Goal: Task Accomplishment & Management: Manage account settings

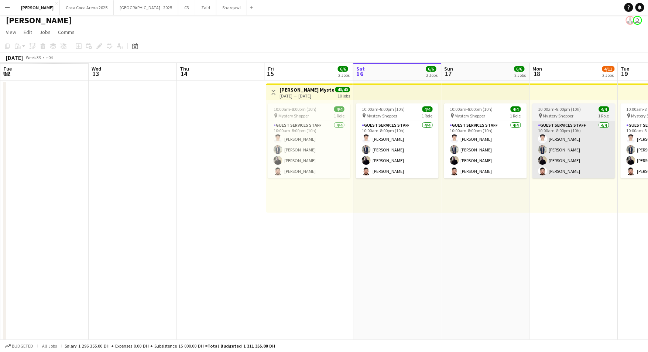
scroll to position [0, 228]
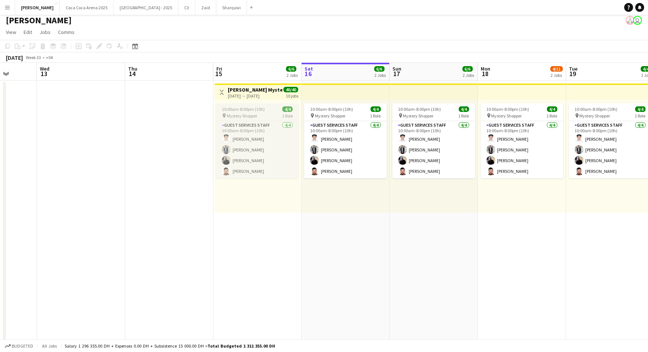
click at [235, 115] on span "Mystery Shopper" at bounding box center [242, 116] width 31 height 6
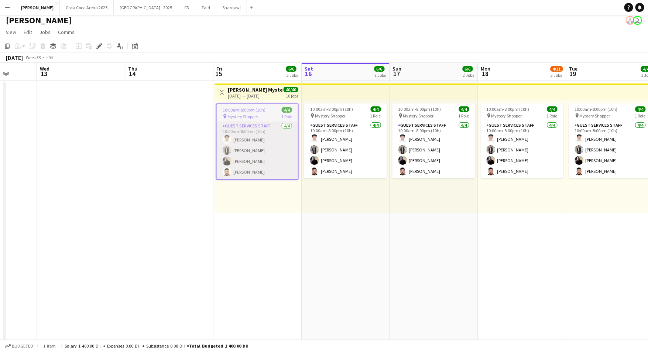
click at [242, 135] on app-card-role "Guest Services Staff 4/4 10:00am-8:00pm (10h) Abdulla Mohamed Muhammad Numan Lo…" at bounding box center [257, 150] width 81 height 57
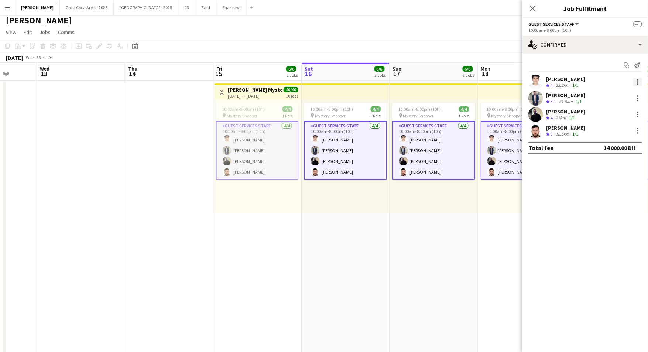
click at [638, 81] on div at bounding box center [637, 82] width 9 height 9
click at [618, 151] on span "Remove" at bounding box center [613, 148] width 46 height 7
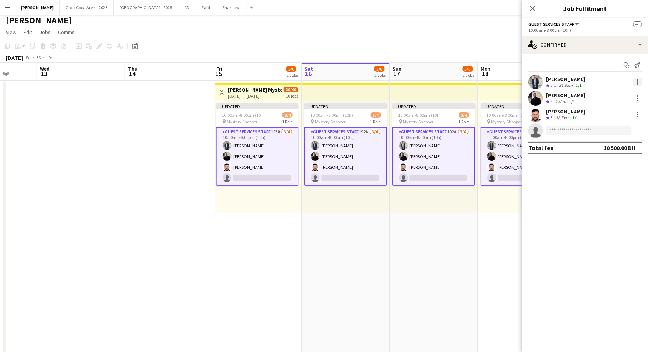
click at [637, 82] on div at bounding box center [637, 82] width 9 height 9
click at [626, 151] on span "Remove" at bounding box center [613, 148] width 46 height 7
click at [641, 80] on div at bounding box center [637, 82] width 9 height 9
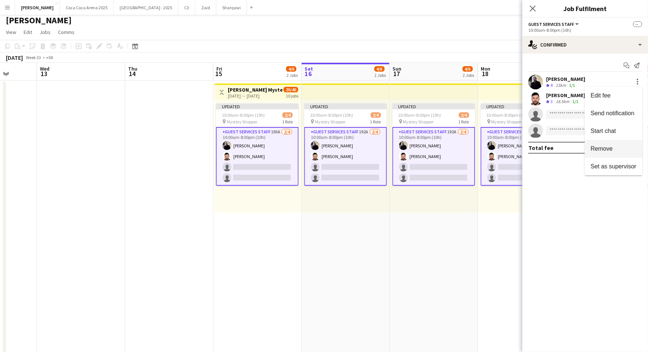
click at [630, 149] on span "Remove" at bounding box center [613, 148] width 46 height 7
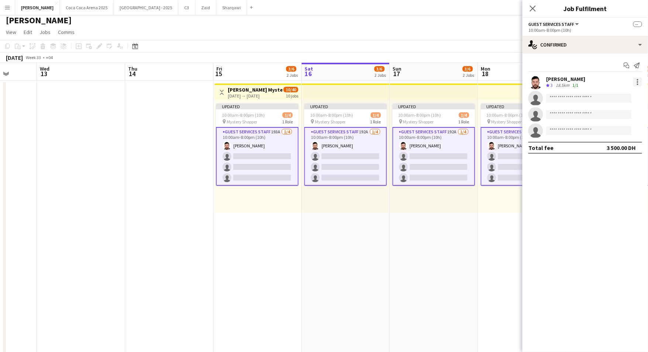
click at [638, 82] on div at bounding box center [637, 82] width 9 height 9
click at [531, 9] on div at bounding box center [324, 176] width 648 height 352
click at [516, 62] on div "August 2025 Week 33 • +04 Publish 10 jobs Revert 10 jobs" at bounding box center [324, 57] width 648 height 10
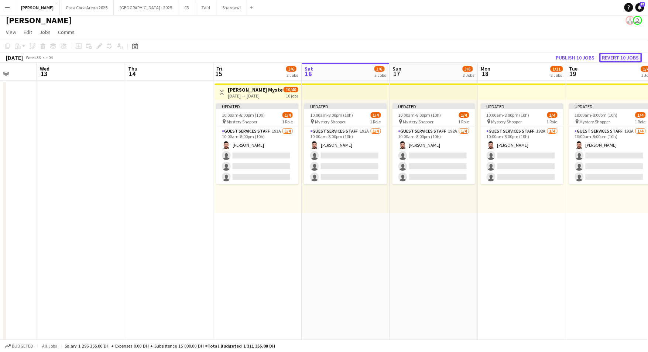
click at [608, 55] on button "Revert 10 jobs" at bounding box center [620, 58] width 43 height 10
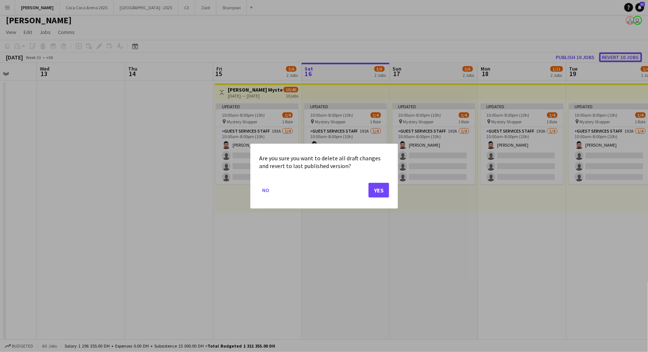
scroll to position [0, 0]
click at [373, 189] on button "Yes" at bounding box center [378, 189] width 21 height 15
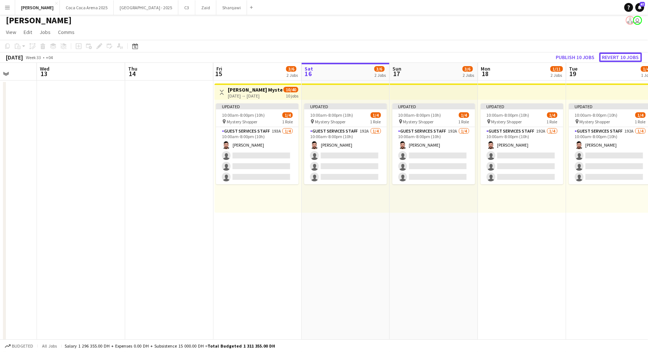
scroll to position [3, 0]
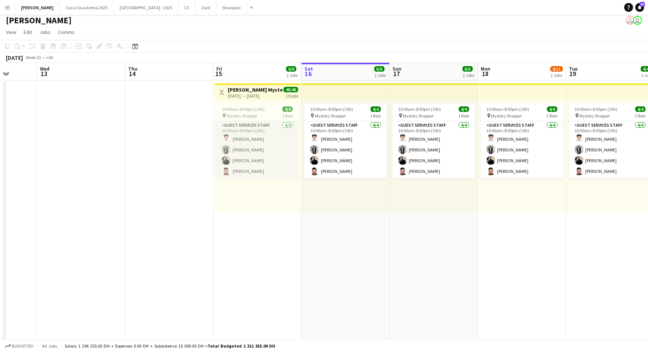
click at [262, 131] on app-card-role "Guest Services Staff 4/4 10:00am-8:00pm (10h) Abdulla Mohamed Muhammad Numan Lo…" at bounding box center [257, 149] width 83 height 57
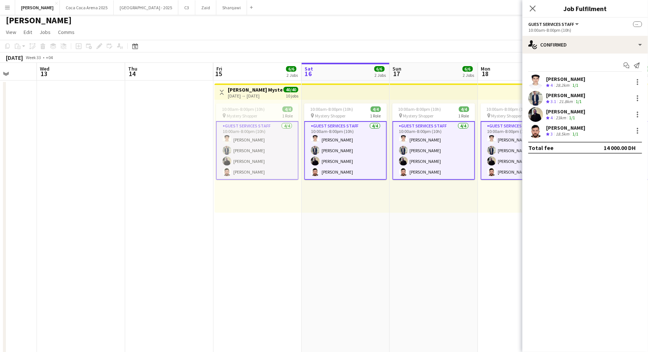
click at [255, 126] on app-card-role "Guest Services Staff 4/4 10:00am-8:00pm (10h) Abdulla Mohamed Muhammad Numan Lo…" at bounding box center [257, 150] width 83 height 59
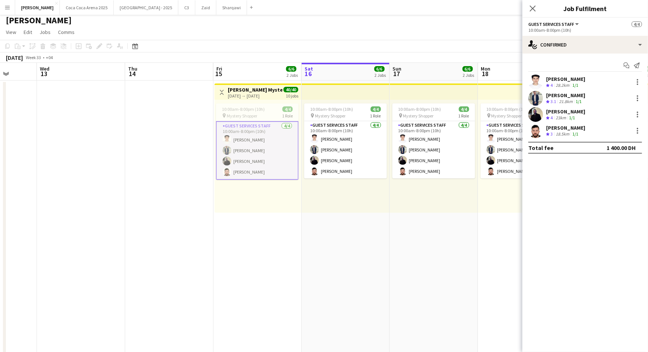
click at [634, 87] on div "Abdulla Mohamed Crew rating 4 28.2km 1/1" at bounding box center [584, 82] width 125 height 15
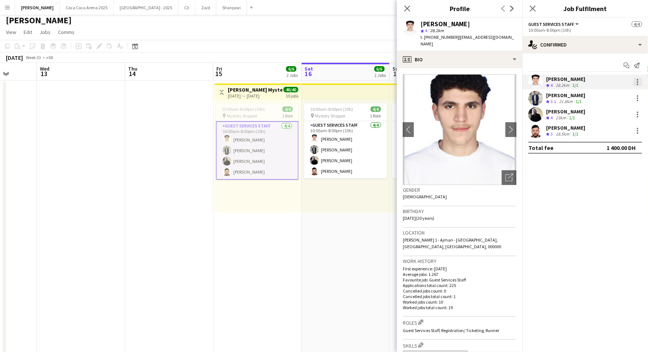
click at [638, 83] on div at bounding box center [637, 82] width 9 height 9
click at [616, 148] on span "Remove" at bounding box center [613, 148] width 46 height 7
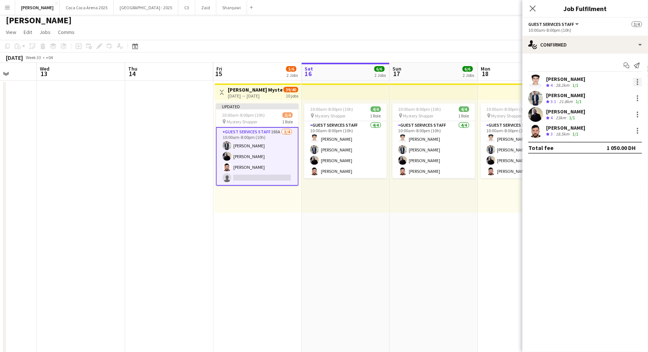
click at [638, 80] on div at bounding box center [637, 82] width 9 height 9
click at [618, 148] on span "Remove" at bounding box center [613, 148] width 46 height 7
click at [635, 80] on div at bounding box center [637, 82] width 9 height 9
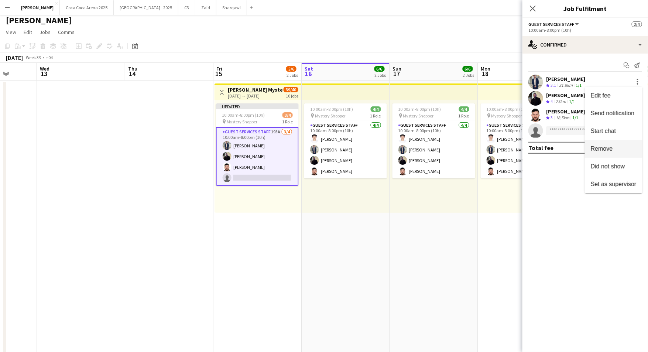
click at [621, 146] on span "Remove" at bounding box center [613, 148] width 46 height 7
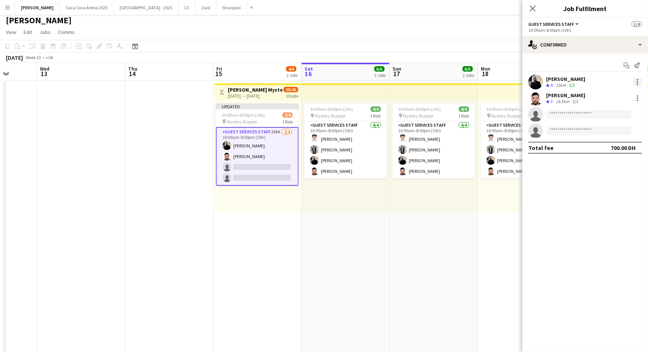
click at [636, 78] on div at bounding box center [637, 82] width 9 height 9
click at [625, 146] on span "Remove" at bounding box center [613, 148] width 46 height 7
click at [638, 80] on div at bounding box center [637, 82] width 9 height 9
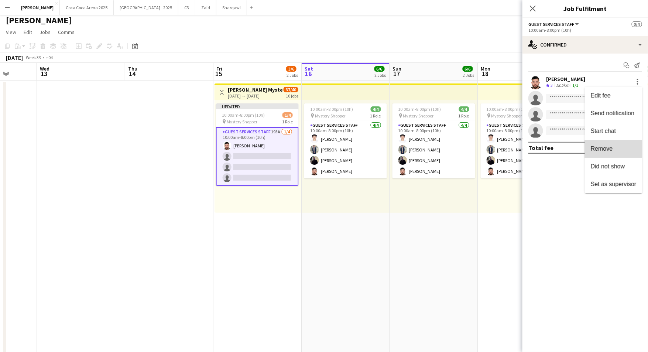
click at [626, 147] on span "Remove" at bounding box center [613, 148] width 46 height 7
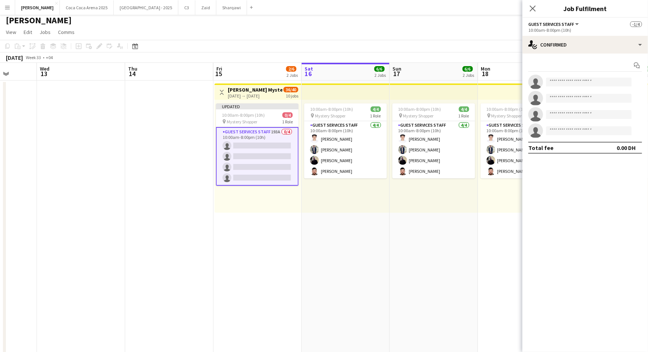
click at [480, 203] on div "10:00am-8:00pm (10h) 4/4 pin Mystery Shopper 1 Role Guest Services Staff 4/4 10…" at bounding box center [522, 156] width 88 height 113
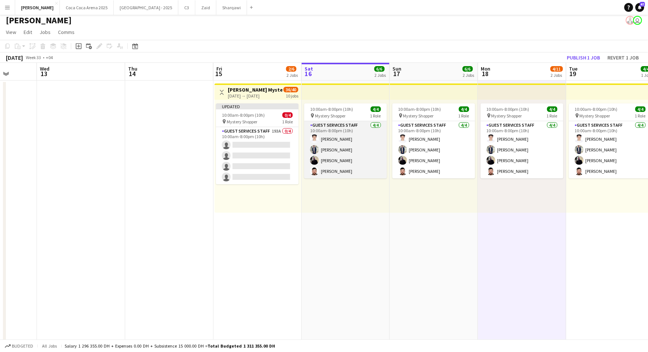
click at [368, 173] on app-card-role "Guest Services Staff 4/4 10:00am-8:00pm (10h) Abdulla Mohamed Muhammad Numan Lo…" at bounding box center [345, 149] width 83 height 57
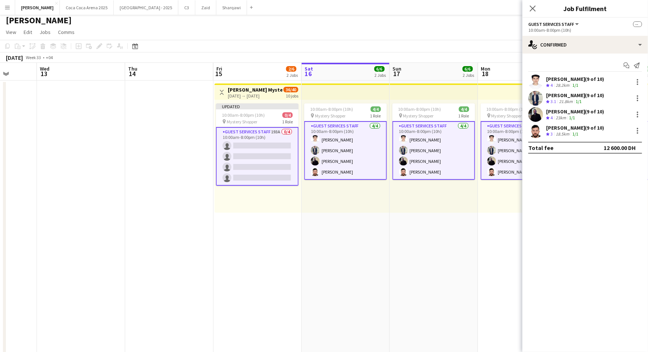
click at [358, 152] on app-card-role "Guest Services Staff 4/4 10:00am-8:00pm (10h) Abdulla Mohamed Muhammad Numan Lo…" at bounding box center [345, 150] width 83 height 59
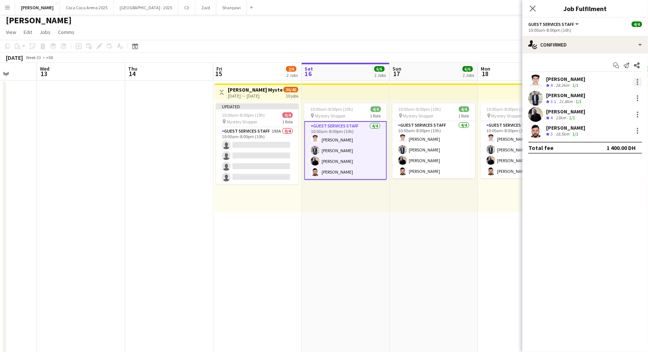
click at [637, 78] on div at bounding box center [637, 82] width 9 height 9
click at [625, 145] on span "Remove" at bounding box center [613, 148] width 46 height 7
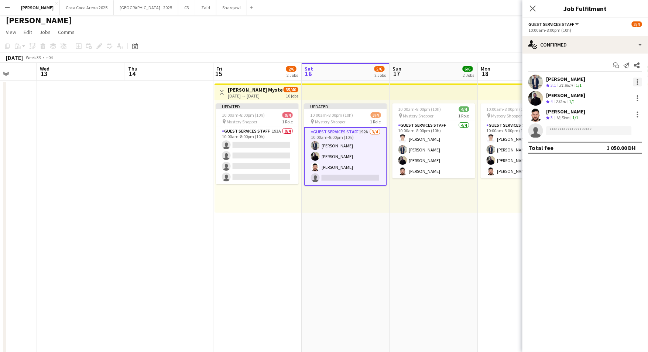
click at [635, 83] on div at bounding box center [637, 82] width 9 height 9
click at [631, 151] on span "Remove" at bounding box center [613, 148] width 46 height 7
click at [639, 85] on div at bounding box center [637, 82] width 9 height 9
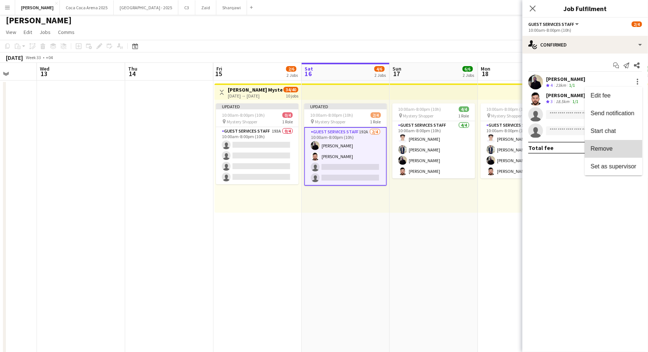
click at [633, 142] on button "Remove" at bounding box center [614, 149] width 58 height 18
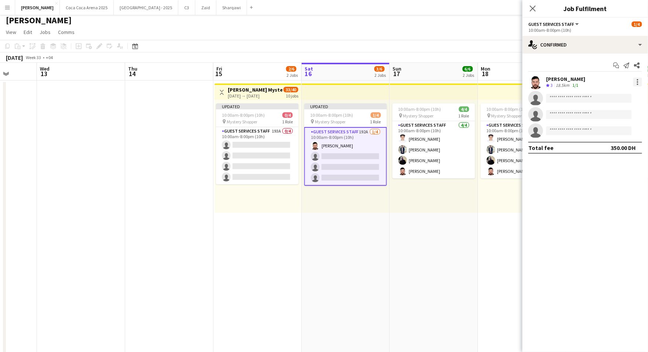
click at [637, 83] on div at bounding box center [637, 83] width 1 height 1
click at [629, 150] on span "Remove" at bounding box center [613, 148] width 46 height 7
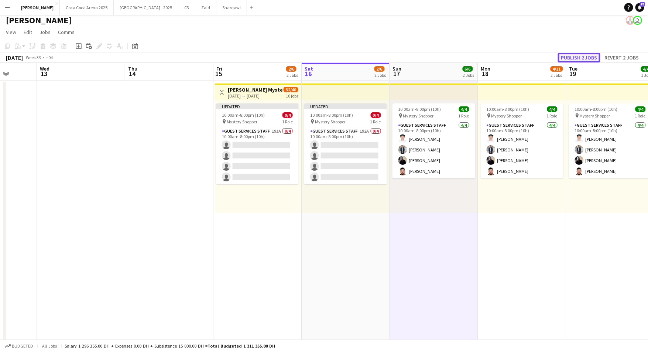
click at [565, 57] on button "Publish 2 jobs" at bounding box center [579, 58] width 42 height 10
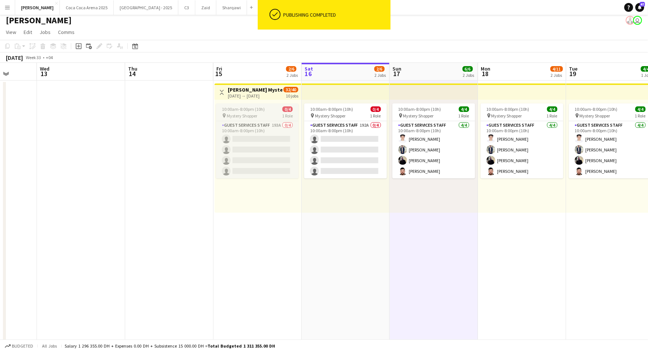
click at [268, 110] on div "10:00am-8:00pm (10h) 0/4" at bounding box center [257, 109] width 83 height 6
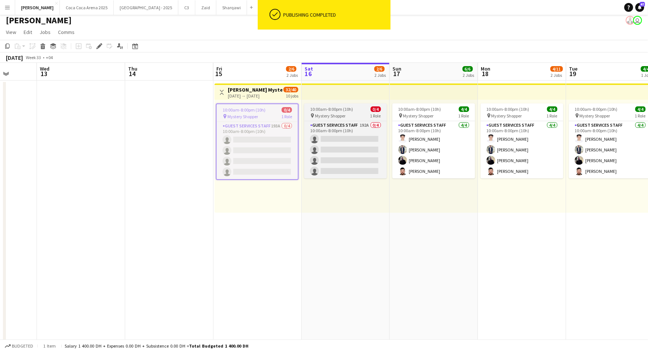
click at [330, 112] on app-job-card "10:00am-8:00pm (10h) 0/4 pin Mystery Shopper 1 Role Guest Services Staff 192A 0…" at bounding box center [345, 140] width 83 height 75
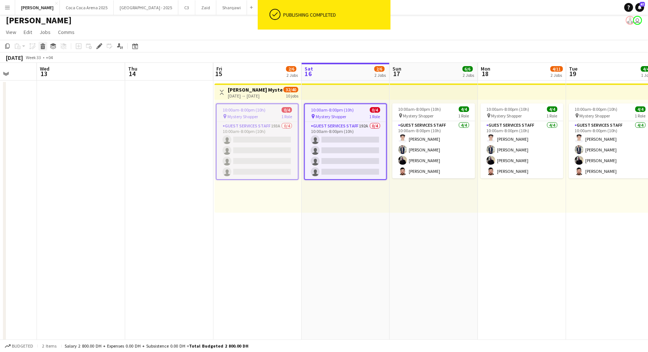
click at [43, 47] on icon at bounding box center [43, 47] width 4 height 4
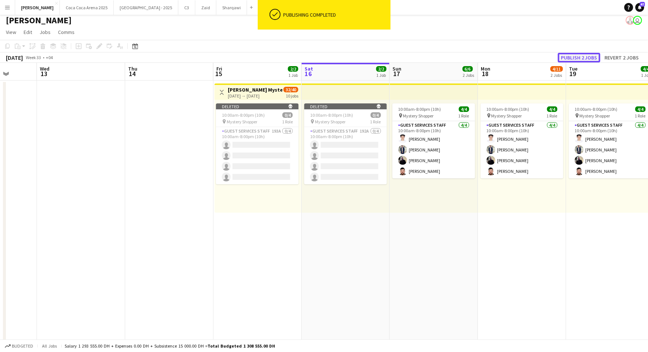
click at [590, 60] on button "Publish 2 jobs" at bounding box center [579, 58] width 42 height 10
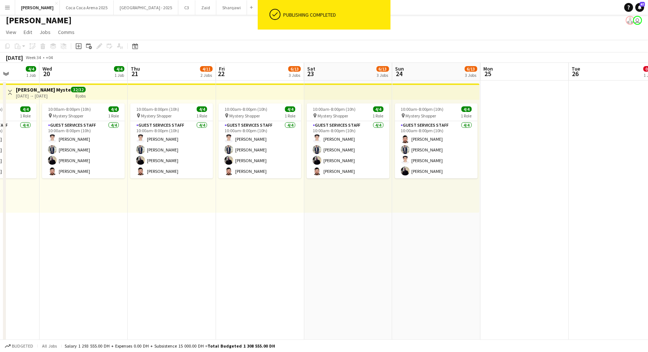
scroll to position [0, 226]
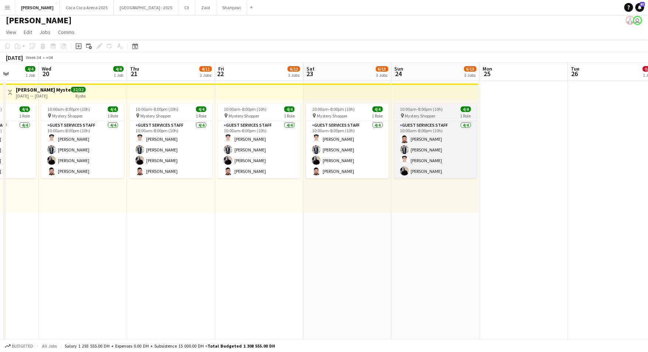
click at [458, 117] on div "pin Mystery Shopper 1 Role" at bounding box center [435, 116] width 83 height 6
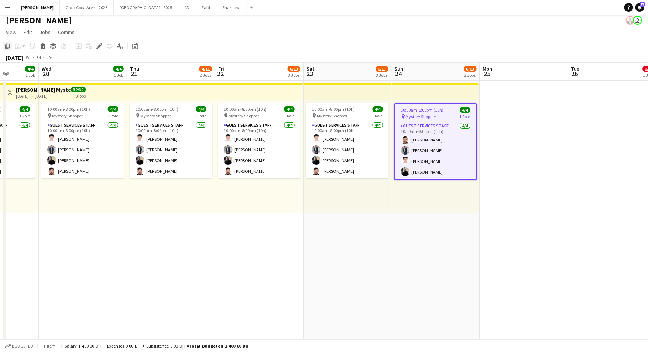
click at [8, 46] on icon "Copy" at bounding box center [7, 46] width 6 height 6
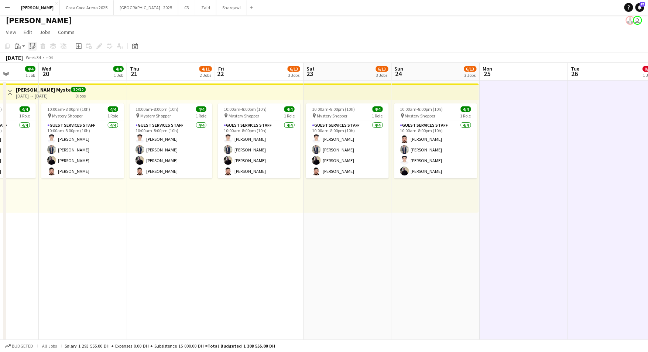
click at [33, 46] on icon "Paste linked Job" at bounding box center [33, 46] width 6 height 6
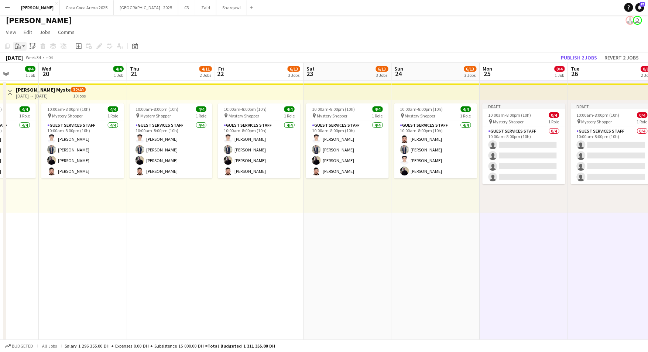
click at [20, 46] on icon at bounding box center [18, 47] width 3 height 3
click at [28, 71] on link "Paste with crew Command Shift V" at bounding box center [49, 72] width 58 height 7
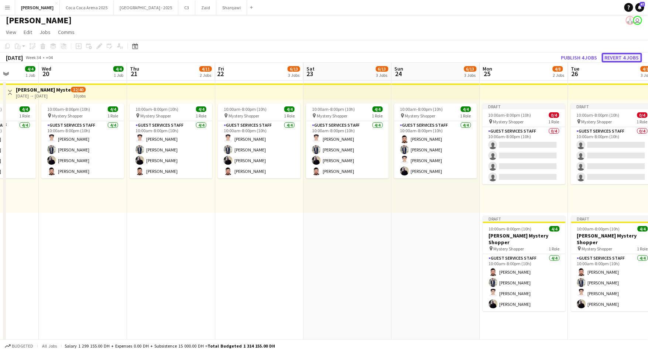
click at [615, 56] on button "Revert 4 jobs" at bounding box center [622, 58] width 40 height 10
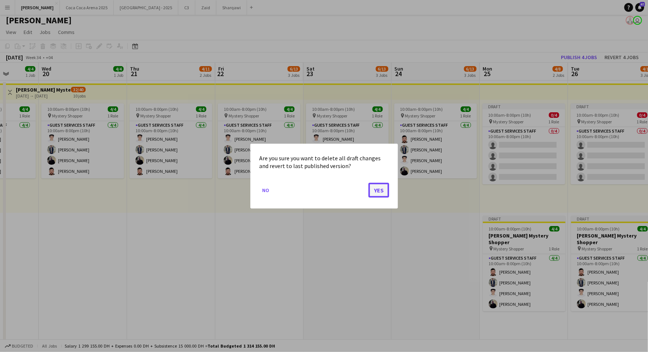
click at [376, 191] on button "Yes" at bounding box center [378, 189] width 21 height 15
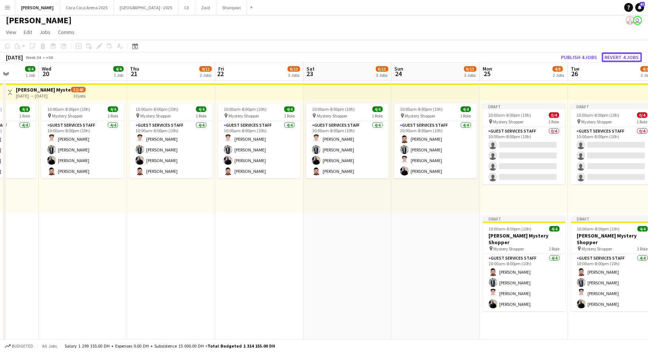
scroll to position [3, 0]
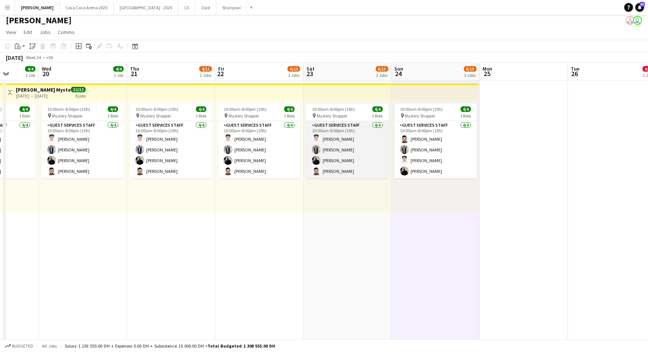
click at [346, 135] on app-card-role "Guest Services Staff 4/4 10:00am-8:00pm (10h) Abdulla Mohamed Muhammad Numan Lo…" at bounding box center [347, 149] width 83 height 57
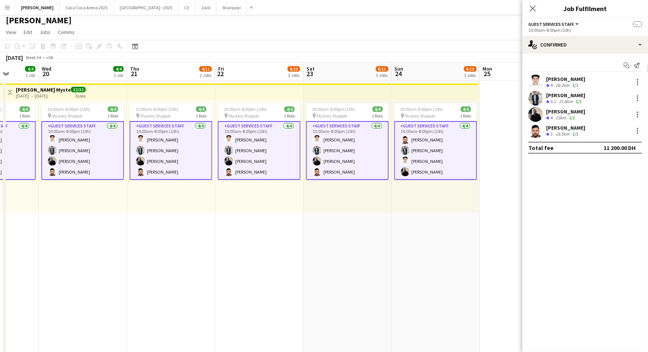
click at [423, 100] on div "10:00am-8:00pm (10h) 4/4 pin Mystery Shopper 1 Role Guest Services Staff 4/4 10…" at bounding box center [435, 156] width 87 height 113
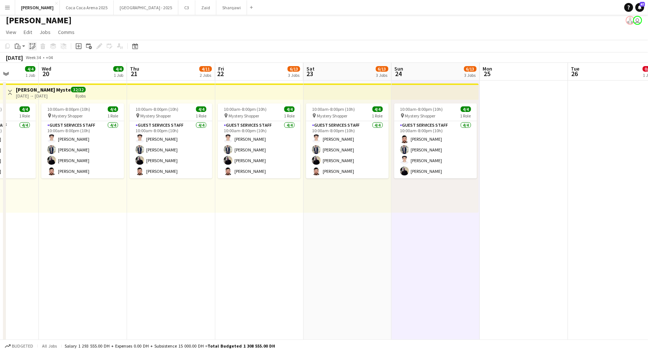
click at [30, 45] on icon "Paste linked Job" at bounding box center [33, 46] width 6 height 6
click at [621, 53] on button "Revert 1 job" at bounding box center [623, 58] width 37 height 10
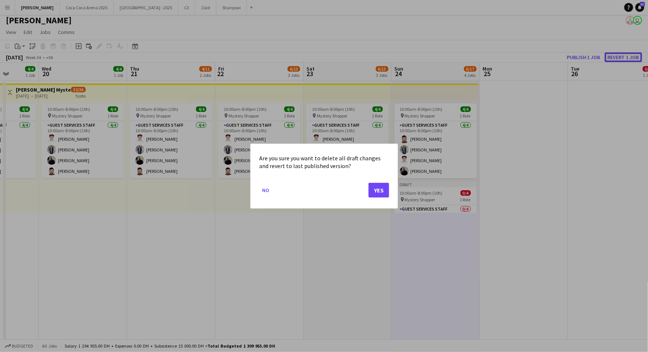
scroll to position [0, 0]
click at [372, 190] on button "Yes" at bounding box center [378, 189] width 21 height 15
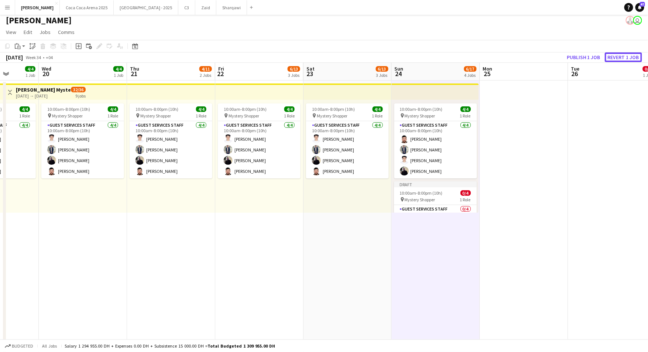
scroll to position [3, 0]
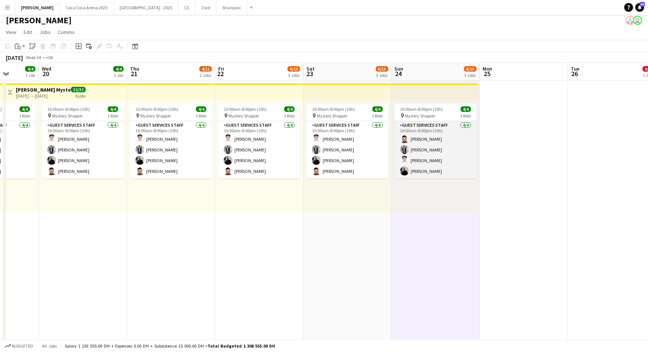
click at [422, 128] on app-card-role "Guest Services Staff 4/4 10:00am-8:00pm (10h) Bilal Al Hamad Muhammad Numan Abd…" at bounding box center [435, 149] width 83 height 57
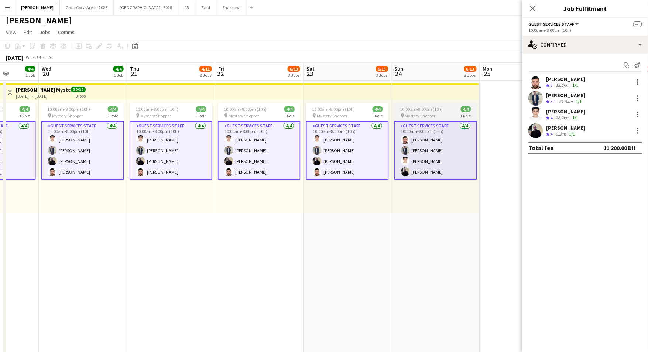
click at [421, 114] on span "Mystery Shopper" at bounding box center [420, 116] width 31 height 6
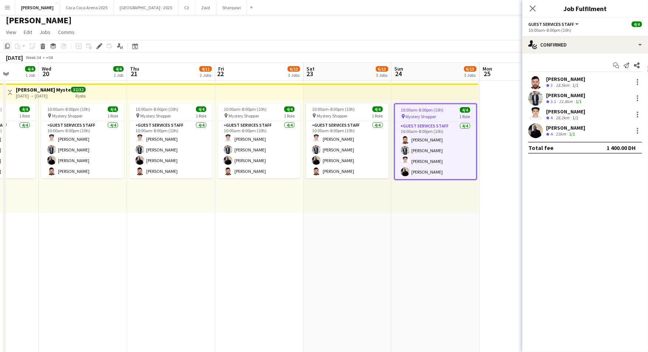
click at [7, 44] on icon "Copy" at bounding box center [7, 46] width 6 height 6
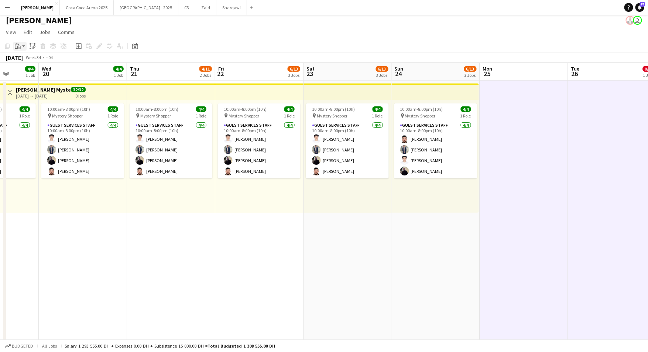
click at [23, 46] on app-action-btn "Paste" at bounding box center [19, 46] width 13 height 9
click at [42, 73] on link "Paste with crew Command Shift V" at bounding box center [49, 72] width 58 height 7
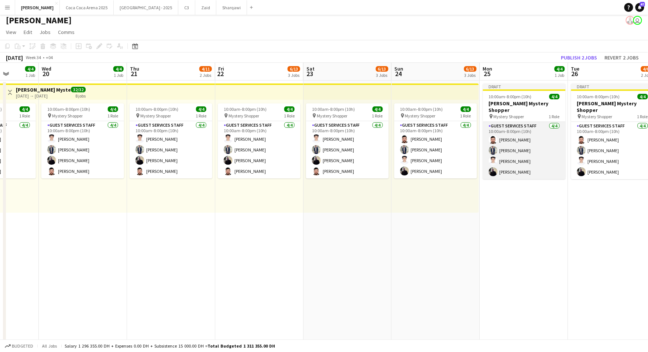
click at [519, 151] on app-card-role "Guest Services Staff 4/4 10:00am-8:00pm (10h) Bilal Al Hamad Muhammad Numan Abd…" at bounding box center [524, 150] width 83 height 57
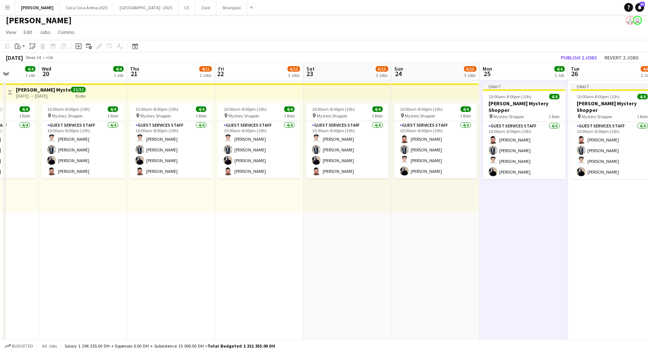
click at [513, 114] on span "Mystery Shopper" at bounding box center [508, 117] width 31 height 6
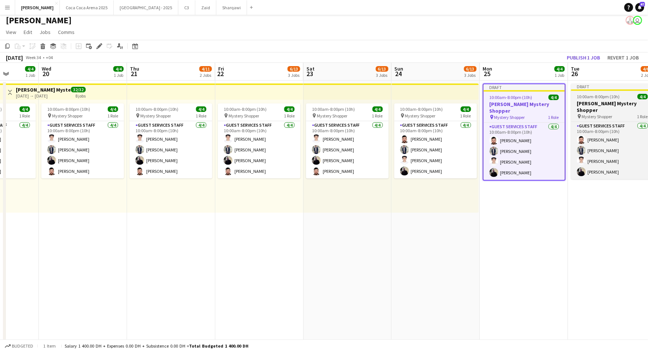
click at [606, 114] on span "Mystery Shopper" at bounding box center [597, 117] width 31 height 6
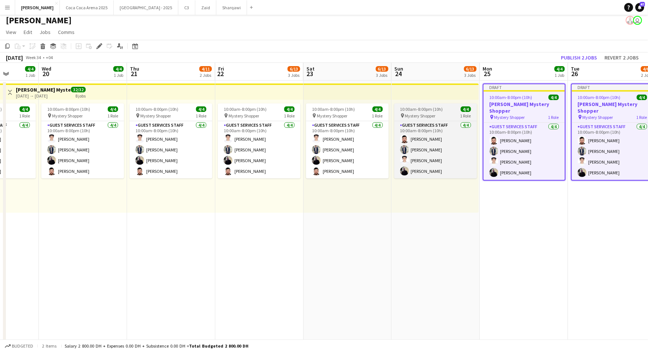
click at [428, 114] on span "Mystery Shopper" at bounding box center [420, 116] width 31 height 6
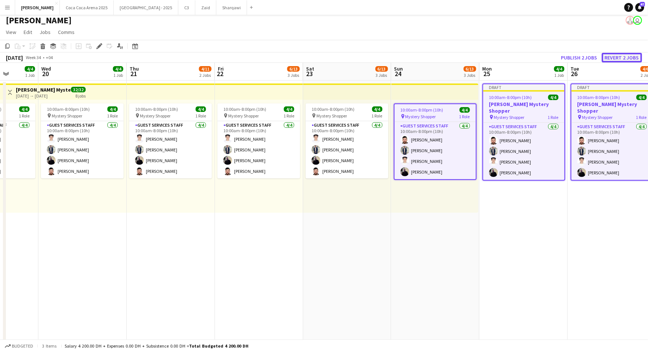
click at [623, 55] on button "Revert 2 jobs" at bounding box center [622, 58] width 40 height 10
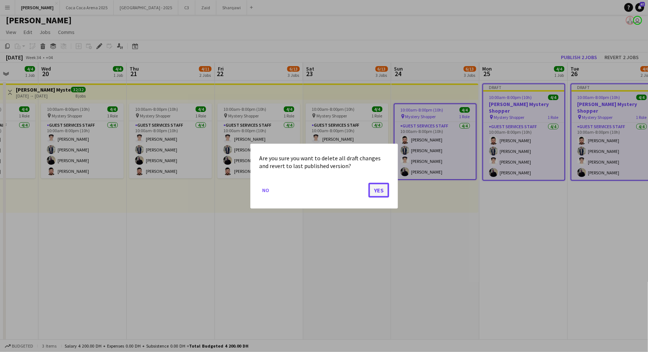
click at [381, 189] on button "Yes" at bounding box center [378, 189] width 21 height 15
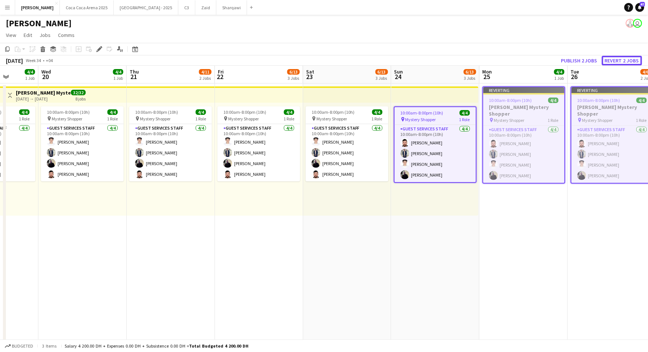
scroll to position [3, 0]
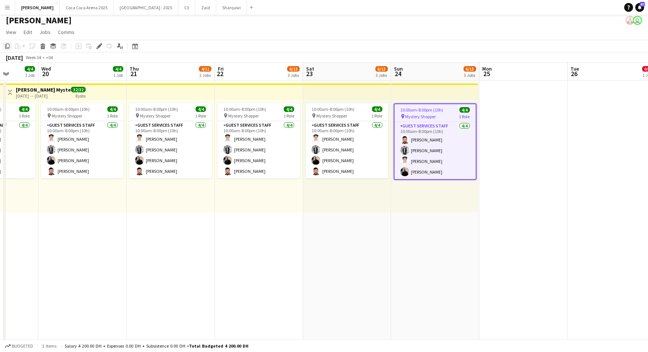
click at [9, 44] on icon "Copy" at bounding box center [7, 46] width 6 height 6
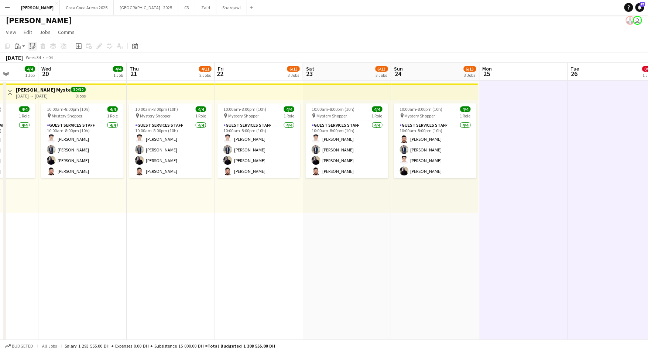
click at [34, 47] on icon at bounding box center [33, 48] width 3 height 3
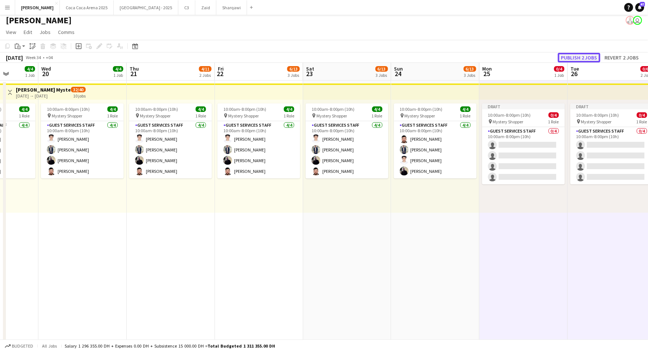
click at [572, 55] on button "Publish 2 jobs" at bounding box center [579, 58] width 42 height 10
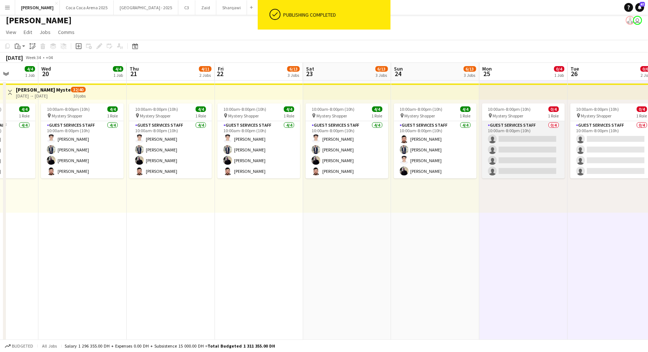
click at [522, 138] on app-card-role "Guest Services Staff 0/4 10:00am-8:00pm (10h) single-neutral-actions single-neu…" at bounding box center [523, 149] width 83 height 57
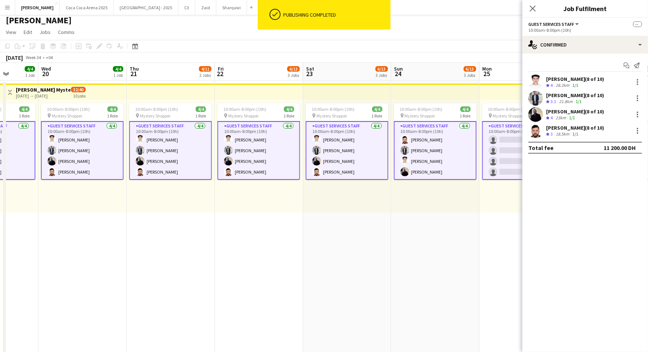
click at [507, 141] on app-card-role "Guest Services Staff 0/4 10:00am-8:00pm (10h) single-neutral-actions single-neu…" at bounding box center [523, 150] width 83 height 59
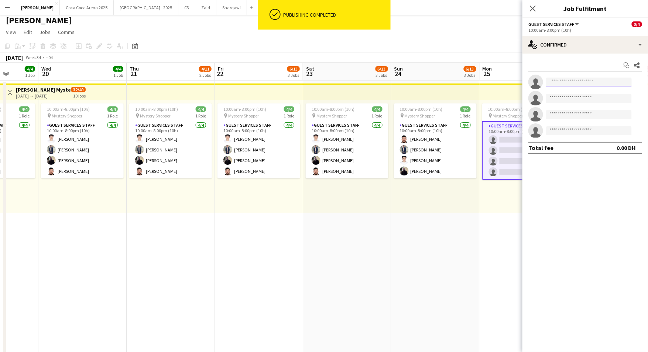
click at [560, 83] on input at bounding box center [589, 82] width 86 height 9
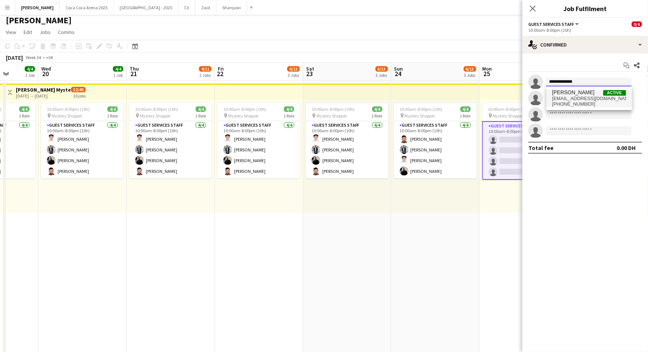
type input "**********"
click at [578, 96] on span "b.alhamad8@gmail.com" at bounding box center [589, 99] width 74 height 6
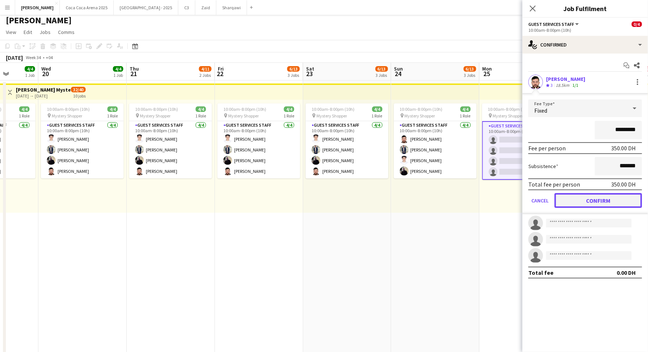
click at [579, 198] on button "Confirm" at bounding box center [597, 200] width 87 height 15
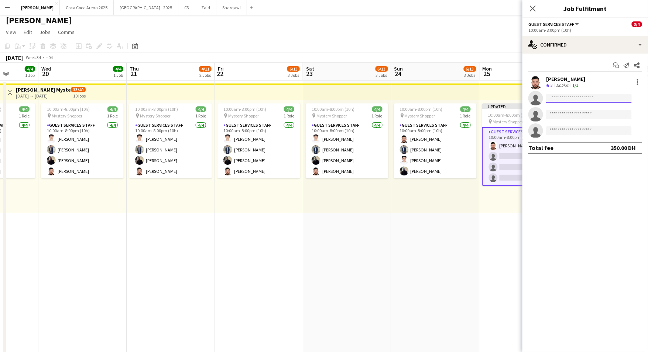
click at [566, 97] on input at bounding box center [589, 98] width 86 height 9
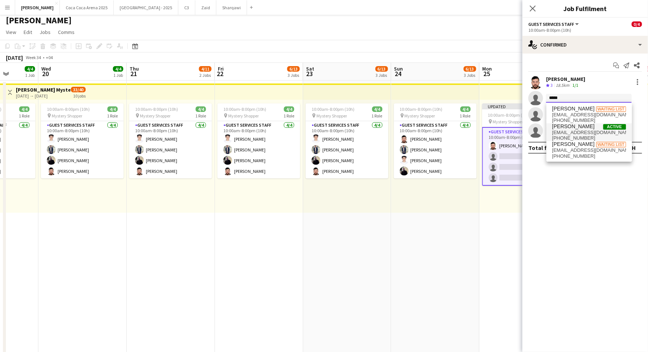
type input "*****"
click at [574, 135] on span "+971559574331" at bounding box center [589, 138] width 74 height 6
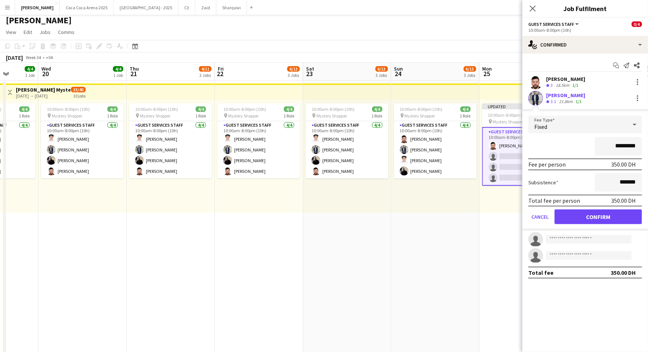
click at [585, 224] on form "Fee Type Fixed ********* Fee per person 350.00 DH Subsistence ******* Total fee…" at bounding box center [584, 173] width 125 height 115
click at [585, 219] on button "Confirm" at bounding box center [597, 216] width 87 height 15
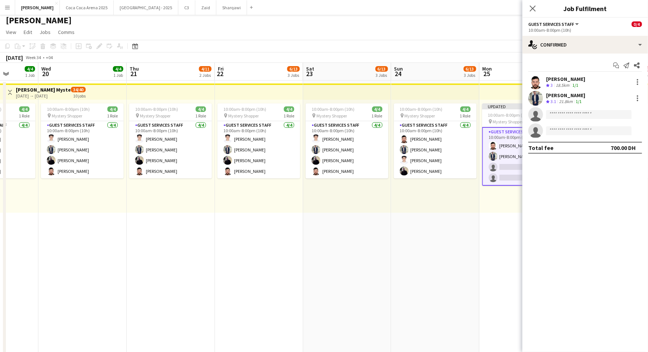
click at [558, 119] on app-invite-slot "single-neutral-actions" at bounding box center [584, 114] width 125 height 15
click at [563, 114] on input at bounding box center [589, 114] width 86 height 9
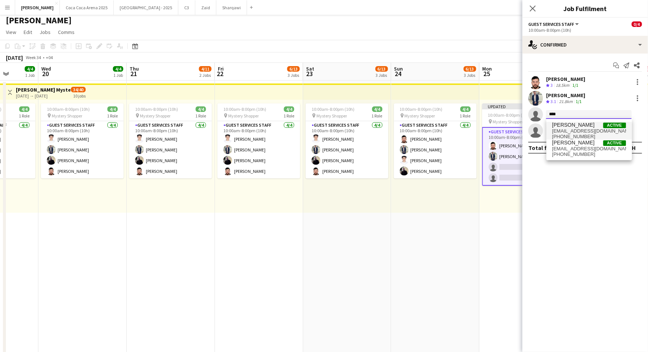
type input "****"
click at [574, 134] on span "+971545496567" at bounding box center [589, 137] width 74 height 6
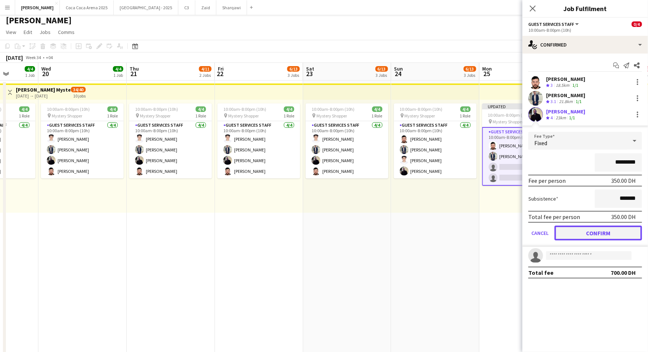
click at [579, 228] on button "Confirm" at bounding box center [597, 232] width 87 height 15
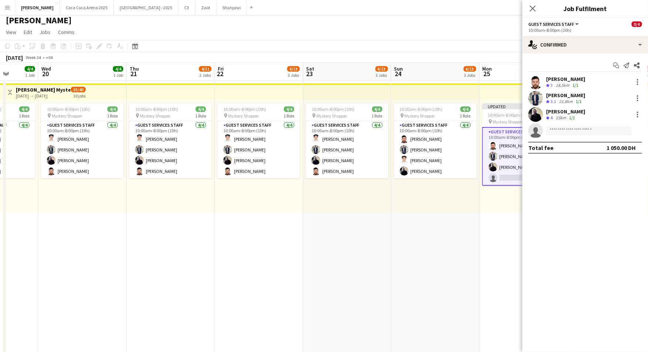
click at [495, 172] on app-card-role "Guest Services Staff 3/4 10:00am-8:00pm (10h) Bilal Al Hamad Muhammad Numan Loa…" at bounding box center [523, 156] width 83 height 59
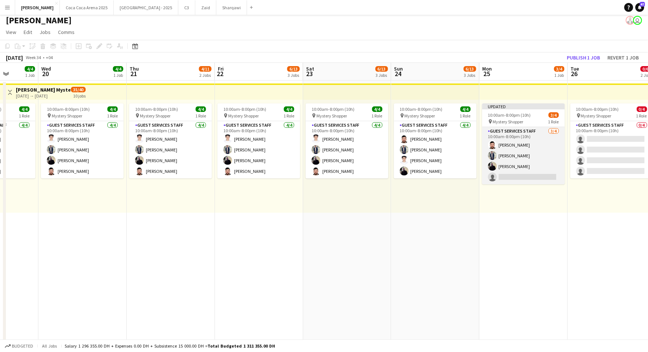
click at [514, 176] on app-card-role "Guest Services Staff 3/4 10:00am-8:00pm (10h) Bilal Al Hamad Muhammad Numan Loa…" at bounding box center [523, 155] width 83 height 57
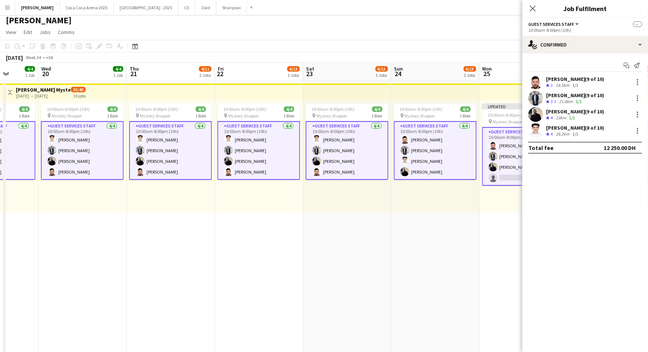
click at [501, 169] on app-card-role "Guest Services Staff 3/4 10:00am-8:00pm (10h) Bilal Al Hamad Muhammad Numan Loa…" at bounding box center [523, 156] width 83 height 59
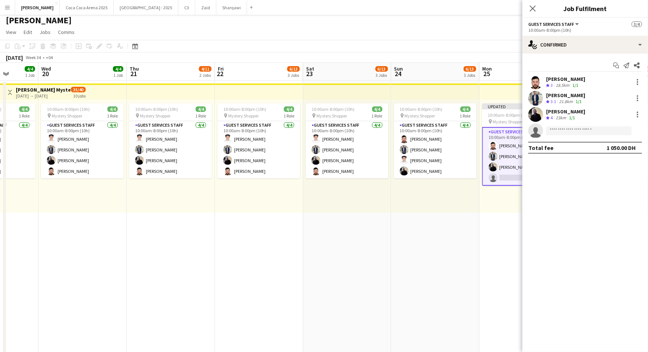
click at [501, 169] on app-card-role "Guest Services Staff 3/4 10:00am-8:00pm (10h) Bilal Al Hamad Muhammad Numan Loa…" at bounding box center [523, 156] width 83 height 59
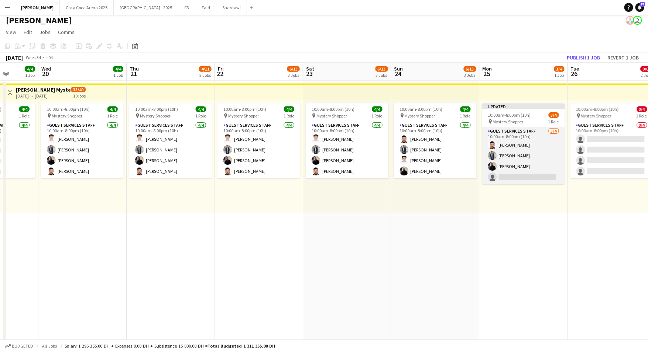
click at [526, 175] on app-card-role "Guest Services Staff 3/4 10:00am-8:00pm (10h) Bilal Al Hamad Muhammad Numan Loa…" at bounding box center [523, 155] width 83 height 57
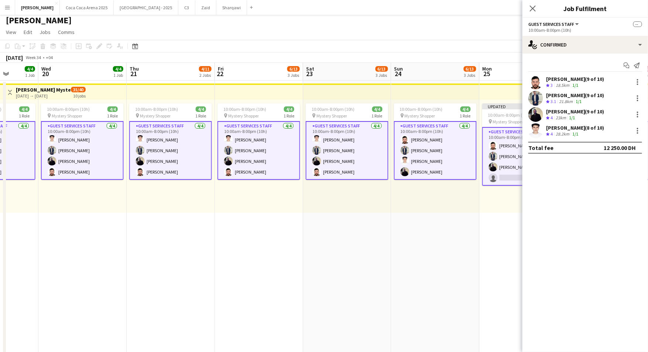
click at [517, 177] on app-card-role "Guest Services Staff 3/4 10:00am-8:00pm (10h) Bilal Al Hamad Muhammad Numan Loa…" at bounding box center [523, 156] width 83 height 59
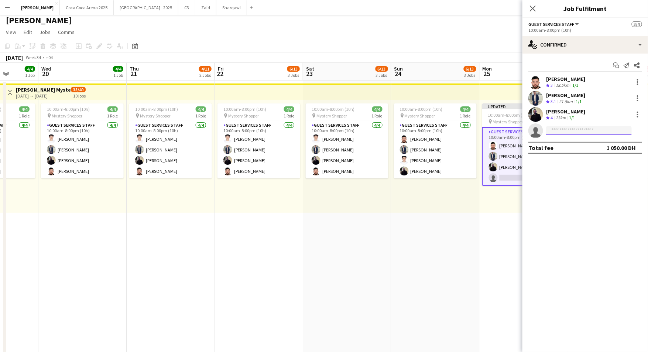
click at [561, 127] on input at bounding box center [589, 130] width 86 height 9
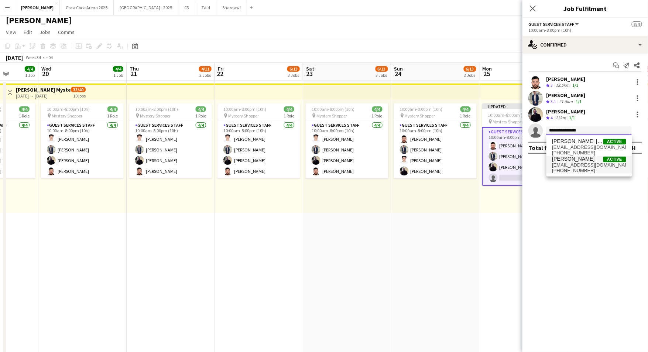
type input "**********"
click at [580, 160] on span "[PERSON_NAME]" at bounding box center [573, 159] width 42 height 6
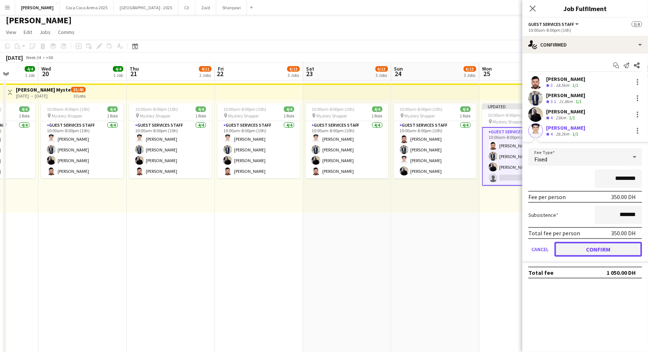
click at [582, 245] on button "Confirm" at bounding box center [597, 249] width 87 height 15
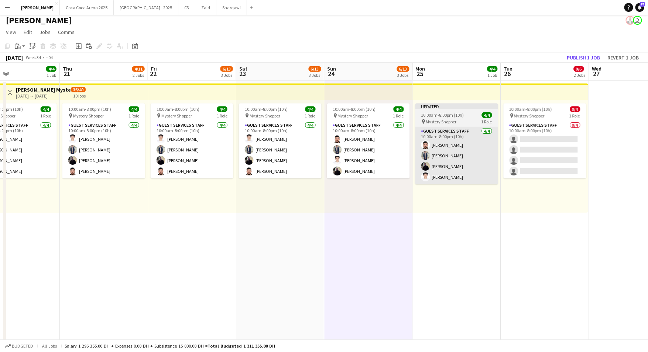
scroll to position [0, 294]
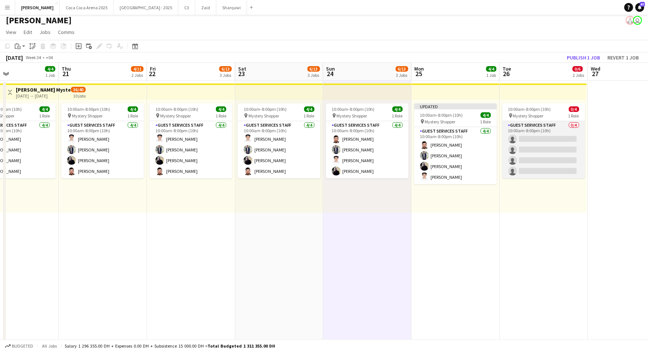
click at [530, 150] on app-card-role "Guest Services Staff 0/4 10:00am-8:00pm (10h) single-neutral-actions single-neu…" at bounding box center [543, 149] width 83 height 57
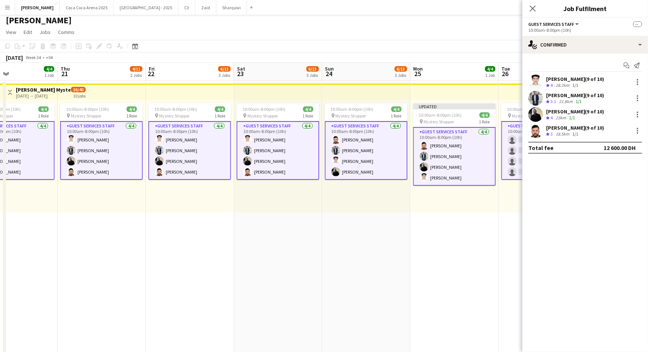
scroll to position [0, 330]
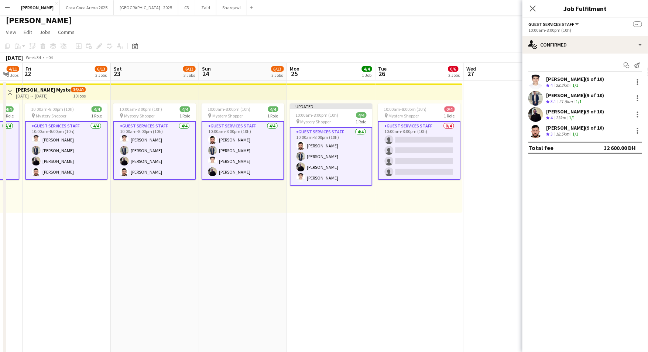
click at [437, 154] on app-card-role "Guest Services Staff 0/4 10:00am-8:00pm (10h) single-neutral-actions single-neu…" at bounding box center [419, 150] width 83 height 59
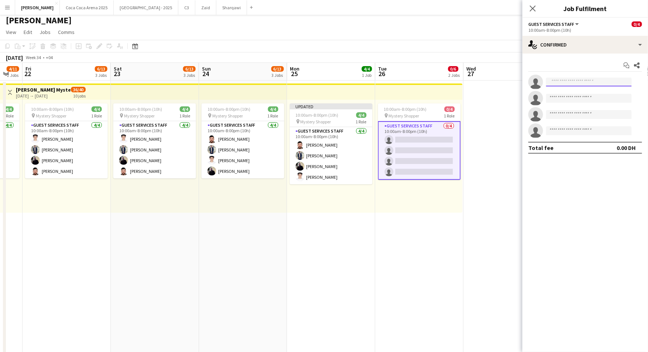
click at [569, 83] on input at bounding box center [589, 82] width 86 height 9
type input "**********"
click at [573, 94] on span "[PERSON_NAME]" at bounding box center [573, 92] width 42 height 6
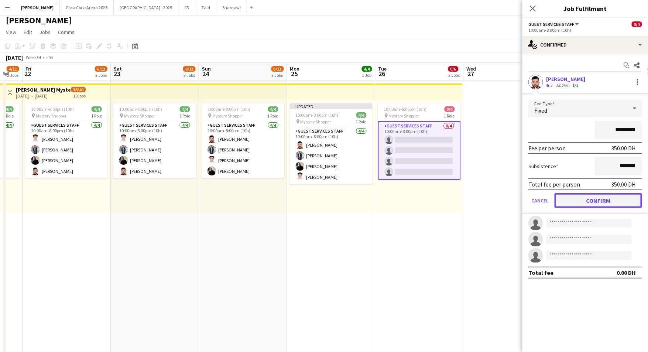
click at [568, 195] on button "Confirm" at bounding box center [597, 200] width 87 height 15
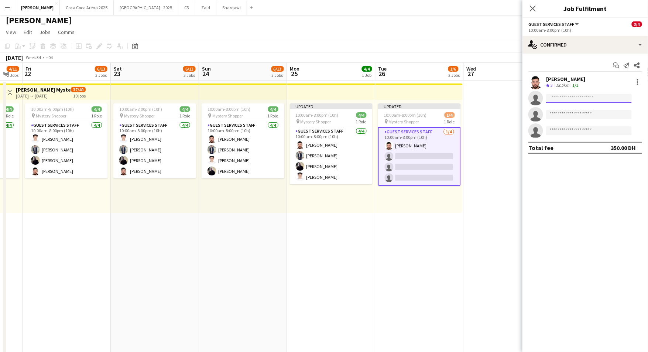
click at [562, 99] on input at bounding box center [589, 98] width 86 height 9
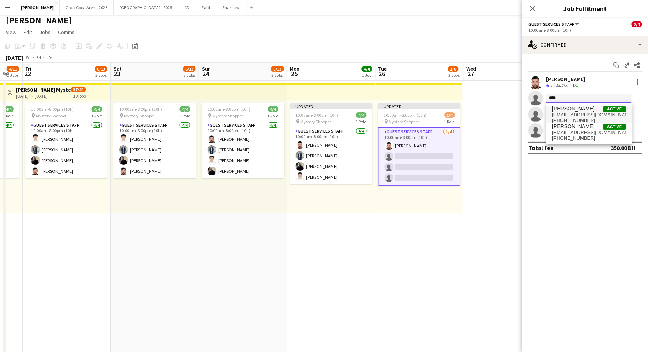
type input "****"
click at [567, 113] on span "loislah799@gmail.com" at bounding box center [589, 115] width 74 height 6
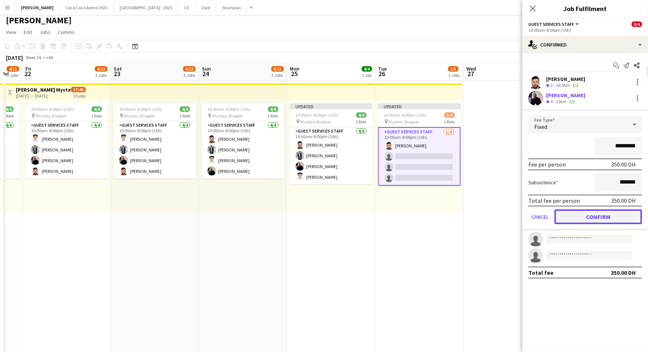
click at [567, 212] on button "Confirm" at bounding box center [597, 216] width 87 height 15
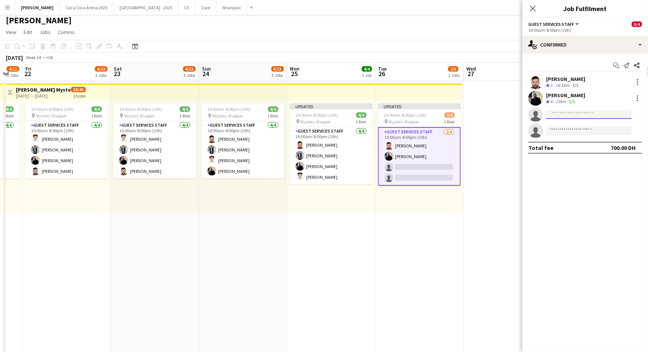
click at [562, 117] on input at bounding box center [589, 114] width 86 height 9
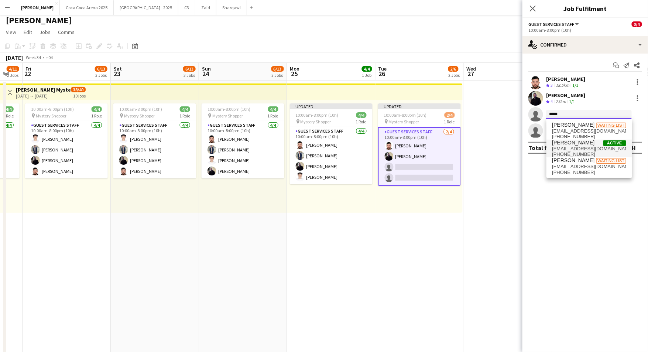
type input "*****"
click at [573, 147] on span "ahmednoman1247@gmail.com" at bounding box center [589, 149] width 74 height 6
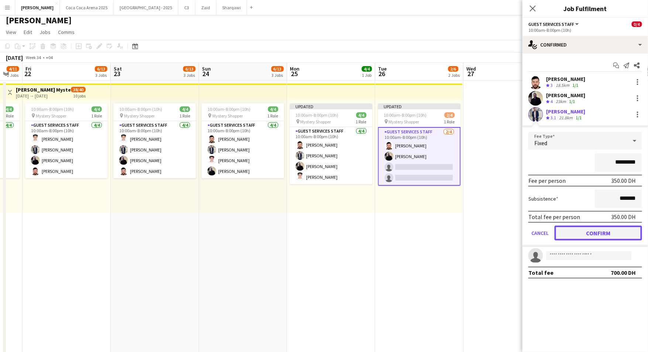
click at [575, 228] on button "Confirm" at bounding box center [597, 232] width 87 height 15
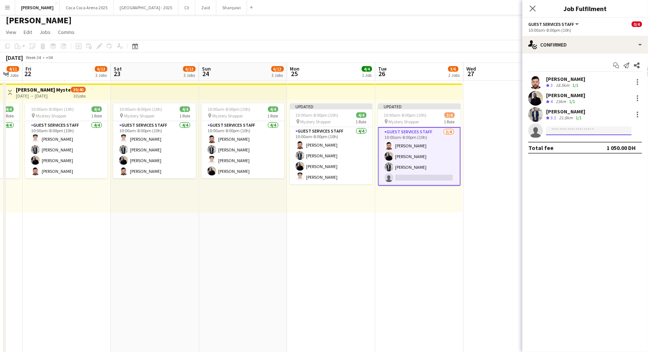
click at [558, 133] on input at bounding box center [589, 130] width 86 height 9
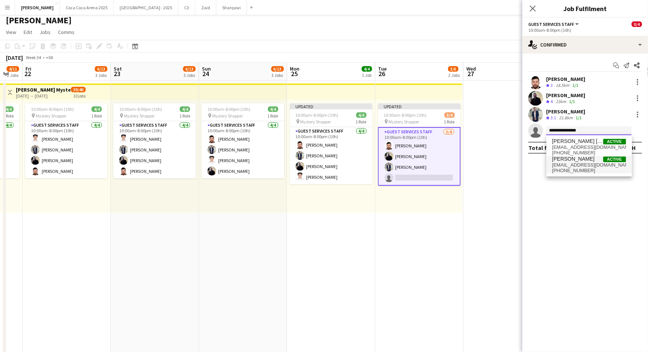
type input "**********"
click at [562, 165] on span "aboodal3msi@gmail.com" at bounding box center [589, 165] width 74 height 6
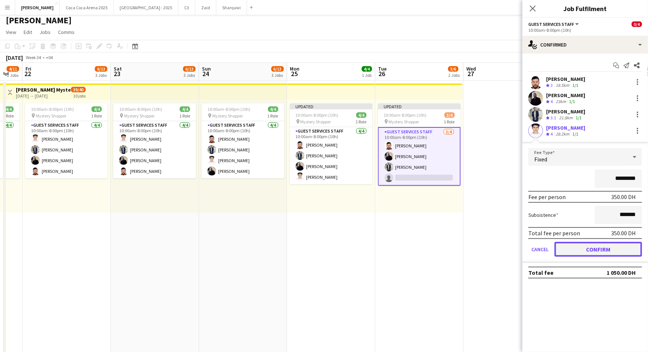
click at [575, 245] on button "Confirm" at bounding box center [597, 249] width 87 height 15
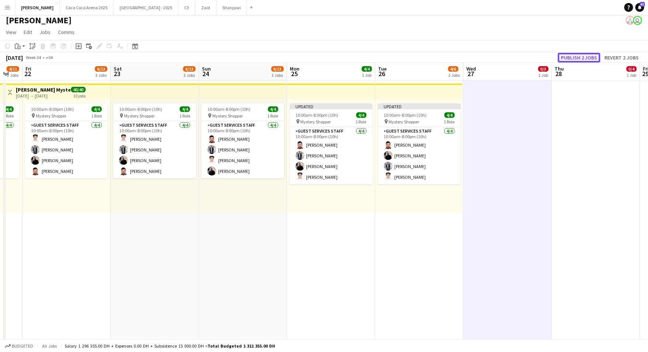
click at [587, 57] on button "Publish 2 jobs" at bounding box center [579, 58] width 42 height 10
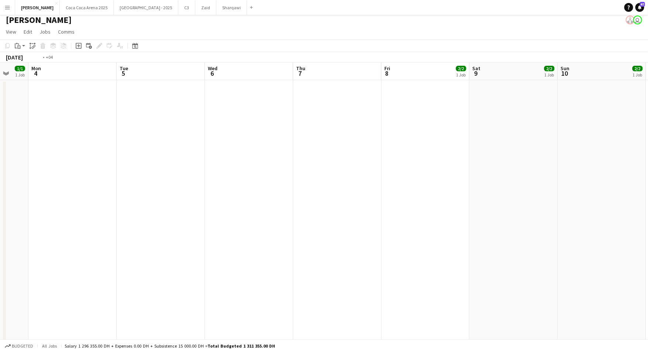
scroll to position [0, 156]
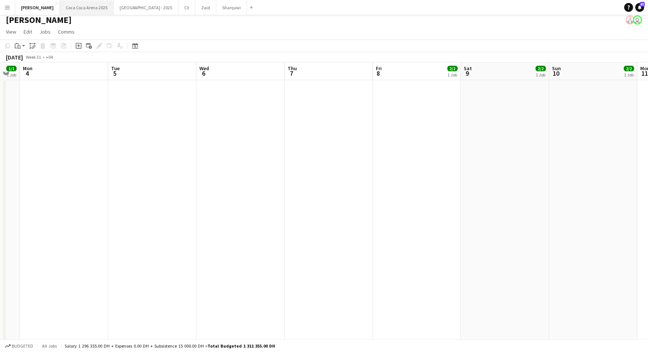
click at [70, 7] on button "Coca Coca Arena 2025 Close" at bounding box center [87, 7] width 54 height 14
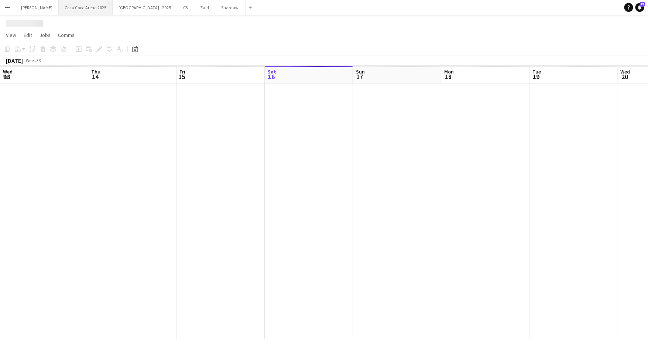
scroll to position [0, 176]
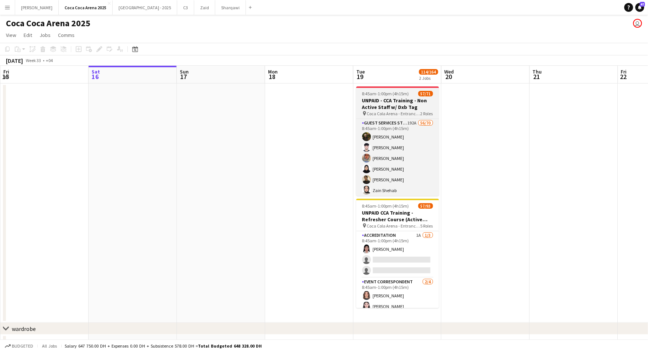
click at [397, 110] on div "pin Coca Cola Arena - Entrance F 2 Roles" at bounding box center [397, 113] width 83 height 6
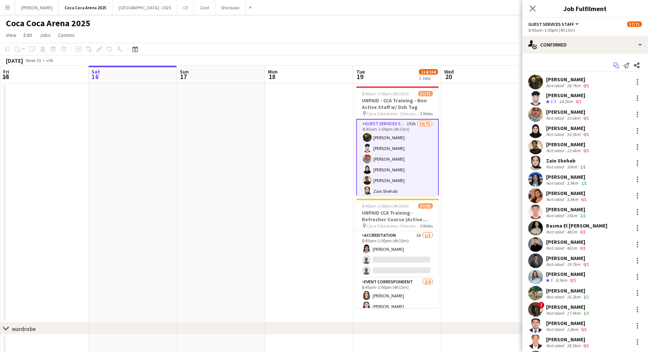
click at [616, 64] on icon "Start chat" at bounding box center [616, 65] width 6 height 6
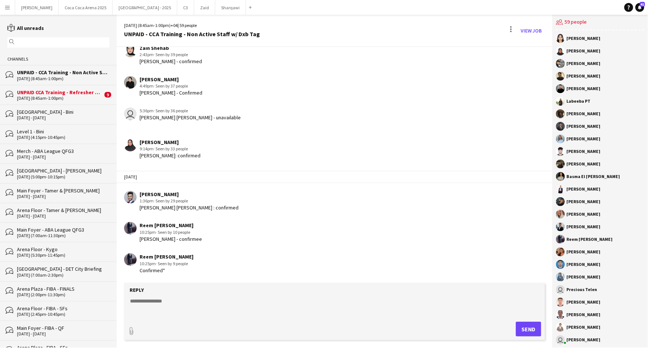
scroll to position [987, 0]
click at [78, 97] on div "19-08-2025 (8:45am-1:00pm)" at bounding box center [60, 98] width 86 height 5
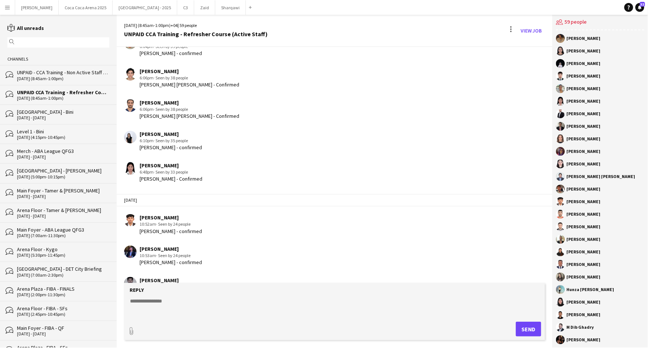
scroll to position [756, 0]
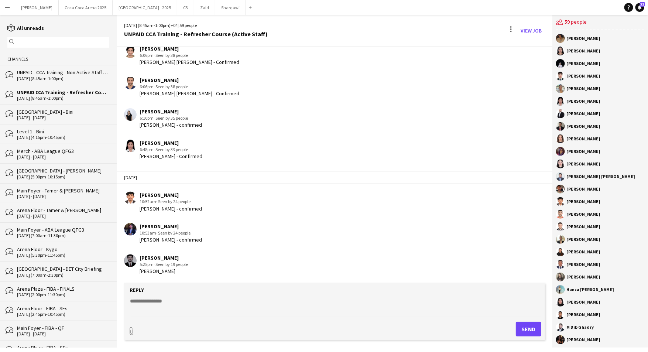
click at [49, 74] on div "UNPAID - CCA Training - Non Active Staff w/ Dxb Tag" at bounding box center [63, 72] width 92 height 7
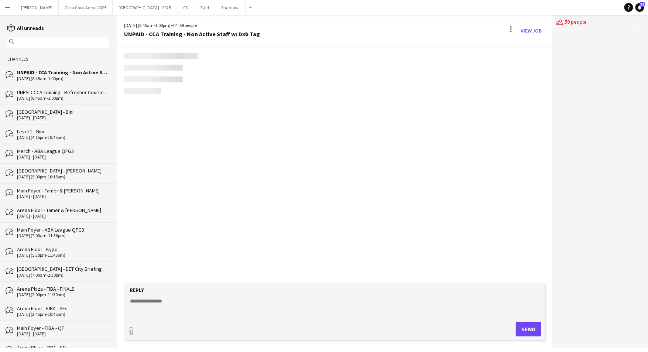
scroll to position [990, 0]
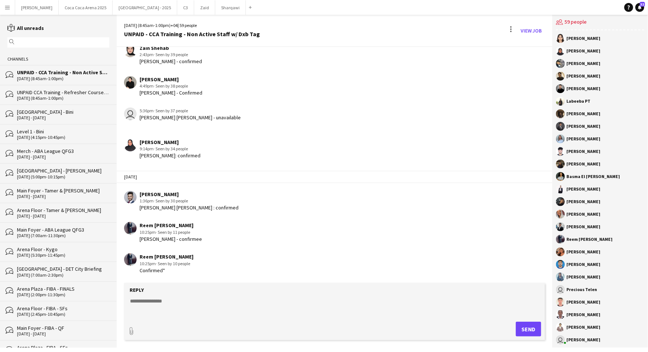
click at [66, 74] on div "UNPAID - CCA Training - Non Active Staff w/ Dxb Tag" at bounding box center [63, 72] width 92 height 7
click at [148, 309] on textarea at bounding box center [335, 306] width 413 height 19
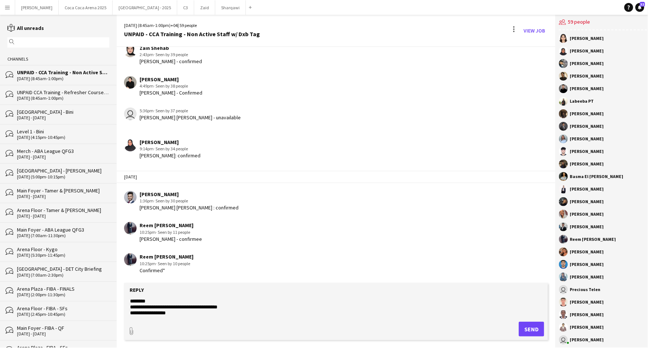
type textarea "**********"
click at [519, 327] on button "Send" at bounding box center [531, 328] width 25 height 15
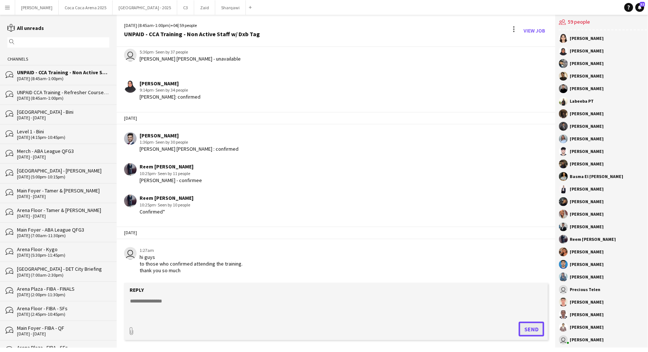
click at [519, 321] on button "Send" at bounding box center [531, 328] width 25 height 15
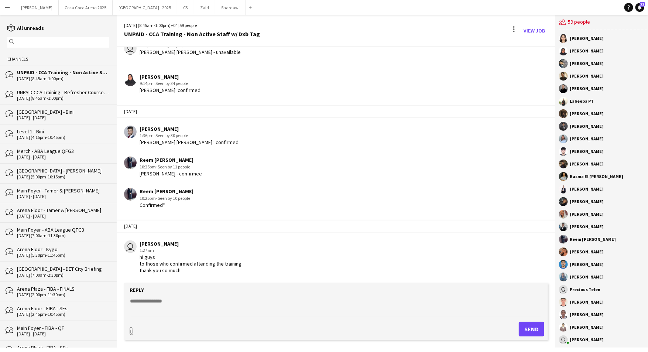
click at [299, 317] on form "Reply paperclip Send" at bounding box center [336, 311] width 424 height 57
click at [218, 299] on textarea at bounding box center [335, 306] width 413 height 19
click at [471, 51] on app-chat-message "user 5:36pm · Seen by 37 people Fatima Suhail Ahmed - unavailable" at bounding box center [336, 48] width 438 height 21
click at [330, 309] on textarea "**********" at bounding box center [335, 306] width 413 height 19
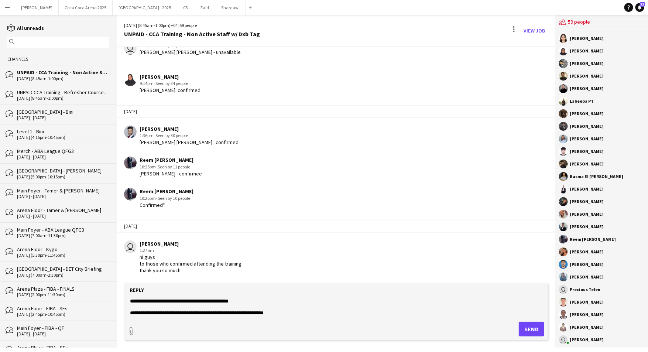
click at [312, 312] on textarea "**********" at bounding box center [335, 306] width 413 height 19
type textarea "**********"
click at [525, 325] on button "Send" at bounding box center [531, 328] width 25 height 15
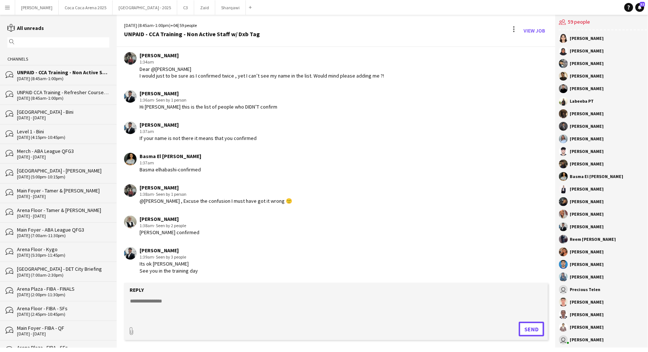
scroll to position [1559, 0]
click at [61, 91] on div "UNPAID CCA Training - Refresher Course (Active Staff)" at bounding box center [63, 92] width 92 height 7
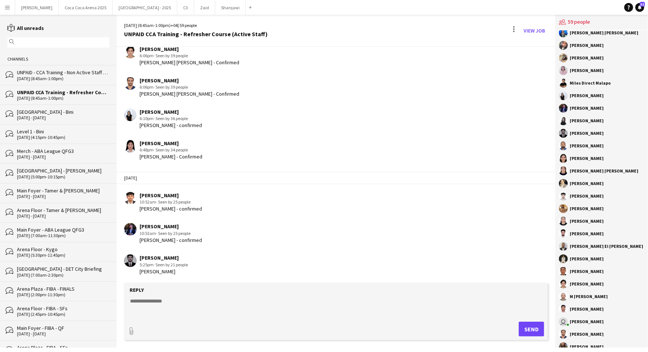
scroll to position [375, 0]
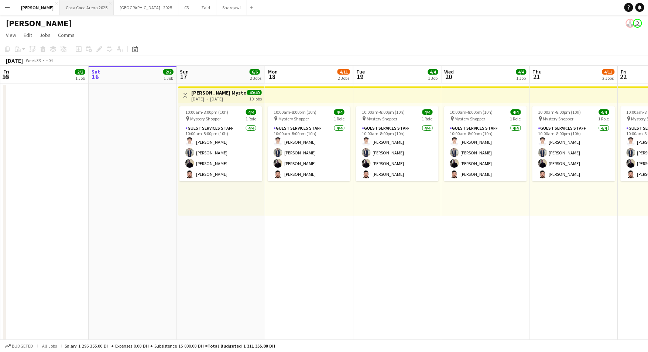
click at [79, 8] on button "[GEOGRAPHIC_DATA] 2025 Close" at bounding box center [87, 7] width 54 height 14
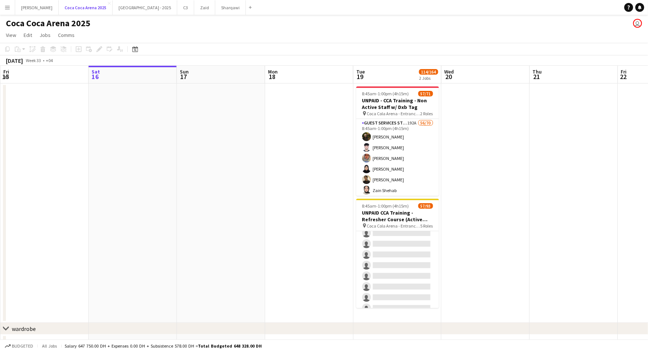
scroll to position [16, 0]
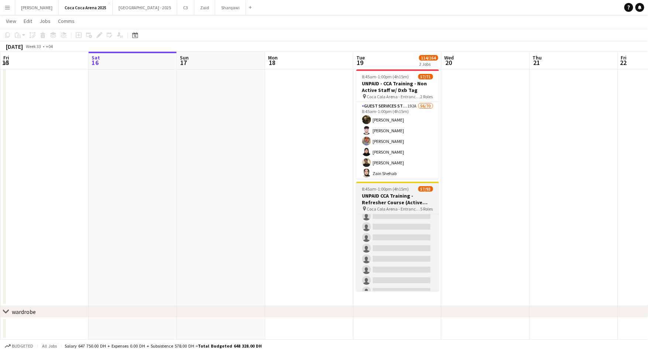
click at [408, 205] on app-job-card "8:45am-1:00pm (4h15m) 57/93 UNPAID CCA Training - Refresher Course (Active Staf…" at bounding box center [397, 236] width 83 height 109
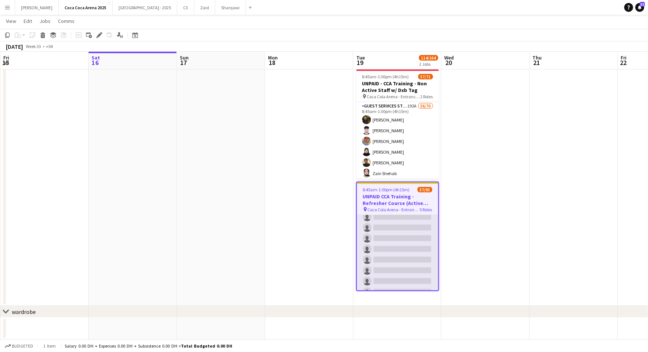
click at [430, 279] on app-card-role "Staff Supervisor 2A 10/26 8:45am-1:00pm (4h15m) Mohammed Balfaqih Osama Nour Gl…" at bounding box center [397, 152] width 81 height 293
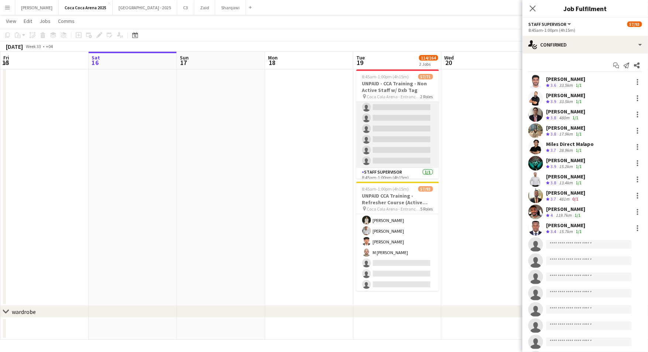
scroll to position [711, 0]
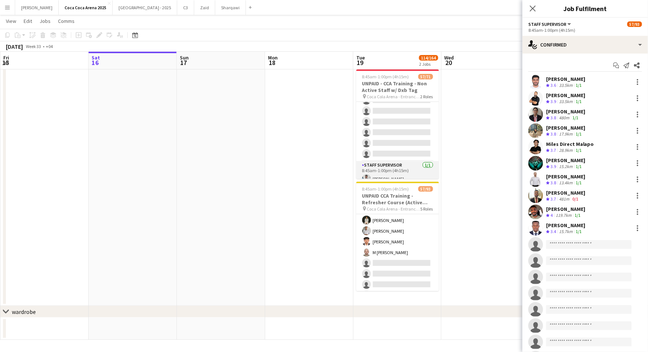
click at [394, 173] on app-card-role "Staff Supervisor 1/1 8:45am-1:00pm (4h15m) Osama Hejazi" at bounding box center [397, 173] width 83 height 25
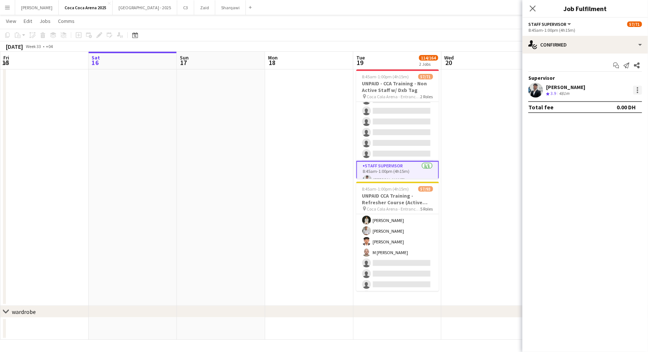
click at [634, 89] on div at bounding box center [637, 90] width 9 height 9
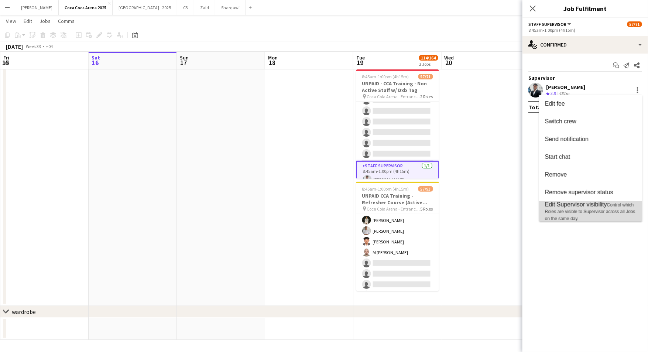
click at [590, 211] on span "Control which Roles are visible to Supervisor across all Jobs on the same day." at bounding box center [590, 211] width 90 height 19
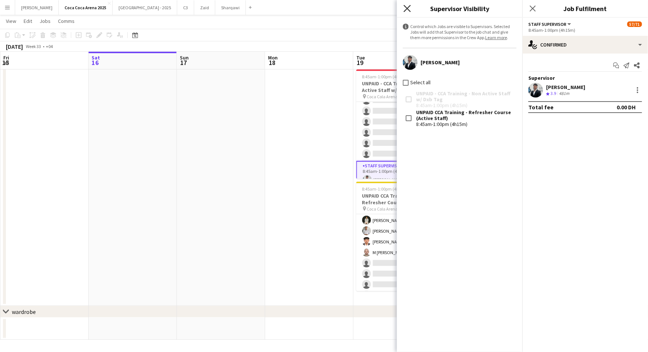
click at [409, 10] on icon at bounding box center [406, 8] width 7 height 7
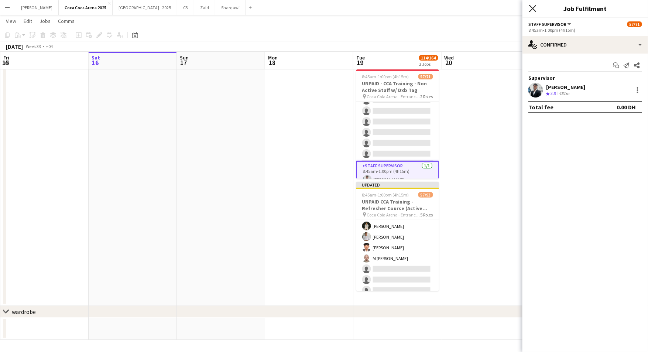
click at [533, 10] on icon "Close pop-in" at bounding box center [532, 8] width 7 height 7
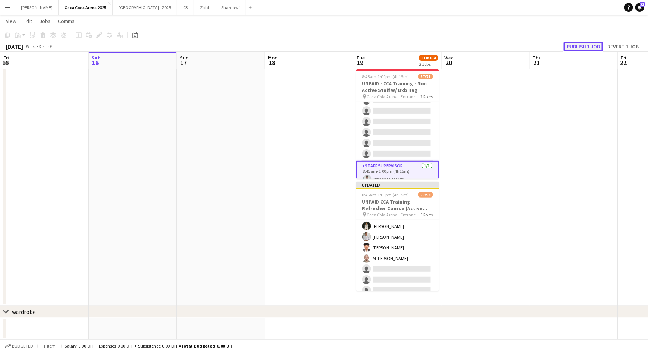
click at [596, 47] on button "Publish 1 job" at bounding box center [583, 47] width 39 height 10
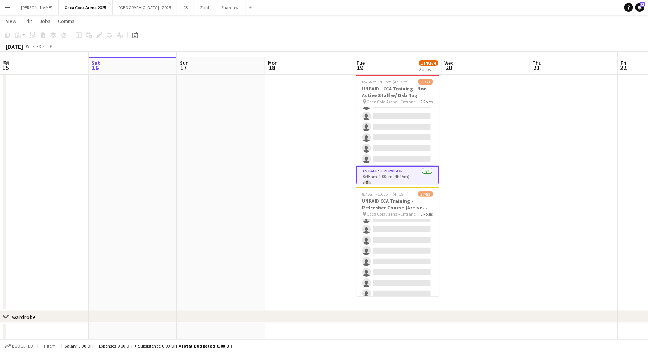
scroll to position [0, 0]
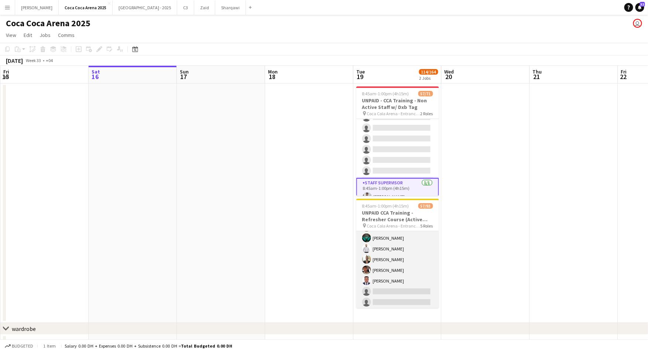
click at [405, 258] on app-card-role "Staff Supervisor 2A 10/26 8:45am-1:00pm (4h15m) Mohammed Balfaqih Osama Nour Gl…" at bounding box center [397, 312] width 83 height 293
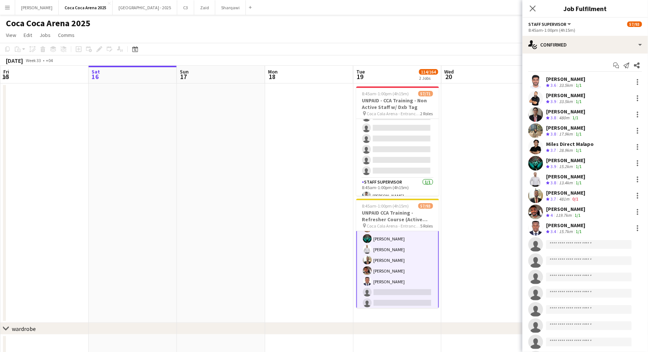
scroll to position [849, 0]
click at [617, 70] on app-icon "Start chat" at bounding box center [616, 65] width 10 height 10
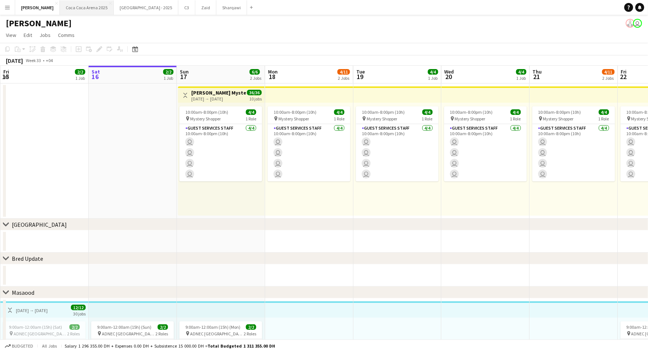
click at [76, 6] on button "Coca Coca Arena 2025 Close" at bounding box center [87, 7] width 54 height 14
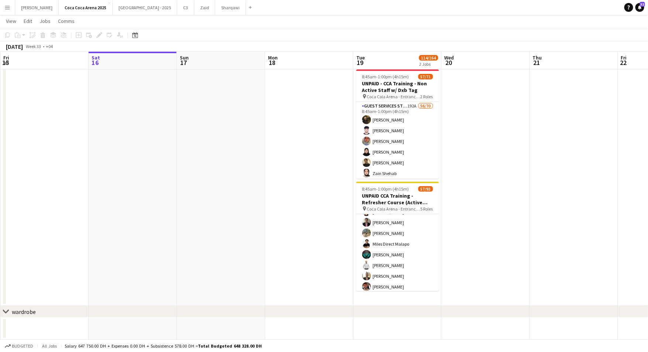
click at [372, 236] on app-card-role "Staff Supervisor 3A 10/26 8:45am-1:00pm (4h15m) Mohammed Balfaqih Osama Nour Gl…" at bounding box center [397, 329] width 83 height 293
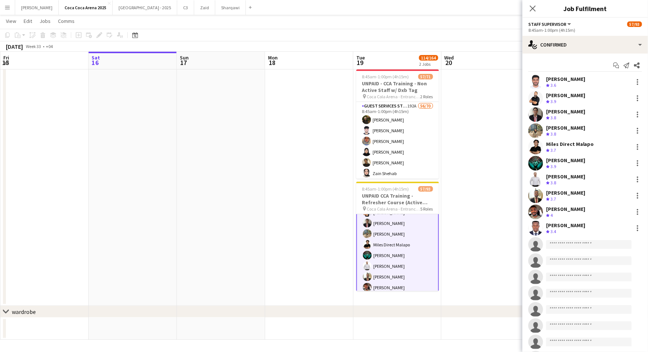
scroll to position [817, 0]
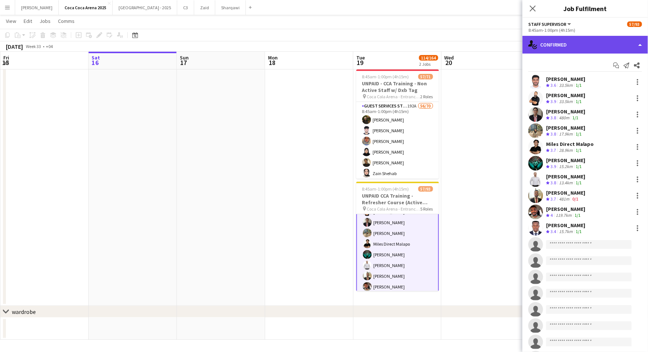
click at [542, 45] on div "single-neutral-actions-check-2 Confirmed" at bounding box center [584, 45] width 125 height 18
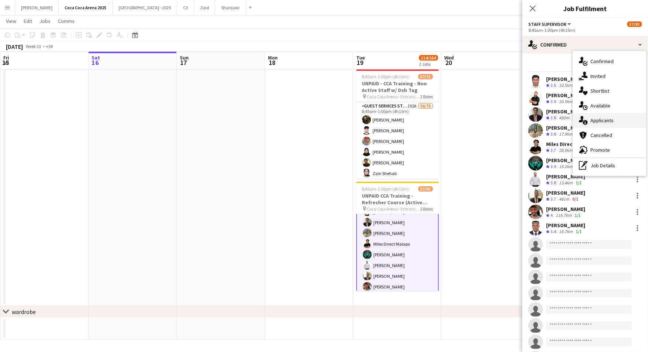
click at [598, 118] on div "single-neutral-actions-information Applicants" at bounding box center [609, 120] width 73 height 15
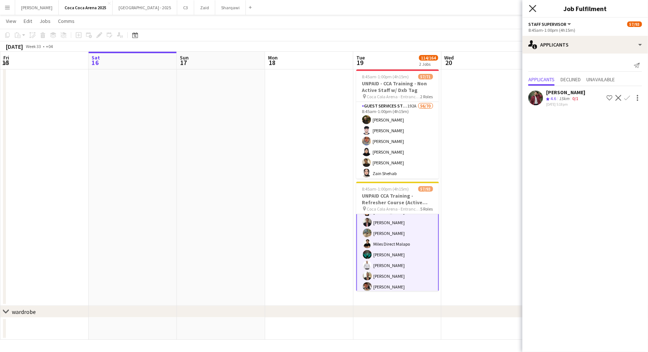
click at [531, 8] on icon "Close pop-in" at bounding box center [532, 8] width 7 height 7
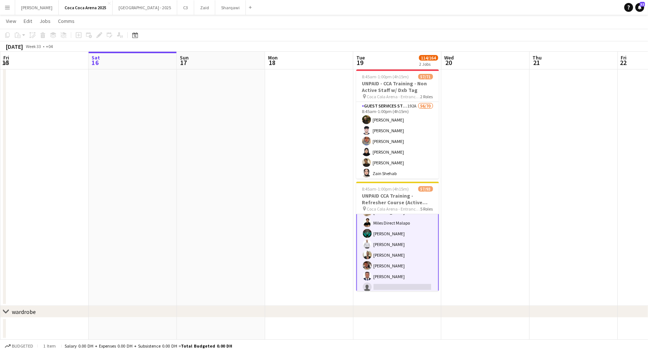
scroll to position [853, 0]
click at [399, 253] on app-card-role "Staff Supervisor 3A 10/26 8:45am-1:00pm (4h15m) Mohammed Balfaqih Osama Nour Gl…" at bounding box center [397, 294] width 83 height 294
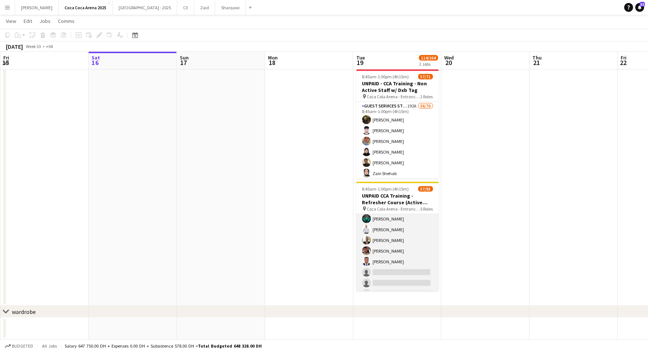
click at [405, 271] on app-card-role "Staff Supervisor 3A 10/26 8:45am-1:00pm (4h15m) Mohammed Balfaqih Osama Nour Gl…" at bounding box center [397, 293] width 83 height 293
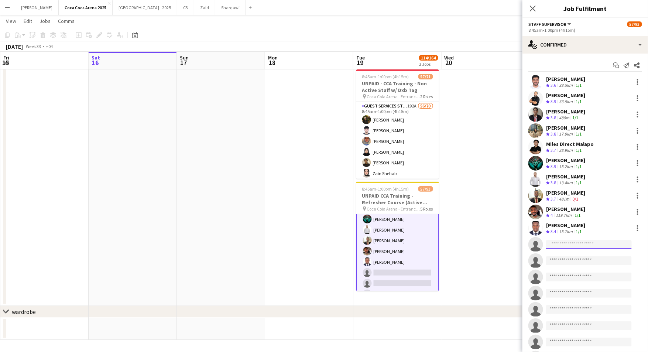
click at [572, 247] on input at bounding box center [589, 244] width 86 height 9
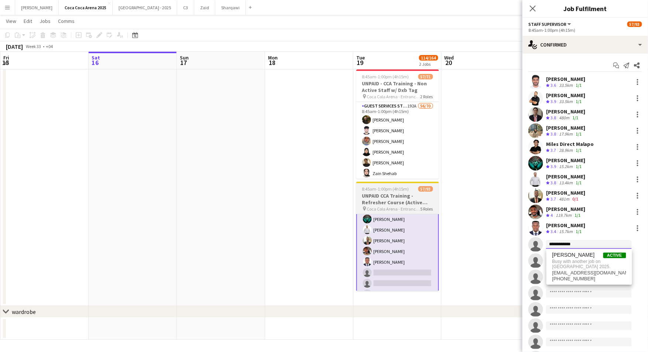
type input "**********"
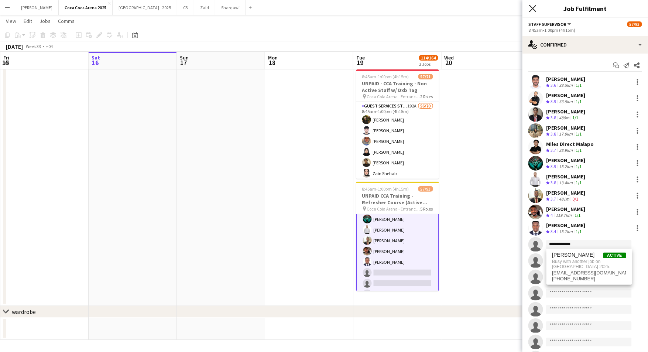
click at [531, 11] on icon "Close pop-in" at bounding box center [532, 8] width 7 height 7
click at [531, 11] on app-navbar "Menu Boards Boards Boards All jobs Status Workforce Workforce My Workforce Recr…" at bounding box center [324, 7] width 648 height 15
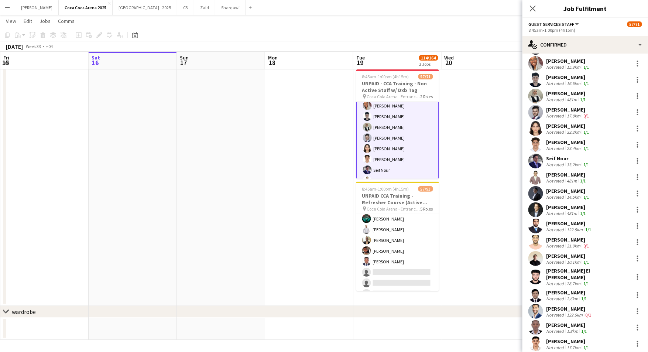
scroll to position [682, 0]
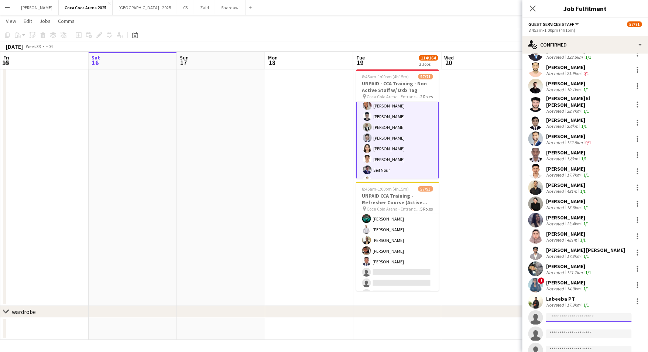
click at [576, 313] on input at bounding box center [589, 317] width 86 height 9
type input "**********"
click at [580, 324] on span "ghazal.bashar9@gmail.com" at bounding box center [589, 325] width 74 height 6
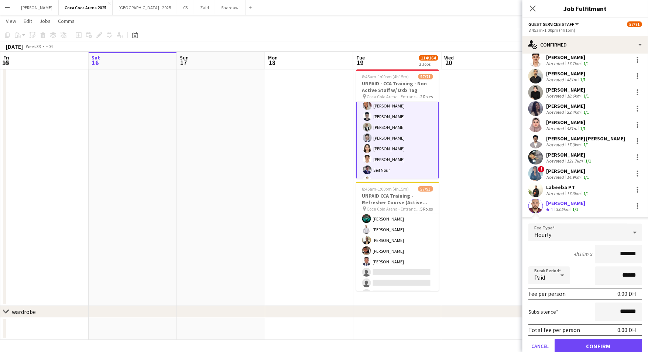
scroll to position [811, 0]
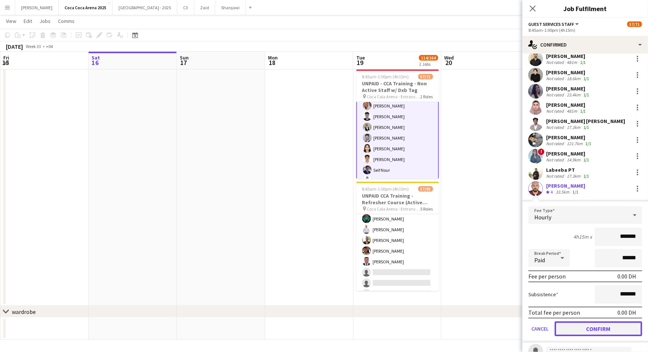
click at [588, 321] on button "Confirm" at bounding box center [597, 328] width 87 height 15
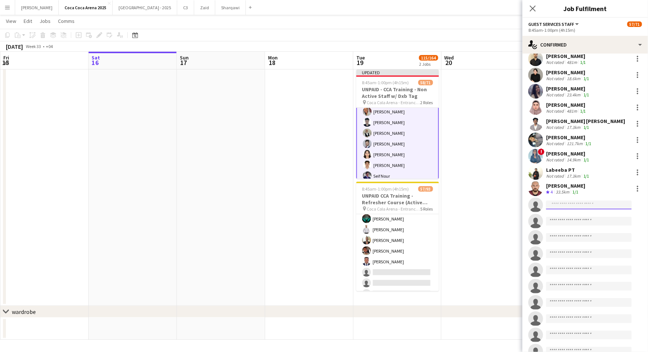
click at [559, 200] on input at bounding box center [589, 204] width 86 height 9
type input "**********"
click at [576, 214] on span "khaliddukhan28@gmail.com" at bounding box center [589, 213] width 74 height 6
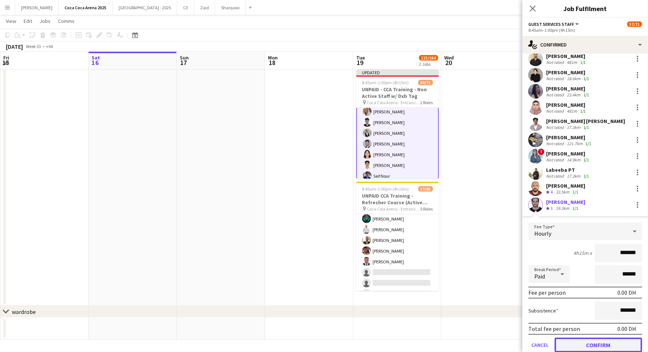
click at [580, 337] on button "Confirm" at bounding box center [597, 344] width 87 height 15
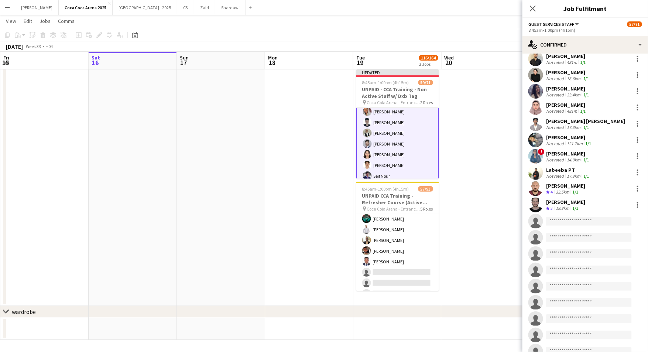
click at [492, 91] on app-date-cell at bounding box center [485, 185] width 88 height 239
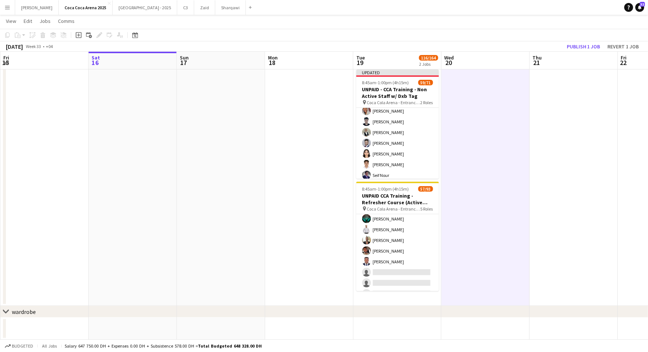
scroll to position [338, 0]
click at [589, 43] on button "Publish 1 job" at bounding box center [583, 47] width 39 height 10
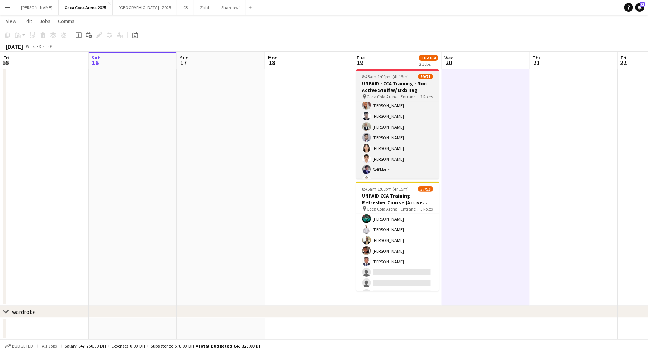
click at [375, 90] on h3 "UNPAID - CCA Training - Non Active Staff w/ Dxb Tag" at bounding box center [397, 86] width 83 height 13
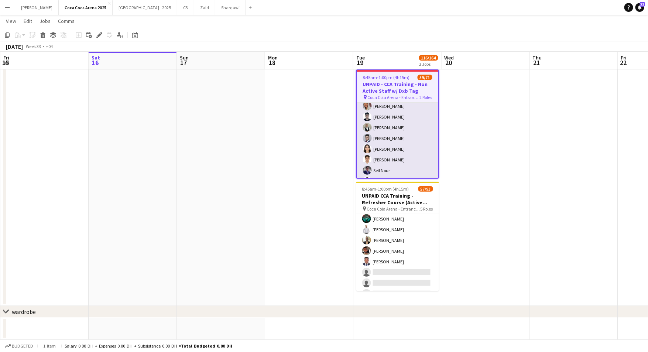
click at [400, 125] on app-card-role "Guest Services Staff 192A 58/70 8:45am-1:00pm (4h15m) Amer Shabibi Haseeb Zeesh…" at bounding box center [397, 150] width 81 height 770
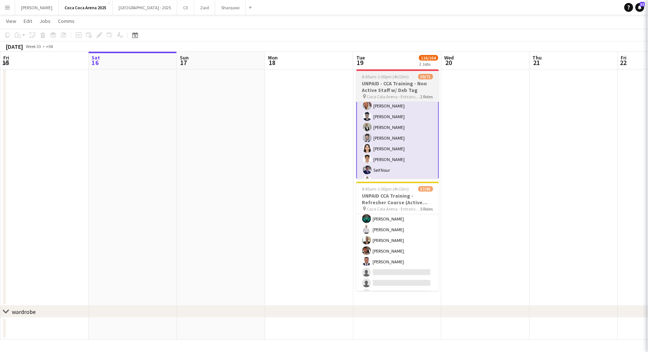
click at [396, 82] on h3 "UNPAID - CCA Training - Non Active Staff w/ Dxb Tag" at bounding box center [397, 86] width 83 height 13
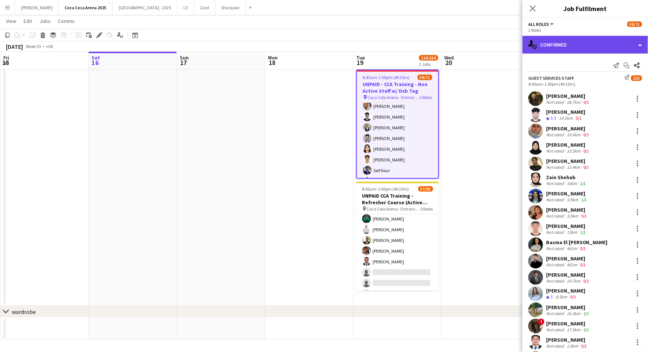
click at [556, 39] on div "single-neutral-actions-check-2 Confirmed" at bounding box center [584, 45] width 125 height 18
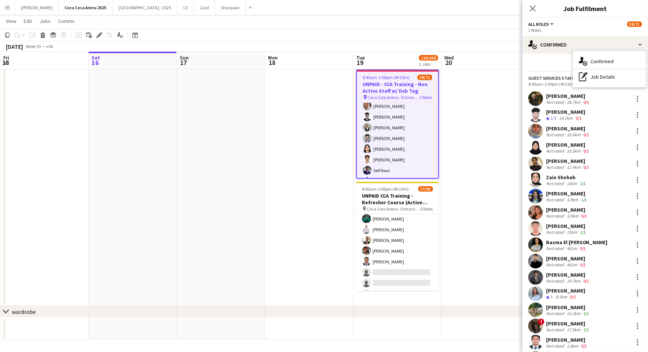
click at [570, 113] on div "Haseeb Zeeshan" at bounding box center [565, 112] width 39 height 7
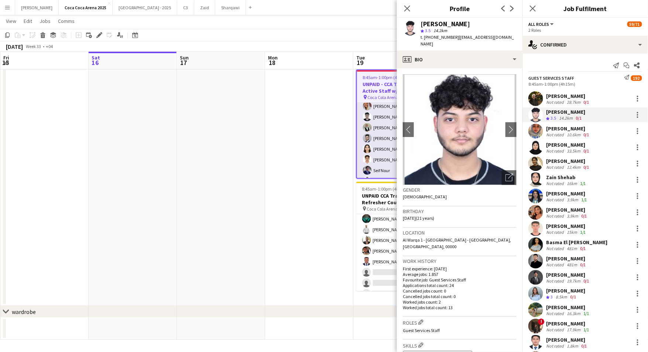
click at [387, 111] on app-card-role "Guest Services Staff 192A 58/70 8:45am-1:00pm (4h15m) Amer Shabibi Haseeb Zeesh…" at bounding box center [397, 150] width 81 height 770
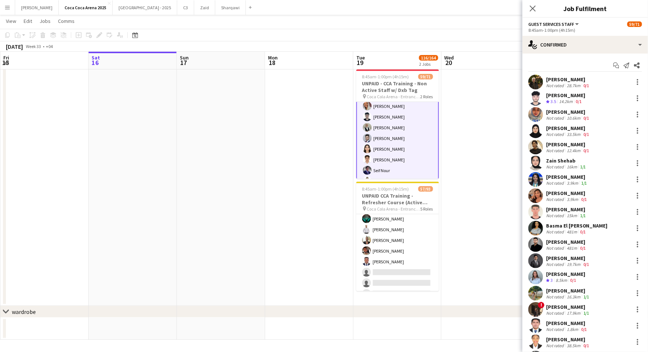
scroll to position [338, 0]
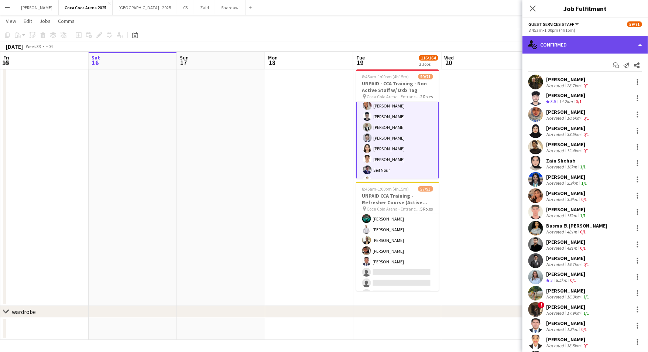
click at [544, 43] on div "single-neutral-actions-check-2 Confirmed" at bounding box center [584, 45] width 125 height 18
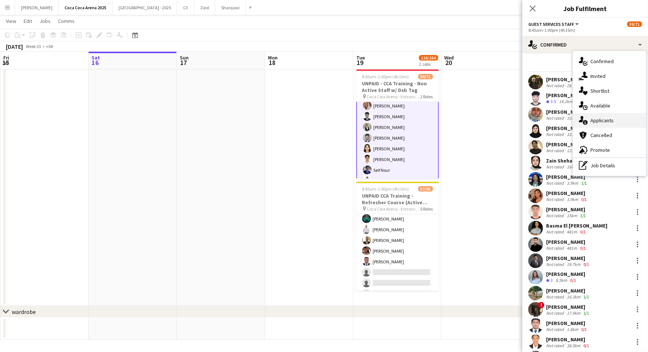
click at [596, 117] on div "single-neutral-actions-information Applicants" at bounding box center [609, 120] width 73 height 15
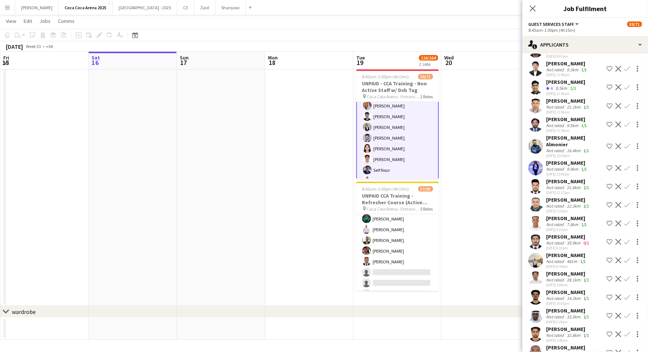
scroll to position [2978, 0]
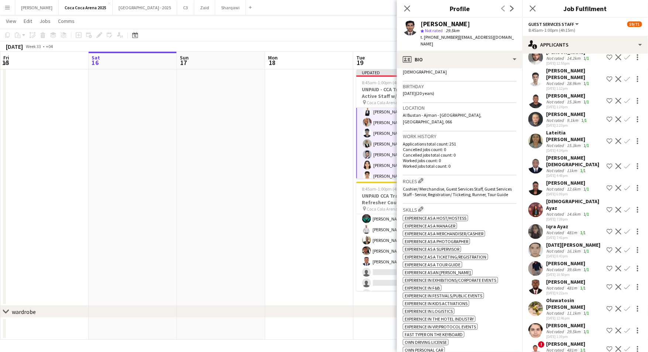
scroll to position [0, 0]
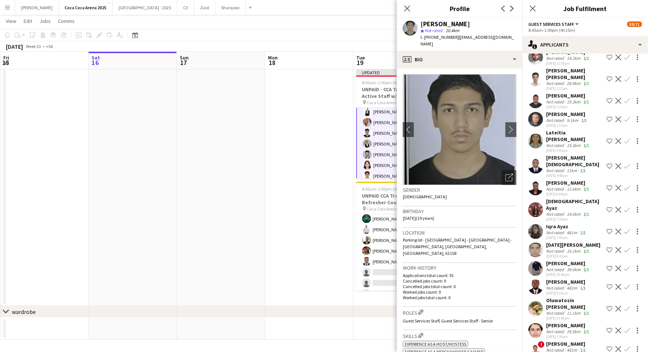
click at [559, 347] on div "Not rated" at bounding box center [555, 350] width 19 height 6
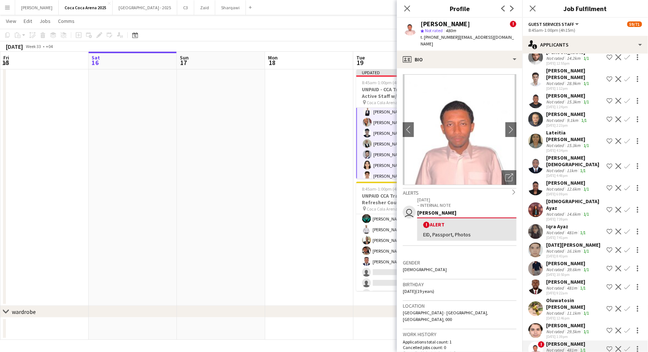
click at [557, 328] on div "Not rated" at bounding box center [555, 331] width 19 height 6
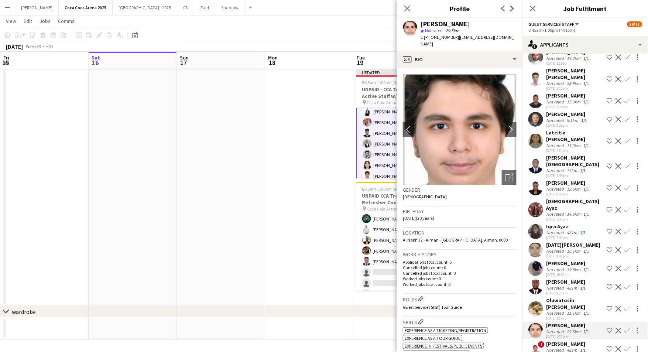
click at [557, 297] on div "Oluwatosin Deborah Ayoade" at bounding box center [575, 303] width 58 height 13
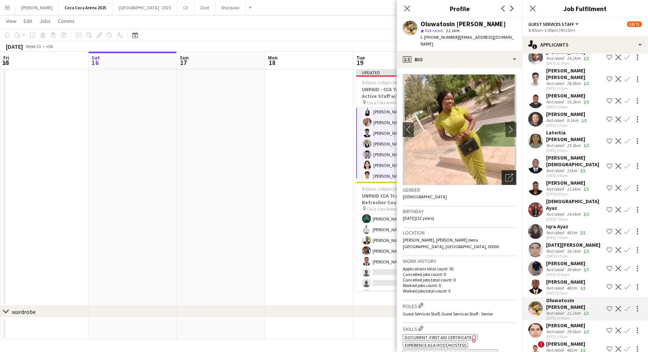
click at [510, 173] on icon at bounding box center [510, 175] width 5 height 5
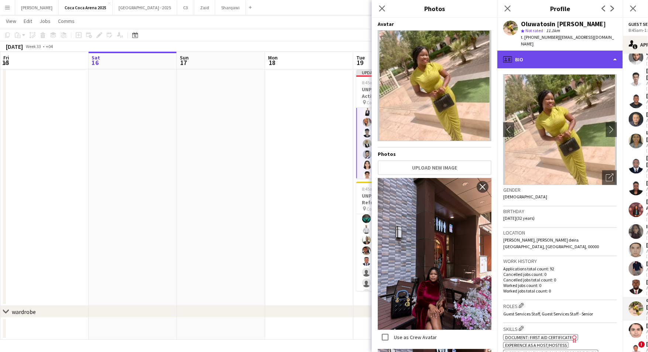
click at [527, 56] on div "profile Bio" at bounding box center [559, 60] width 125 height 18
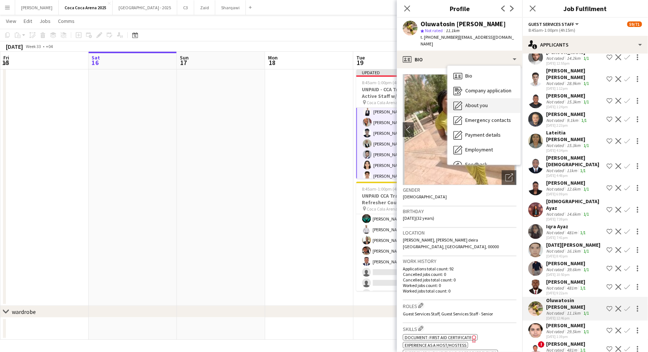
click at [486, 102] on span "About you" at bounding box center [476, 105] width 23 height 7
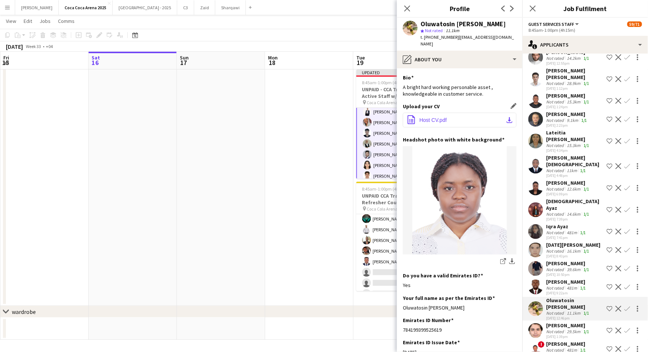
click at [435, 117] on span "Host CV.pdf" at bounding box center [432, 120] width 27 height 6
click at [558, 285] on div "Not rated" at bounding box center [555, 288] width 19 height 6
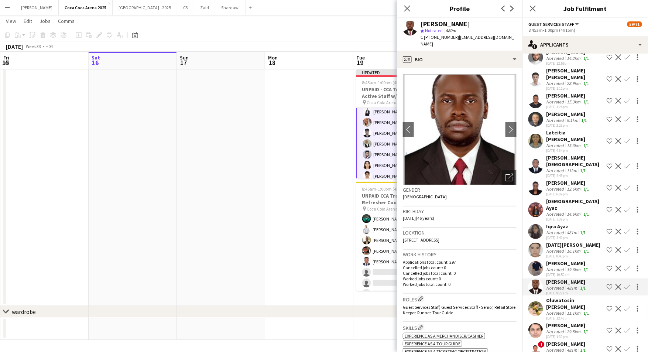
click at [558, 266] on div "Not rated" at bounding box center [555, 269] width 19 height 6
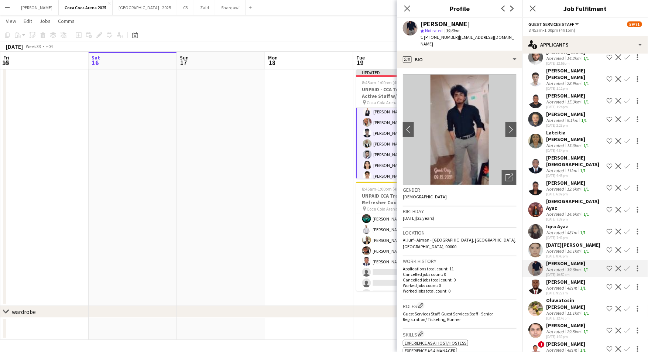
click at [558, 241] on div "Noel Aragon" at bounding box center [573, 244] width 55 height 7
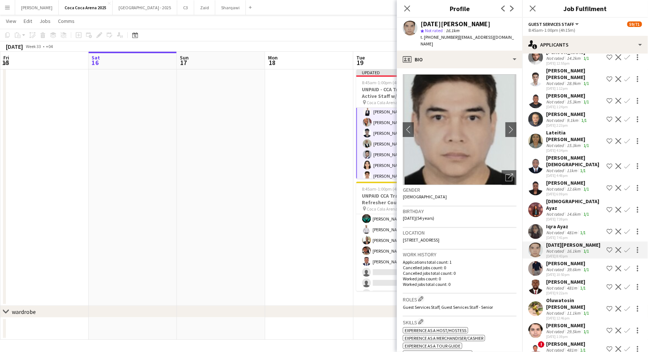
click at [556, 230] on div "Not rated" at bounding box center [555, 233] width 19 height 6
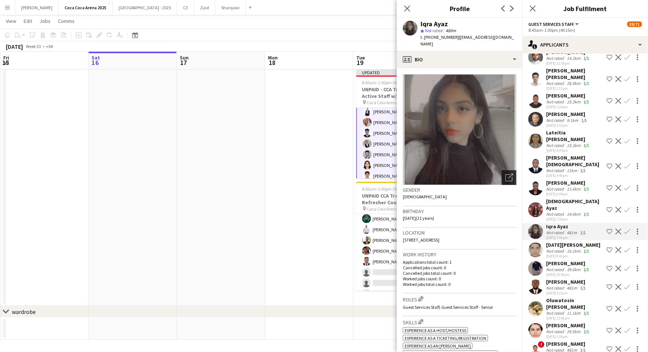
click at [507, 173] on icon "Open photos pop-in" at bounding box center [509, 177] width 8 height 8
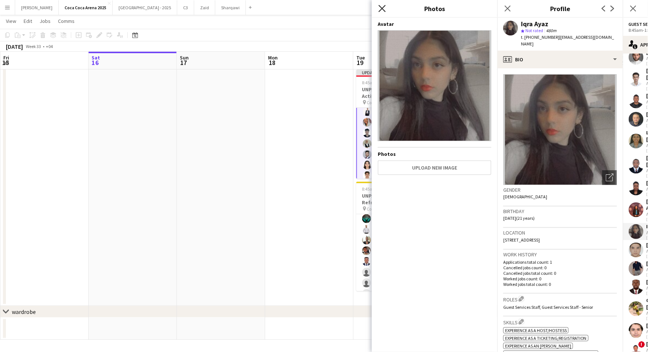
click at [382, 6] on icon "Close pop-in" at bounding box center [381, 8] width 7 height 7
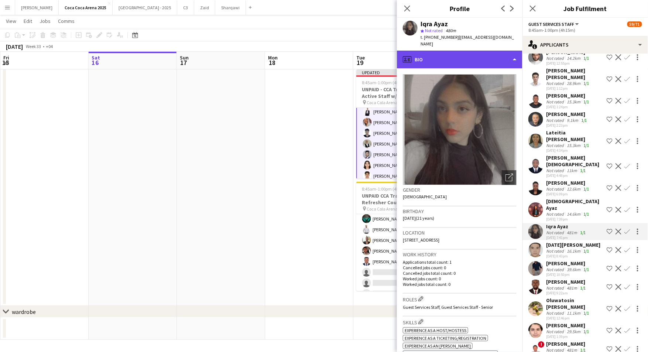
click at [479, 51] on div "profile Bio" at bounding box center [459, 60] width 125 height 18
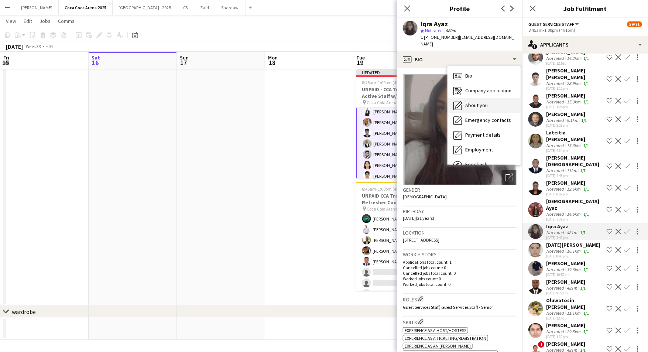
click at [483, 102] on span "About you" at bounding box center [476, 105] width 23 height 7
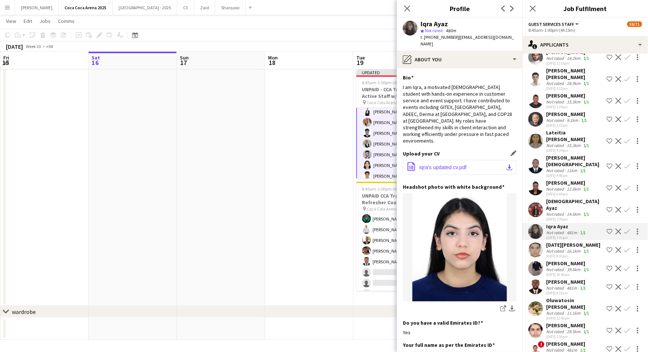
click at [454, 164] on span "iqra's updated cv.pdf" at bounding box center [442, 167] width 47 height 6
click at [626, 228] on app-icon "Confirm" at bounding box center [627, 231] width 6 height 6
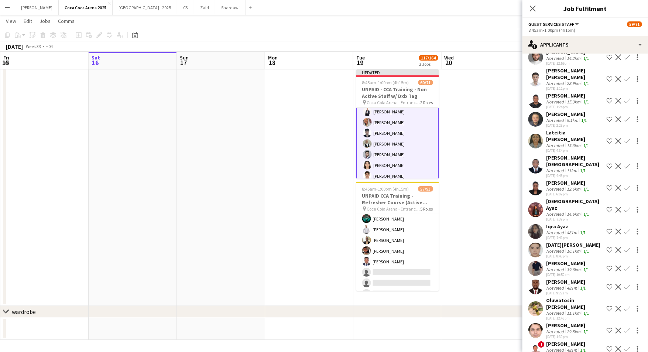
click at [626, 228] on app-icon "Confirm" at bounding box center [627, 231] width 6 height 6
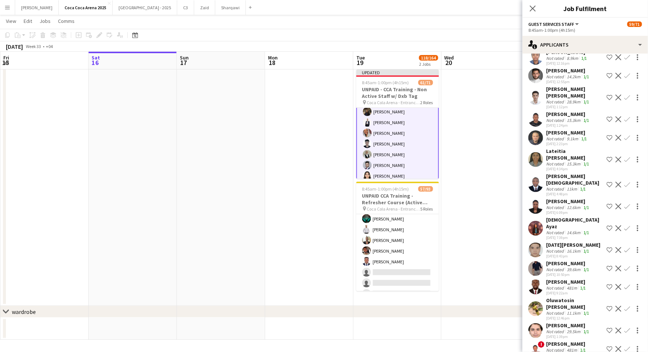
click at [557, 230] on div "Not rated" at bounding box center [555, 233] width 19 height 6
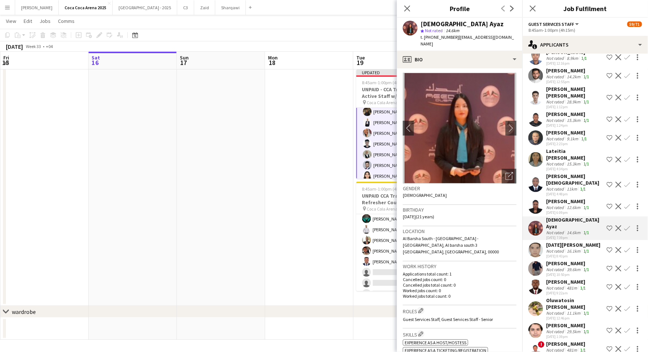
scroll to position [0, 0]
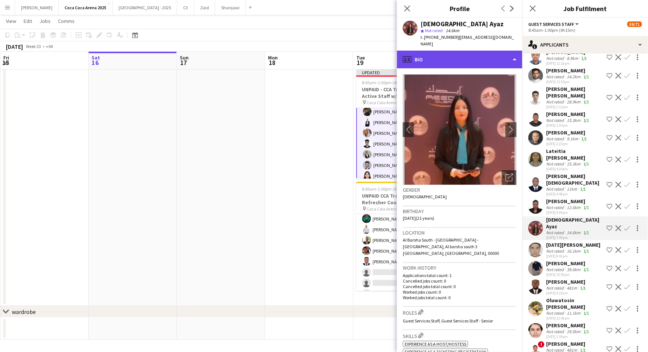
click at [435, 54] on div "profile Bio" at bounding box center [459, 60] width 125 height 18
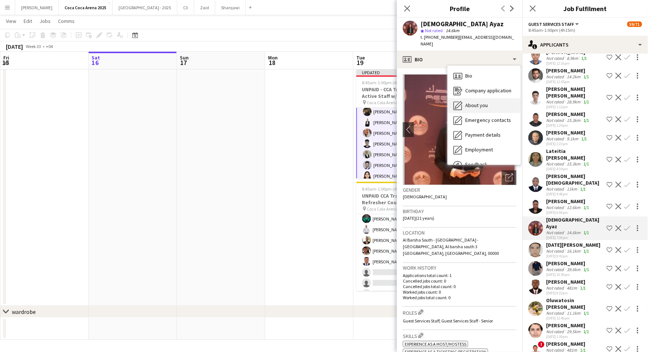
click at [468, 102] on span "About you" at bounding box center [476, 105] width 23 height 7
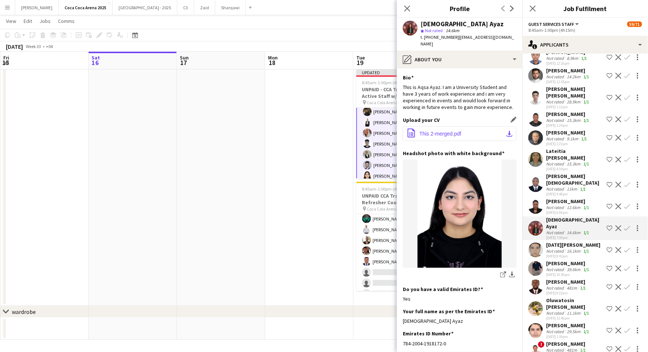
click at [443, 131] on span "This 2-merged.pdf" at bounding box center [440, 134] width 42 height 6
click at [628, 225] on app-icon "Confirm" at bounding box center [627, 228] width 6 height 6
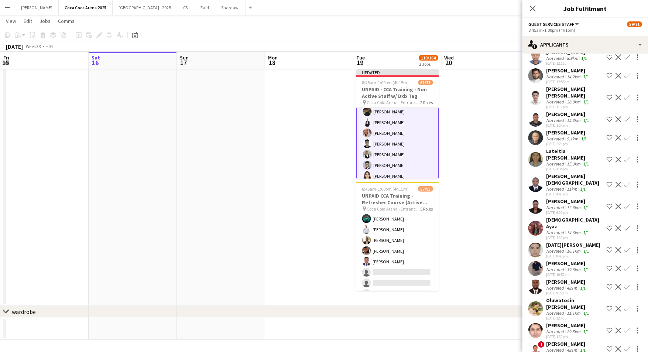
click at [627, 225] on app-icon "Confirm" at bounding box center [627, 228] width 6 height 6
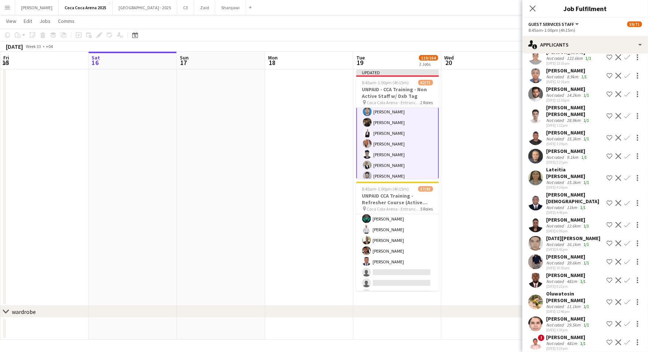
click at [565, 216] on div "Dorcas Agyei" at bounding box center [568, 219] width 45 height 7
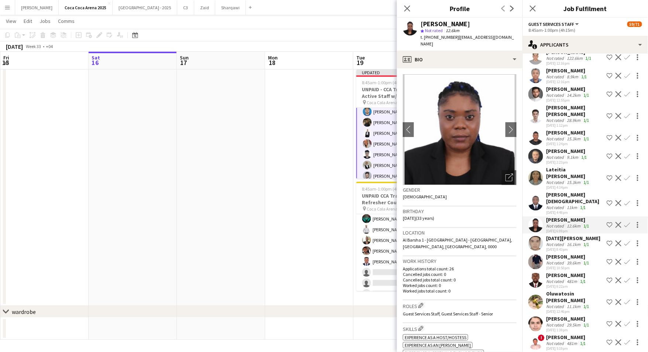
click at [561, 204] on div "Not rated" at bounding box center [555, 207] width 19 height 6
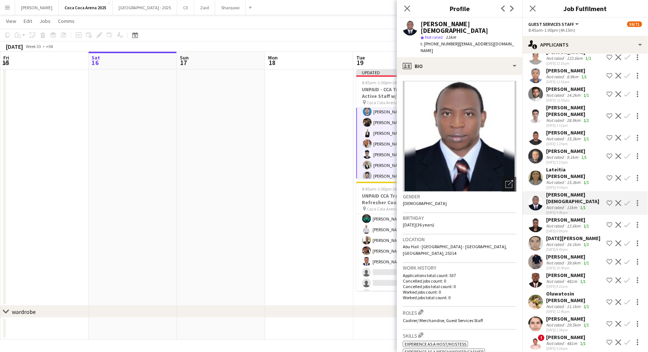
click at [561, 166] on div "Lateitia D’silva" at bounding box center [575, 172] width 58 height 13
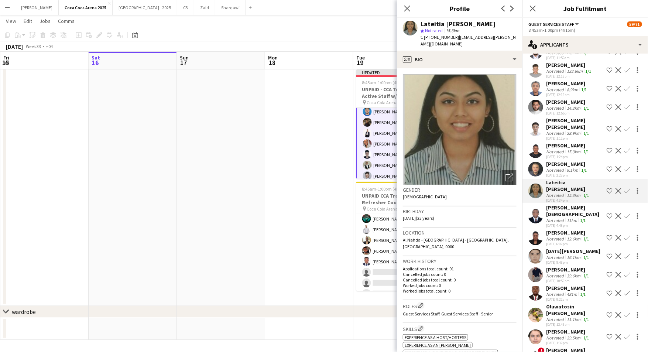
scroll to position [2906, 0]
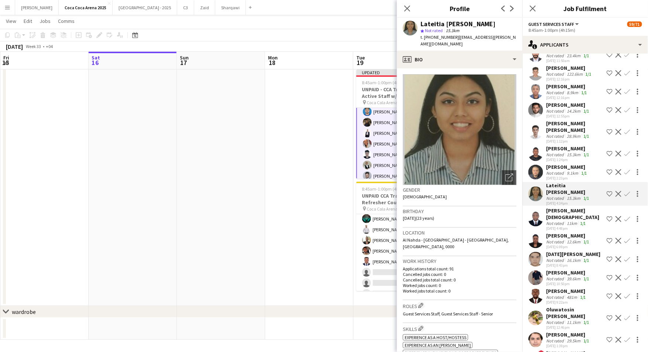
click at [628, 191] on app-icon "Confirm" at bounding box center [627, 194] width 6 height 6
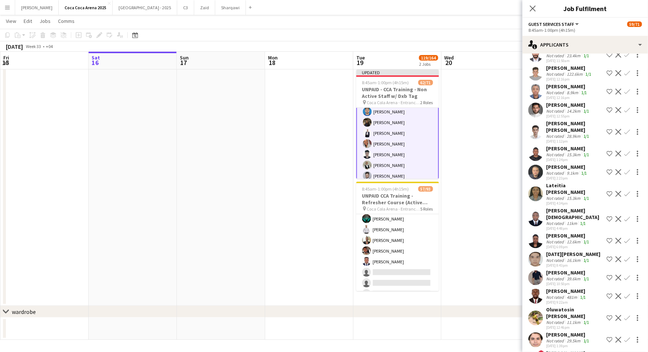
click at [628, 191] on app-icon "Confirm" at bounding box center [627, 194] width 6 height 6
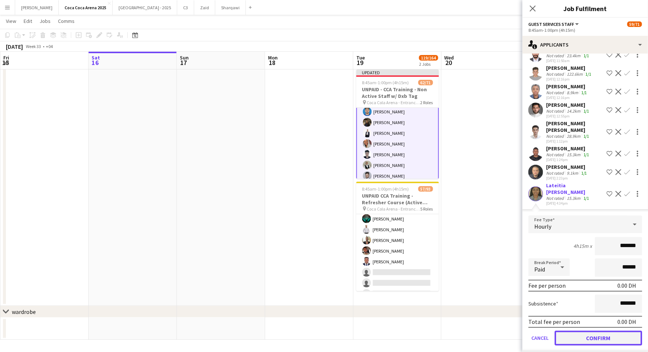
click at [619, 331] on button "Confirm" at bounding box center [597, 338] width 87 height 15
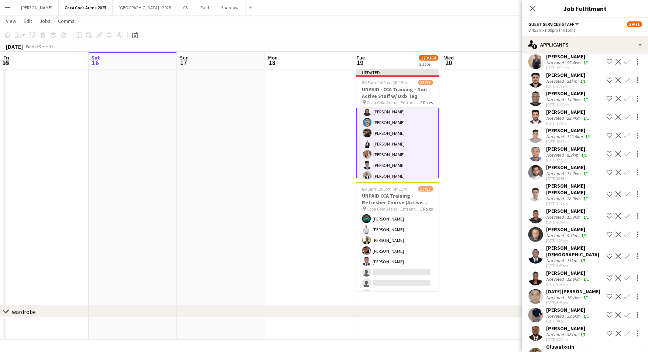
scroll to position [2844, 0]
click at [509, 167] on app-date-cell at bounding box center [485, 185] width 88 height 239
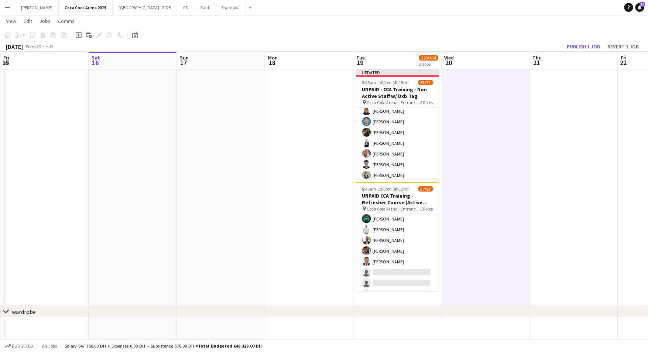
scroll to position [338, 0]
click at [588, 42] on button "Publish 1 job" at bounding box center [583, 47] width 39 height 10
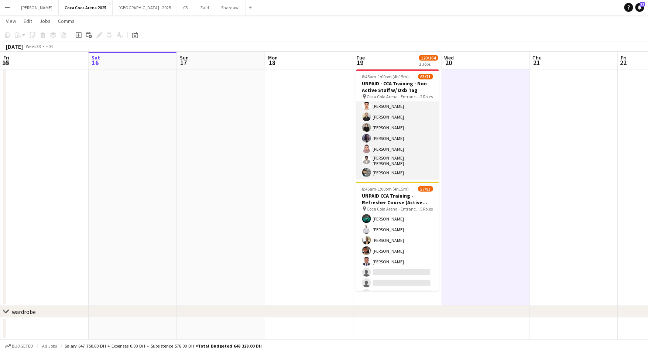
scroll to position [564, 0]
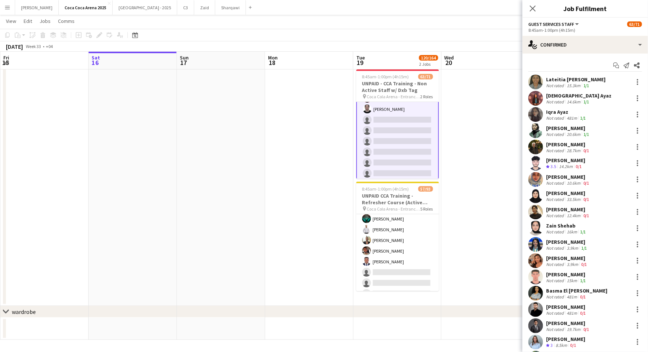
scroll to position [713, 0]
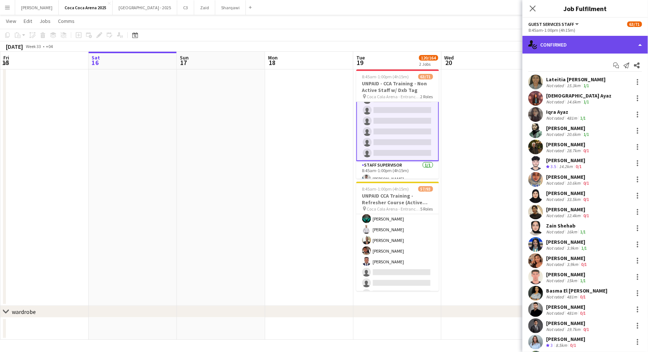
click at [558, 51] on div "single-neutral-actions-check-2 Confirmed" at bounding box center [584, 45] width 125 height 18
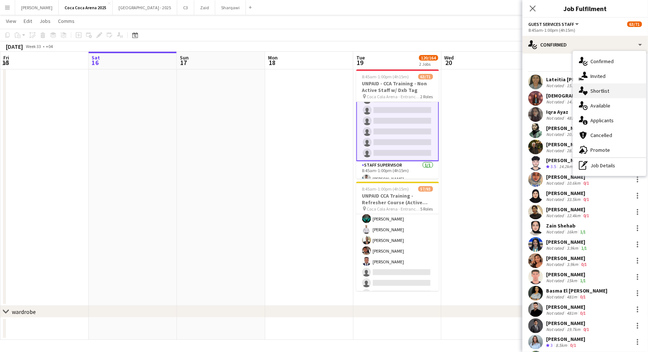
click at [594, 94] on div "single-neutral-actions-heart Shortlist" at bounding box center [609, 90] width 73 height 15
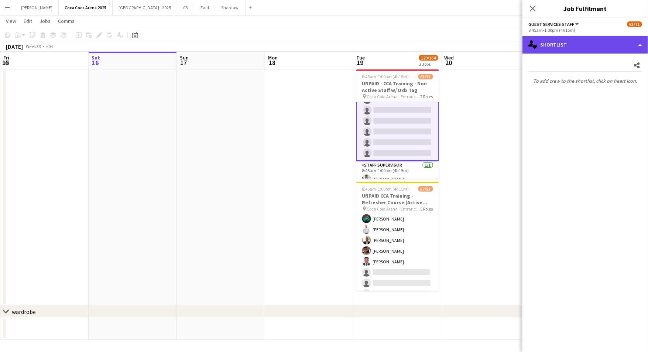
click at [555, 46] on div "single-neutral-actions-heart Shortlist" at bounding box center [584, 45] width 125 height 18
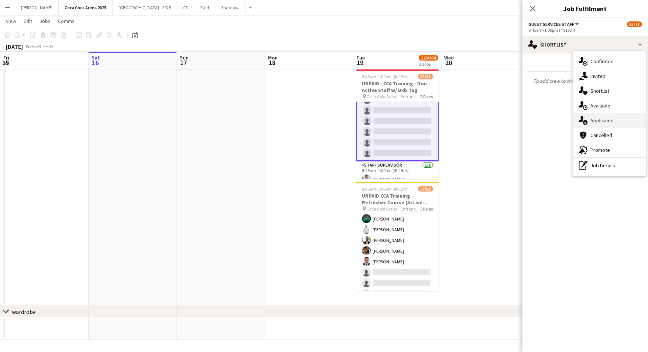
click at [590, 120] on div "single-neutral-actions-information Applicants" at bounding box center [609, 120] width 73 height 15
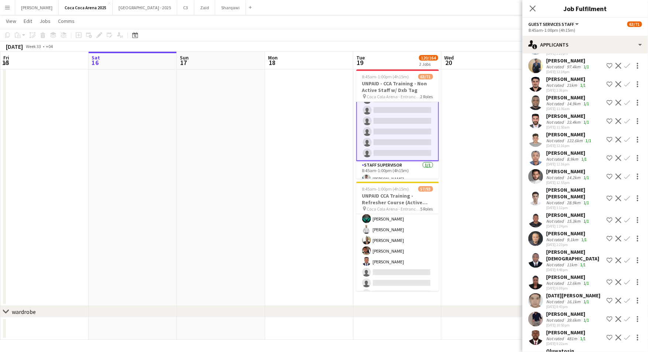
scroll to position [2904, 0]
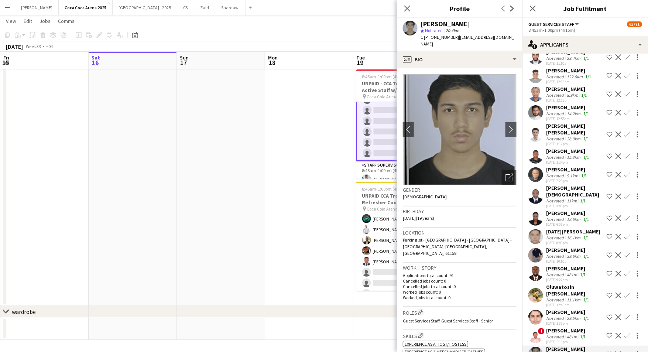
click at [561, 339] on div "15-08-2025 5:19pm" at bounding box center [566, 341] width 41 height 5
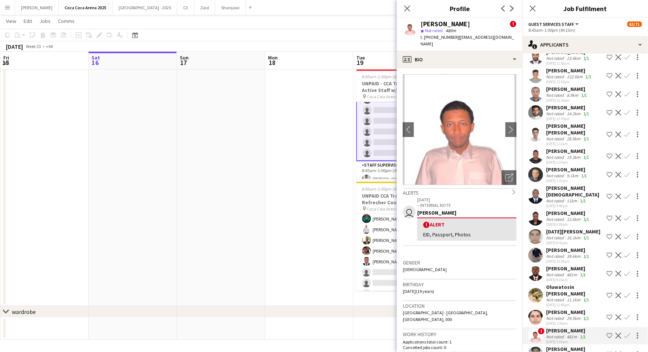
click at [555, 309] on div "Mohammad Thabet" at bounding box center [568, 312] width 45 height 7
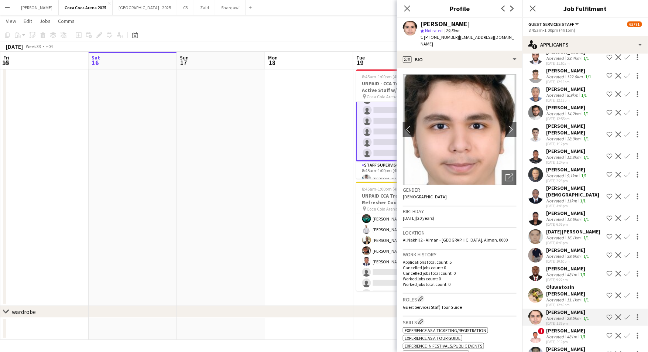
click at [555, 283] on div "Oluwatosin Deborah Ayoade" at bounding box center [575, 289] width 58 height 13
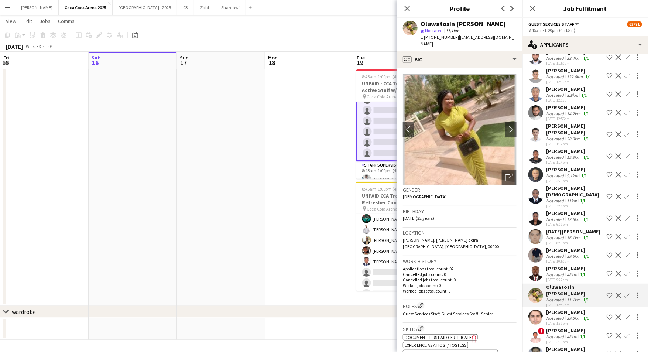
click at [554, 265] on div "Ayi Ekpo Okon" at bounding box center [566, 268] width 41 height 7
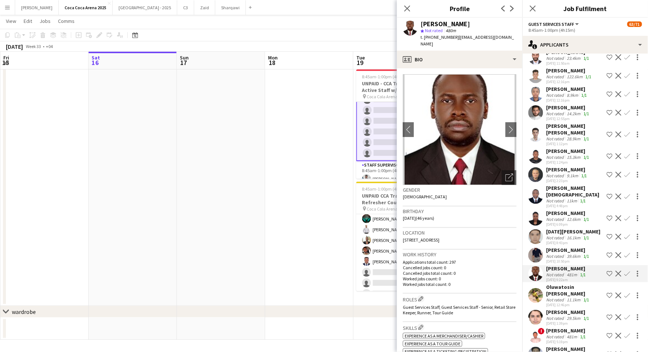
click at [554, 253] on div "Not rated" at bounding box center [555, 256] width 19 height 6
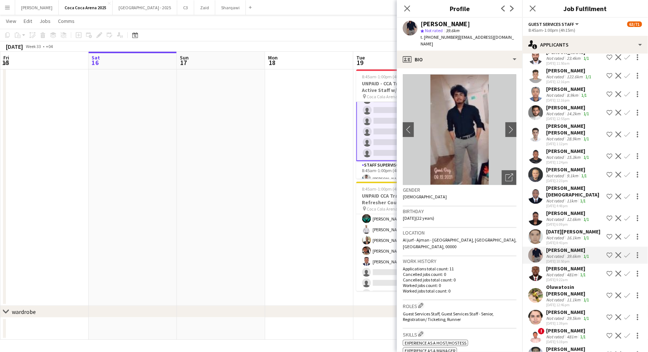
click at [551, 235] on div "Not rated" at bounding box center [555, 238] width 19 height 6
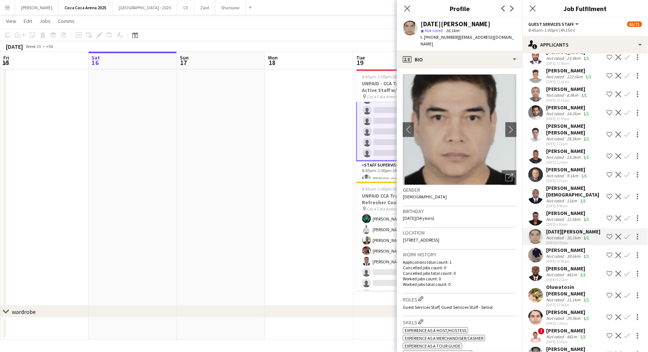
click at [553, 216] on div "Not rated" at bounding box center [555, 219] width 19 height 6
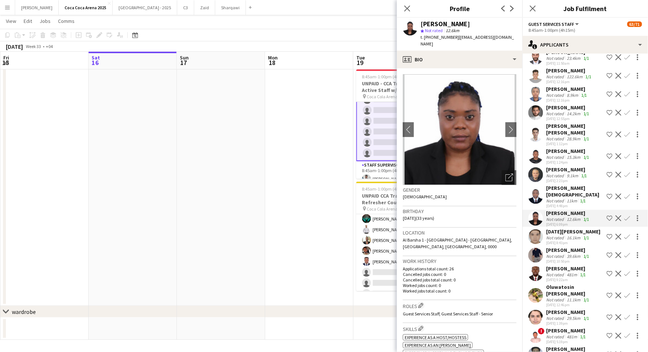
click at [556, 198] on div "Not rated" at bounding box center [555, 201] width 19 height 6
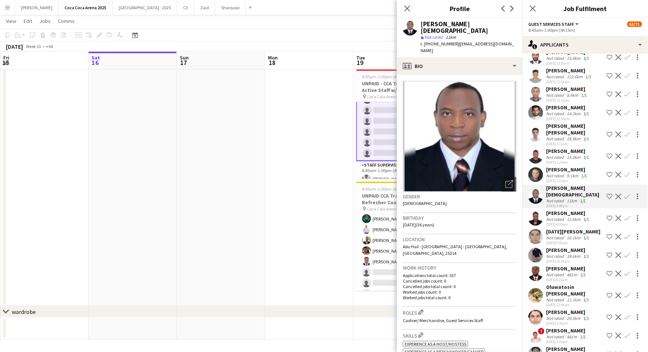
click at [554, 173] on div "Not rated" at bounding box center [555, 176] width 19 height 6
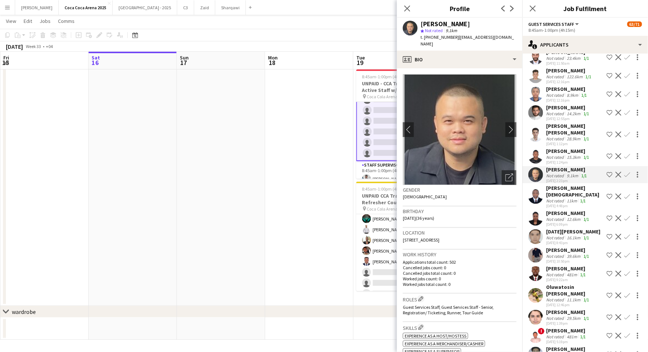
click at [552, 148] on div "Desmond Ngu" at bounding box center [568, 151] width 45 height 7
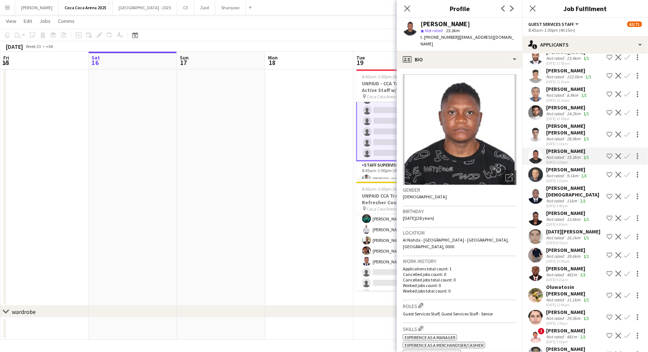
click at [550, 141] on div "14-08-2025 1:12pm" at bounding box center [575, 143] width 58 height 5
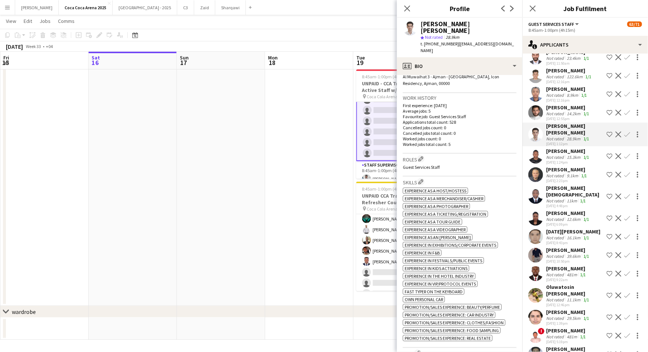
scroll to position [0, 0]
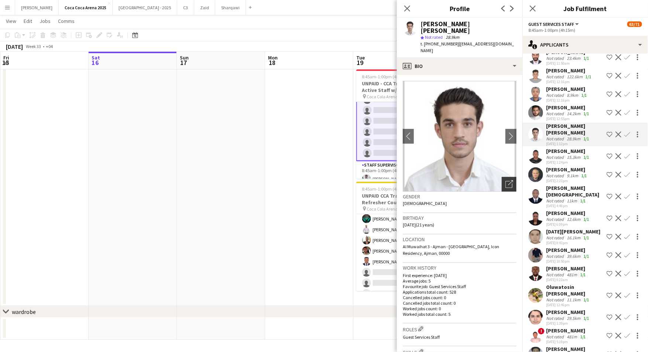
click at [510, 180] on icon "Open photos pop-in" at bounding box center [509, 184] width 8 height 8
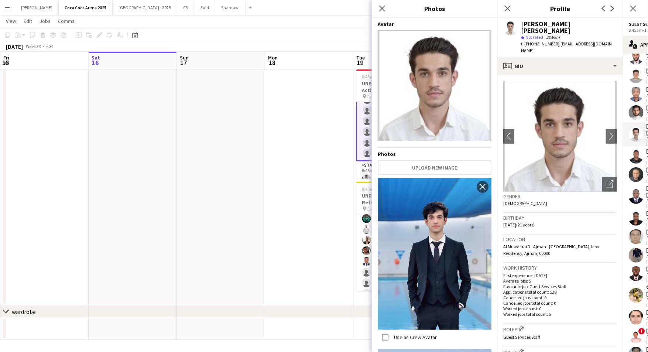
scroll to position [164, 0]
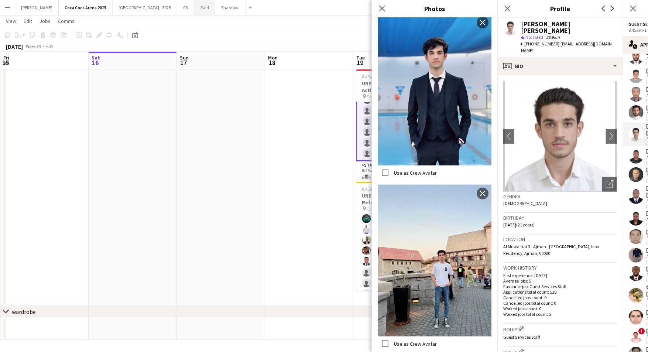
click at [194, 10] on button "Zaid Close" at bounding box center [204, 7] width 21 height 14
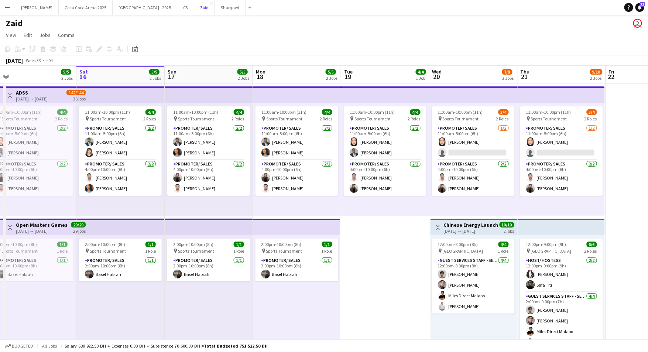
scroll to position [0, 189]
click at [382, 168] on app-card-role "Promoter/ Sales 2/2 4:00pm-10:00pm (6h) Mohanad Abumousa Lana Salim" at bounding box center [384, 178] width 83 height 36
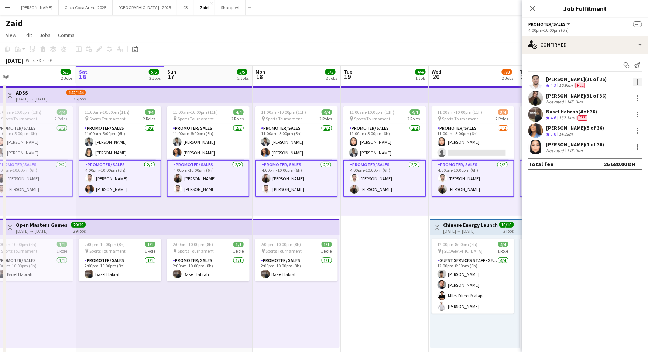
click at [638, 78] on div at bounding box center [637, 82] width 9 height 9
click at [617, 94] on span "Edit fee" at bounding box center [613, 95] width 46 height 7
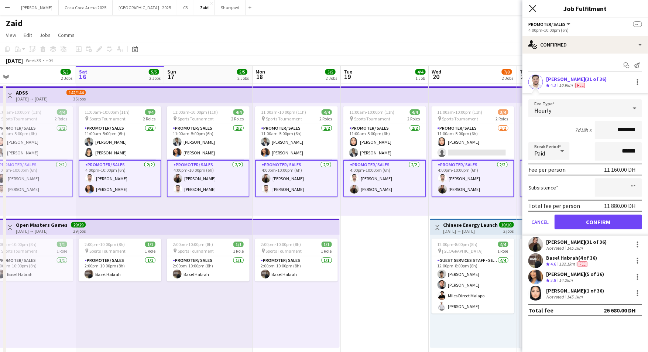
click at [534, 11] on icon "Close pop-in" at bounding box center [532, 8] width 7 height 7
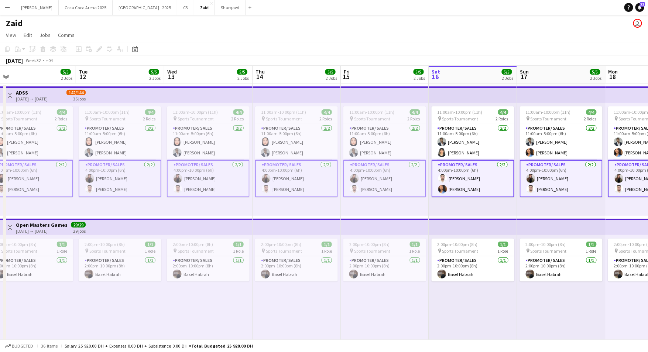
scroll to position [0, 161]
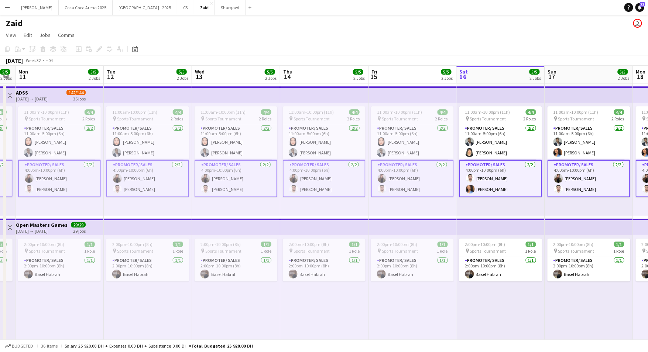
click at [469, 41] on app-page-menu "View Day view expanded Day view collapsed Month view Date picker Jump to today …" at bounding box center [324, 36] width 648 height 14
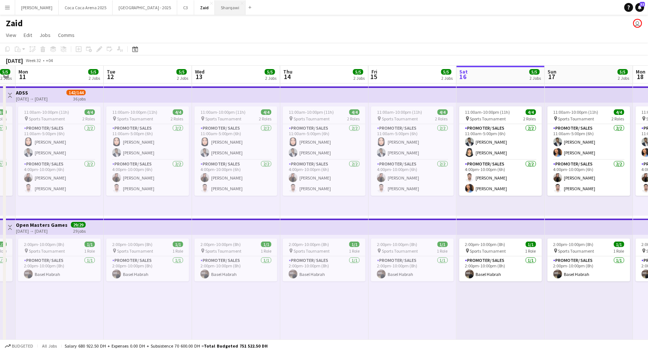
click at [215, 7] on button "Sharqawi Close" at bounding box center [230, 7] width 31 height 14
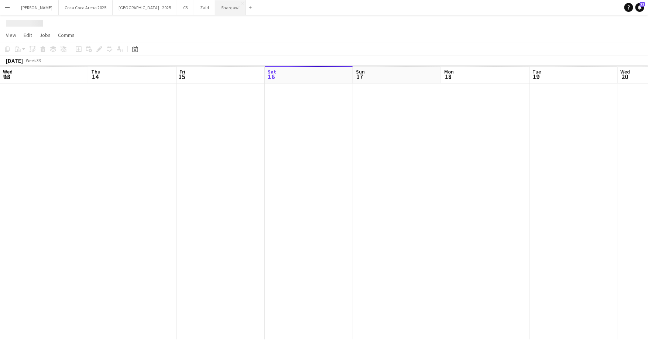
scroll to position [0, 176]
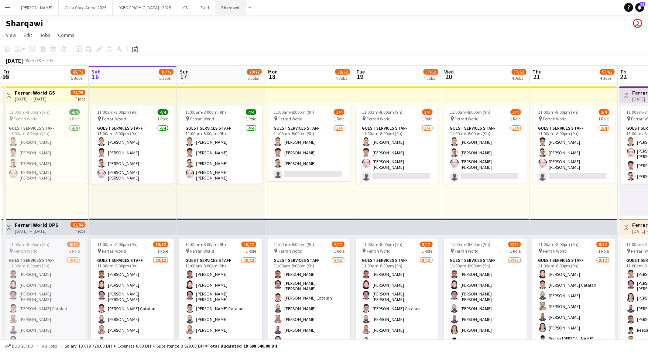
click at [215, 13] on button "Sharqawi Close" at bounding box center [230, 7] width 30 height 14
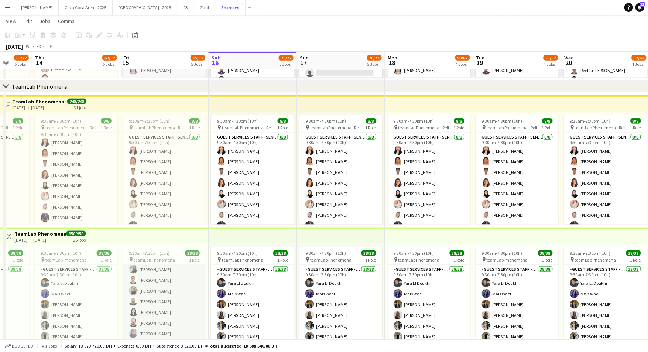
scroll to position [178, 0]
click at [167, 306] on app-card-role "Guest Services Staff - Senior 38/38 9:30am-7:30pm (10h) Yara El Doukhi Mais Wae…" at bounding box center [164, 297] width 83 height 421
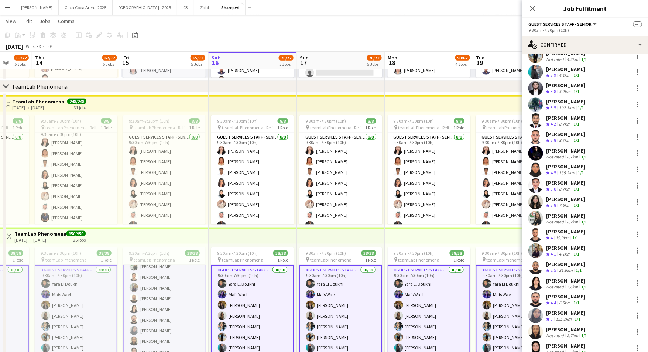
scroll to position [109, 0]
click at [569, 279] on div "Michaela Dacion" at bounding box center [567, 279] width 42 height 7
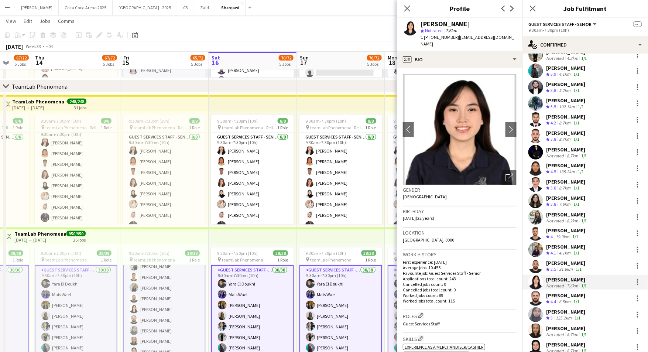
click at [537, 148] on app-user-avatar at bounding box center [535, 152] width 15 height 15
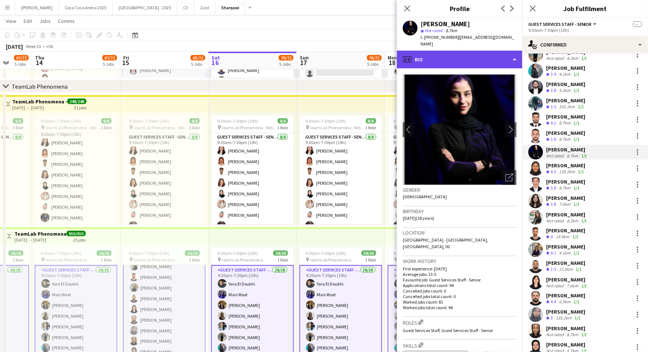
click at [491, 51] on div "profile Bio" at bounding box center [459, 60] width 125 height 18
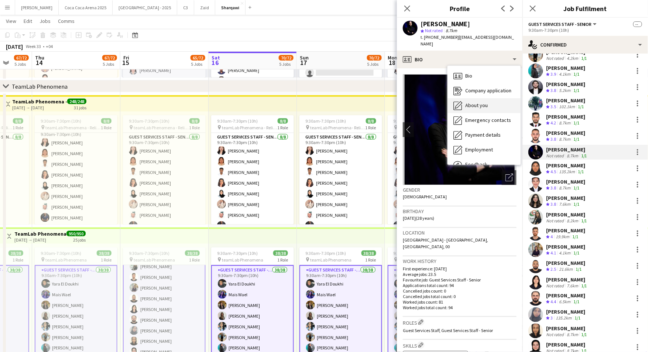
click at [485, 102] on span "About you" at bounding box center [476, 105] width 23 height 7
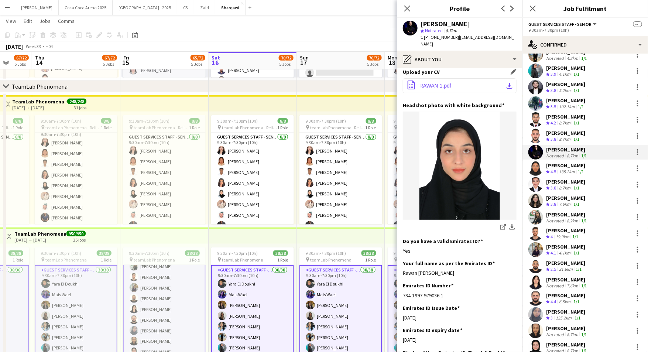
scroll to position [82, 0]
drag, startPoint x: 448, startPoint y: 259, endPoint x: 402, endPoint y: 259, distance: 46.1
click at [402, 259] on app-section-data-types "Bio Edit this field Hey there I’m rawan iyad im 27 years I would like to tell y…" at bounding box center [459, 209] width 125 height 283
copy div "Rawan iyad nubani"
click at [407, 7] on icon at bounding box center [406, 8] width 7 height 7
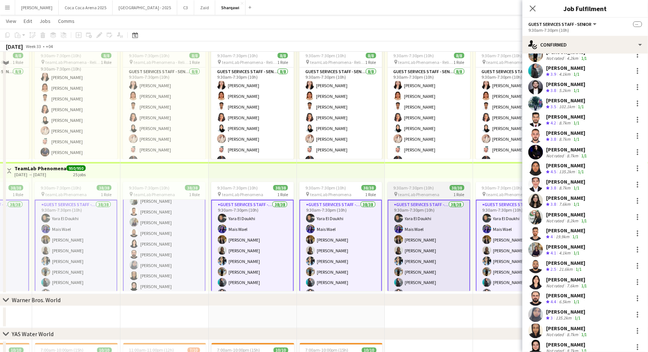
scroll to position [361, 0]
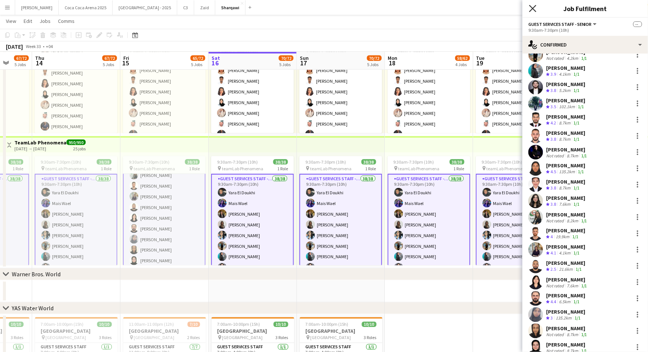
click at [534, 9] on icon "Close pop-in" at bounding box center [532, 8] width 7 height 7
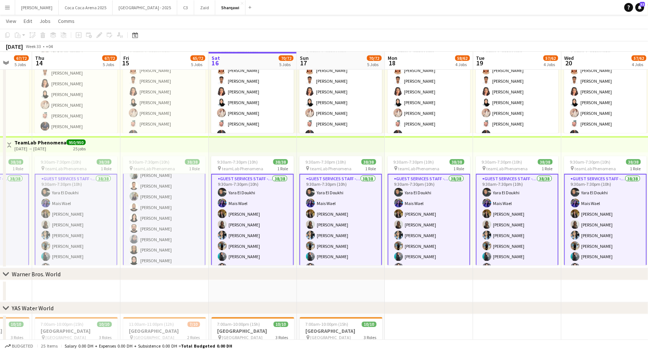
click at [362, 285] on app-date-cell at bounding box center [341, 291] width 88 height 22
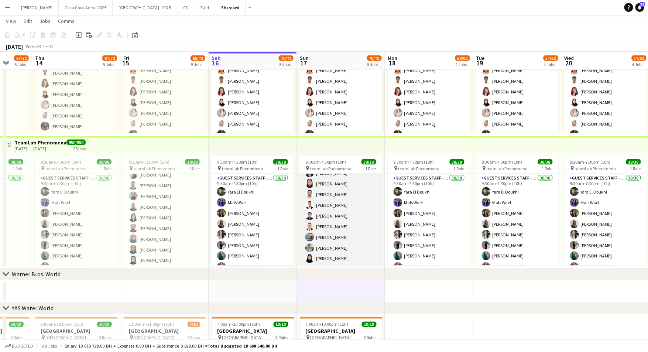
scroll to position [0, 0]
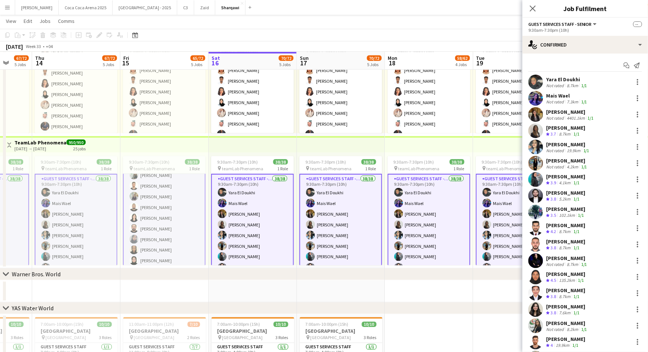
click at [366, 27] on app-page-menu "View Day view expanded Day view collapsed Month view Date picker Jump to today …" at bounding box center [324, 22] width 648 height 14
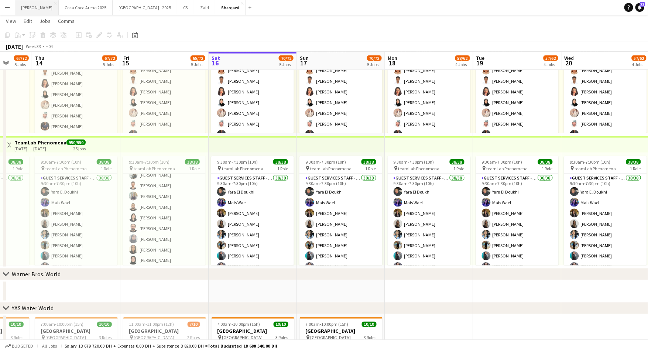
click at [33, 8] on button "Kate Close" at bounding box center [37, 7] width 44 height 14
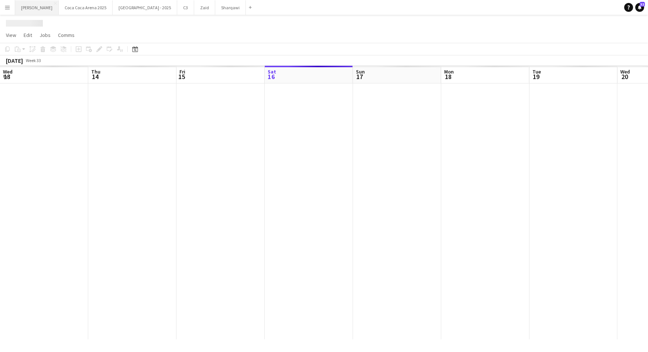
scroll to position [0, 176]
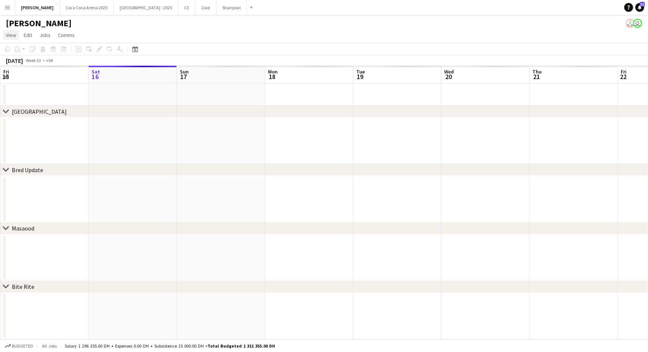
click at [11, 36] on span "View" at bounding box center [11, 35] width 10 height 7
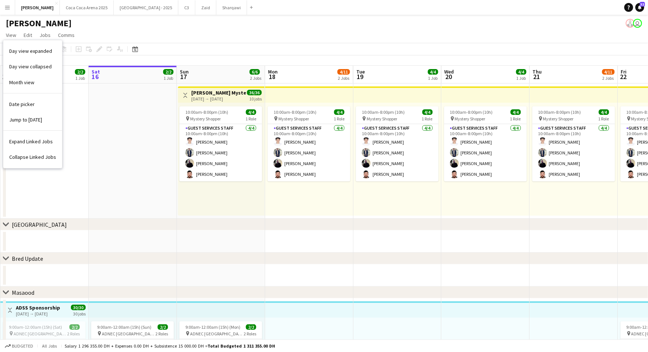
click at [5, 6] on app-icon "Menu" at bounding box center [7, 7] width 6 height 6
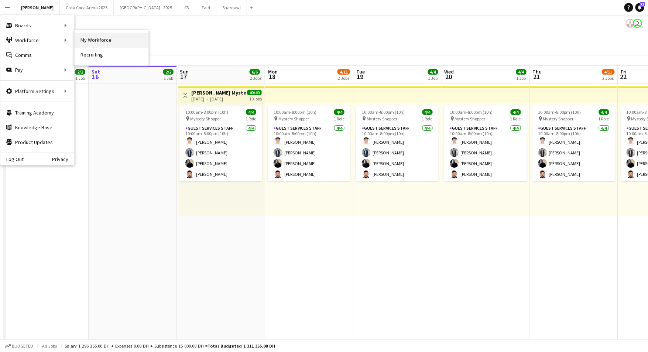
click at [88, 39] on link "My Workforce" at bounding box center [112, 40] width 74 height 15
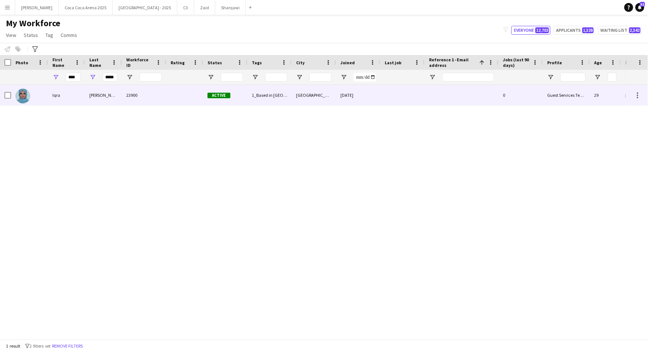
click at [56, 93] on div "Iqra" at bounding box center [66, 95] width 37 height 20
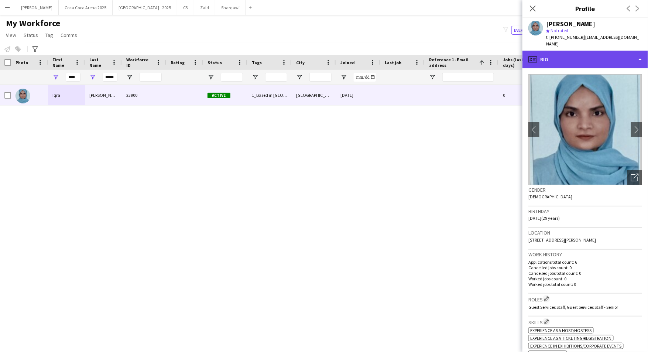
click at [567, 53] on div "profile Bio" at bounding box center [584, 60] width 125 height 18
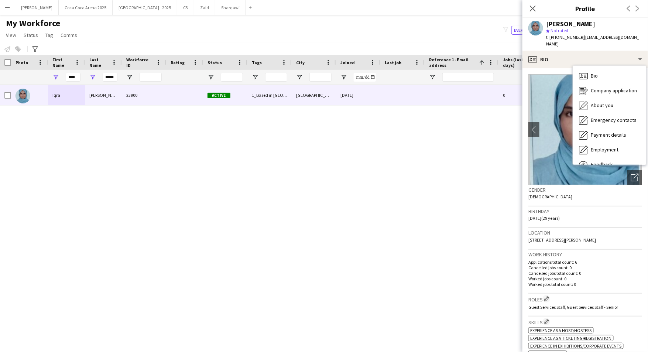
click at [554, 118] on img at bounding box center [585, 129] width 114 height 111
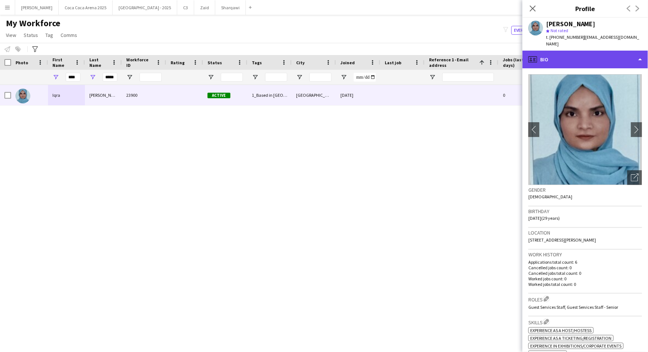
click at [562, 57] on div "profile Bio" at bounding box center [584, 60] width 125 height 18
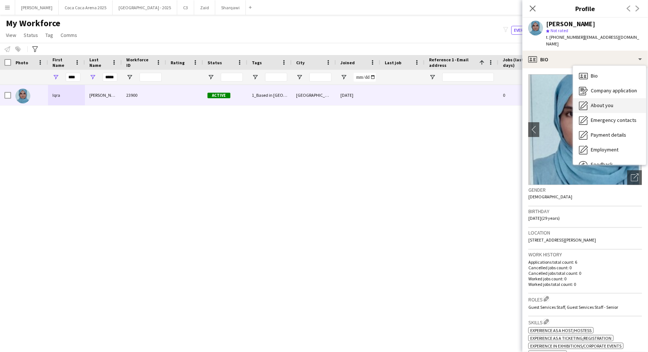
click at [591, 102] on span "About you" at bounding box center [601, 105] width 23 height 7
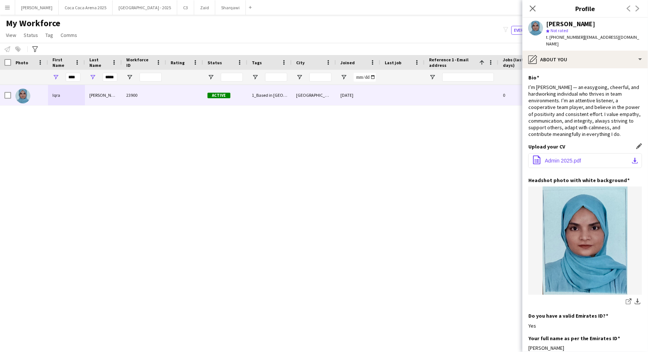
click at [560, 158] on span "Admin 2025.pdf" at bounding box center [563, 161] width 36 height 6
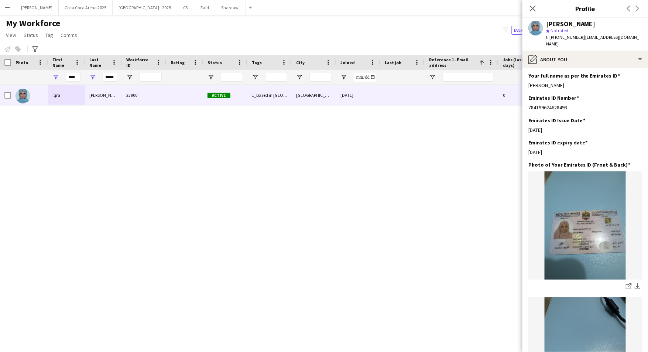
scroll to position [398, 0]
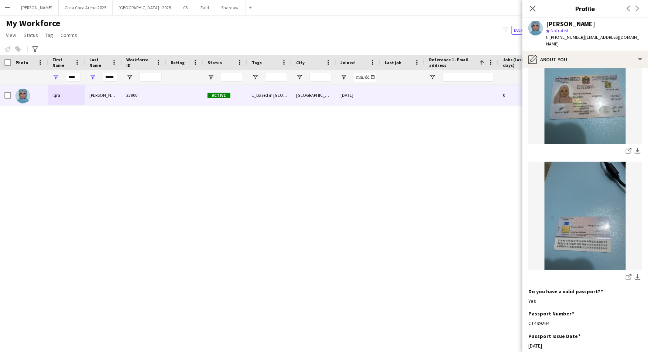
click at [592, 215] on img at bounding box center [585, 216] width 114 height 108
click at [627, 274] on icon "share-external-link-1" at bounding box center [629, 277] width 6 height 6
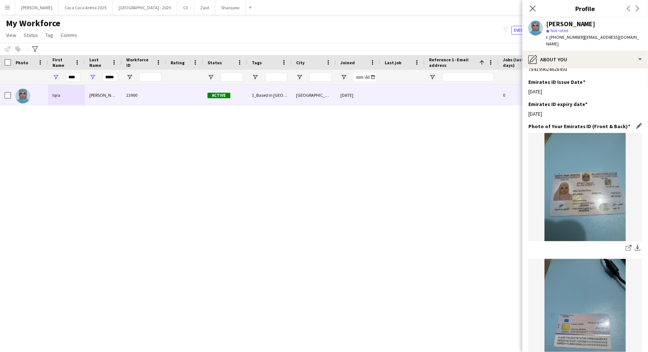
scroll to position [245, 0]
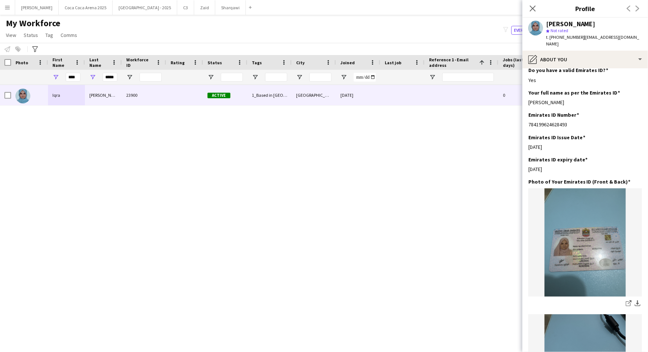
drag, startPoint x: 568, startPoint y: 97, endPoint x: 527, endPoint y: 96, distance: 41.0
click at [527, 96] on app-section-data-types "Bio Edit this field I’m Iqra Khalil Ahmed — an easygoing, cheerful, and hardwor…" at bounding box center [584, 209] width 125 height 283
copy div "Iqra Khalil Ahmed"
click at [407, 171] on div "Iqra Ahmed 23900 Active 1_Based in Abu Dhabi, 2_English Level = 3/3 Excellent, …" at bounding box center [313, 212] width 626 height 254
click at [534, 7] on icon at bounding box center [532, 8] width 7 height 7
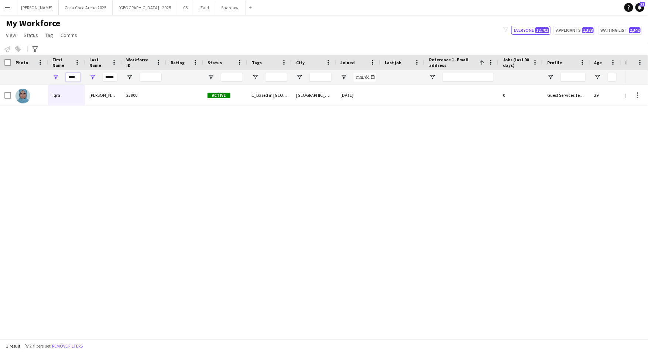
click at [76, 77] on input "****" at bounding box center [73, 77] width 15 height 9
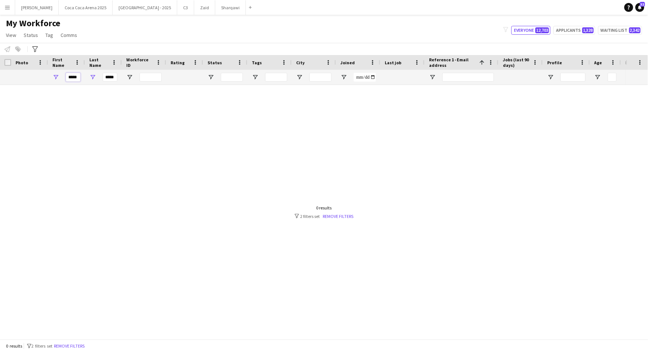
type input "*****"
click at [115, 78] on input "*****" at bounding box center [110, 77] width 15 height 9
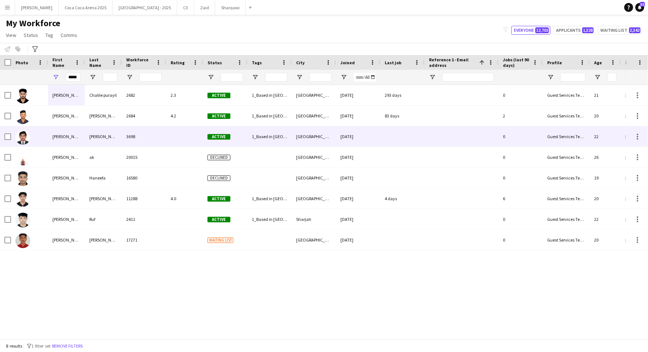
click at [110, 135] on div "Abdulla" at bounding box center [103, 136] width 37 height 20
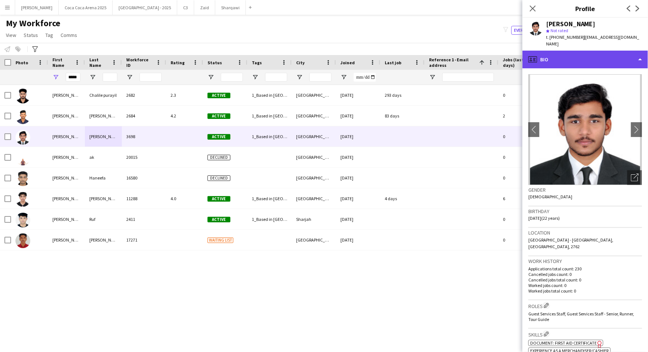
click at [550, 51] on div "profile Bio" at bounding box center [584, 60] width 125 height 18
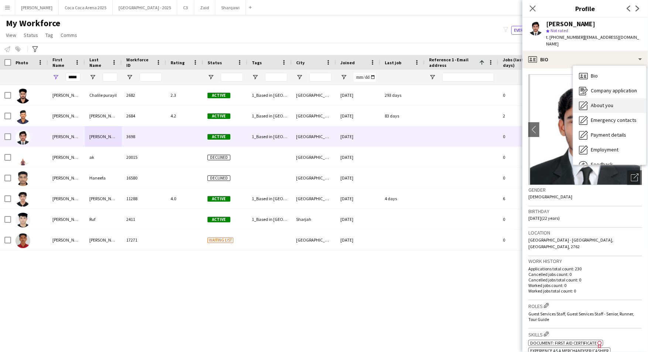
click at [602, 102] on span "About you" at bounding box center [601, 105] width 23 height 7
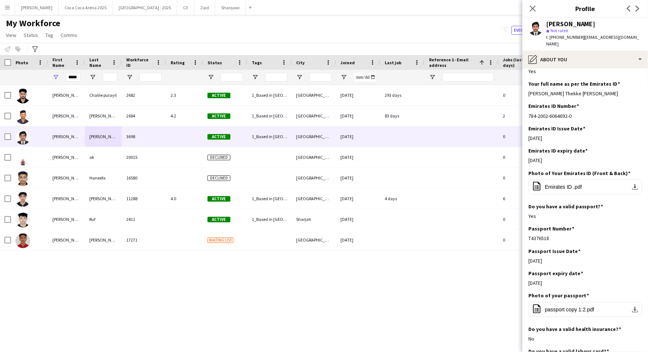
scroll to position [283, 0]
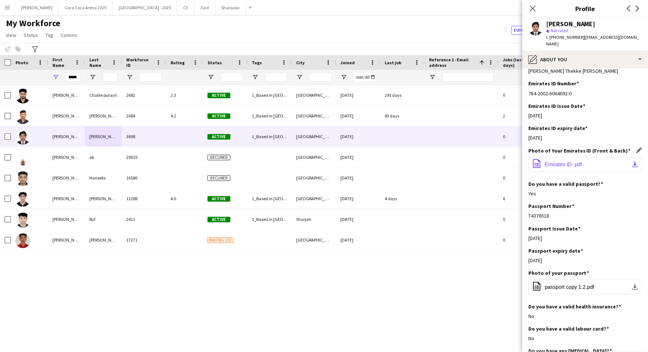
click at [564, 161] on span "Emirates ID .pdf" at bounding box center [563, 164] width 37 height 6
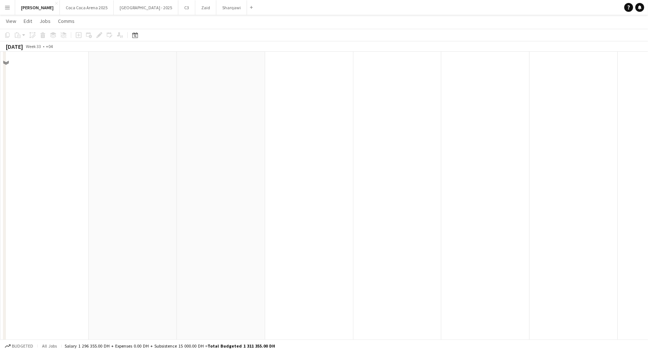
scroll to position [1165, 0]
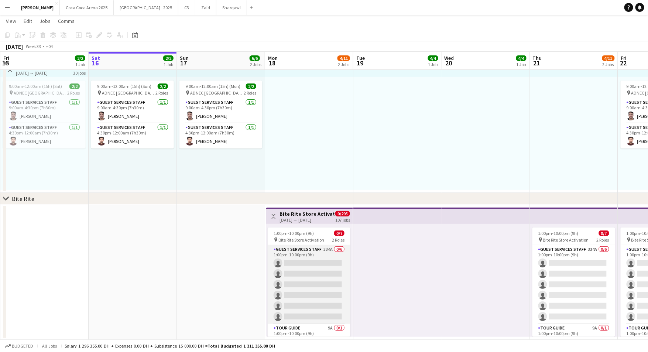
click at [295, 253] on app-card-role "Guest Services Staff 334A 0/6 1:00pm-10:00pm (9h) single-neutral-actions single…" at bounding box center [309, 284] width 83 height 79
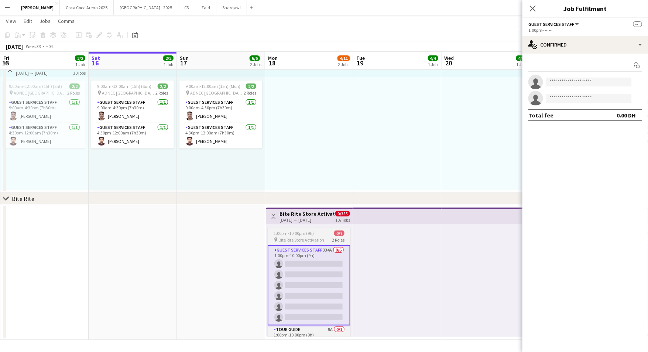
click at [291, 231] on span "1:00pm-10:00pm (9h)" at bounding box center [293, 233] width 40 height 6
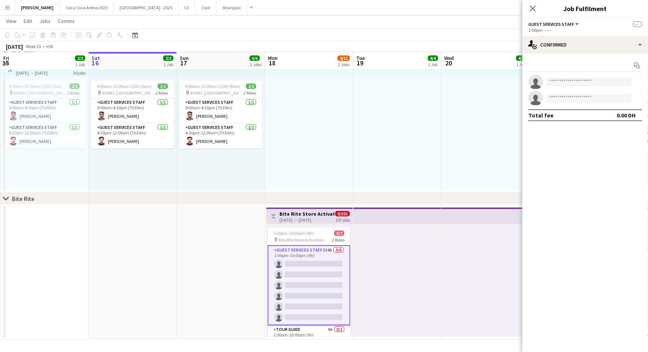
click at [293, 217] on div "[DATE] → [DATE]" at bounding box center [306, 220] width 55 height 6
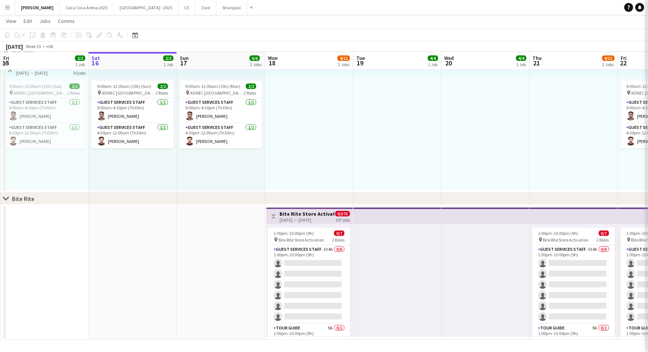
click at [312, 215] on h3 "Bite Rite Store Activation" at bounding box center [306, 213] width 55 height 7
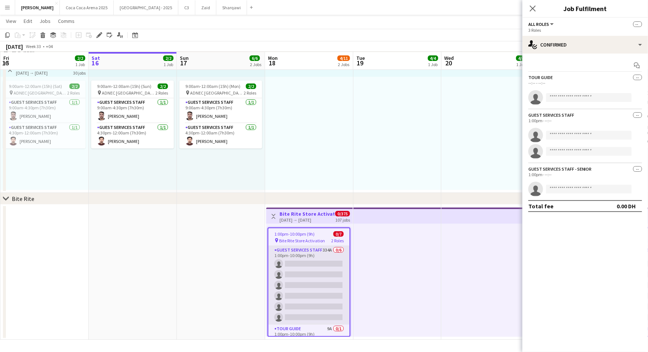
click at [291, 259] on app-card-role "Guest Services Staff 334A 0/6 1:00pm-10:00pm (9h) single-neutral-actions single…" at bounding box center [308, 285] width 81 height 79
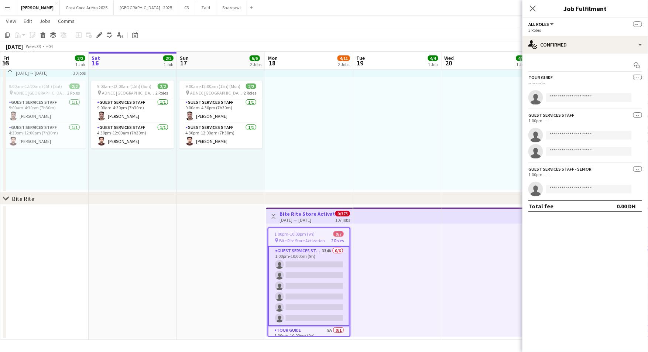
click at [304, 286] on app-card-role "Guest Services Staff 334A 0/6 1:00pm-10:00pm (9h) single-neutral-actions single…" at bounding box center [308, 286] width 81 height 80
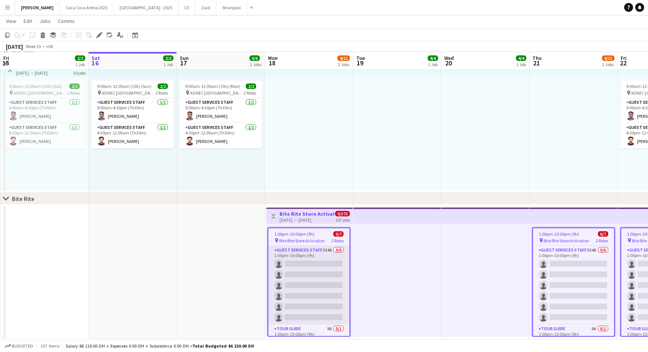
click at [324, 287] on app-card-role "Guest Services Staff 334A 0/6 1:00pm-10:00pm (9h) single-neutral-actions single…" at bounding box center [308, 285] width 81 height 79
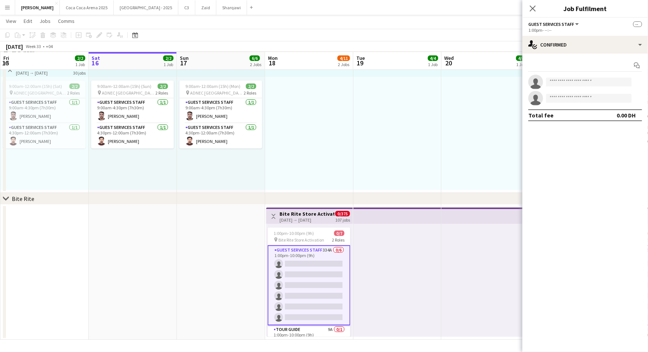
click at [307, 215] on h3 "Bite Rite Store Activation" at bounding box center [306, 213] width 55 height 7
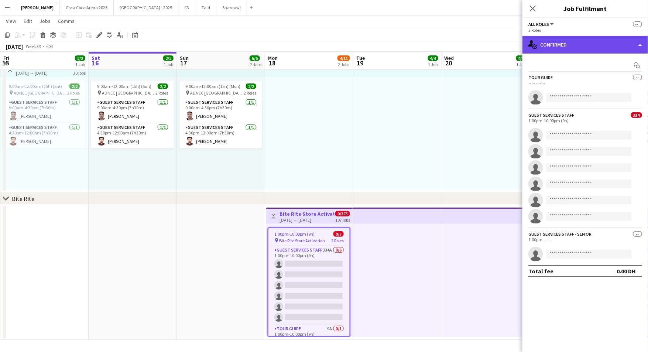
click at [555, 37] on div "single-neutral-actions-check-2 Confirmed" at bounding box center [584, 45] width 125 height 18
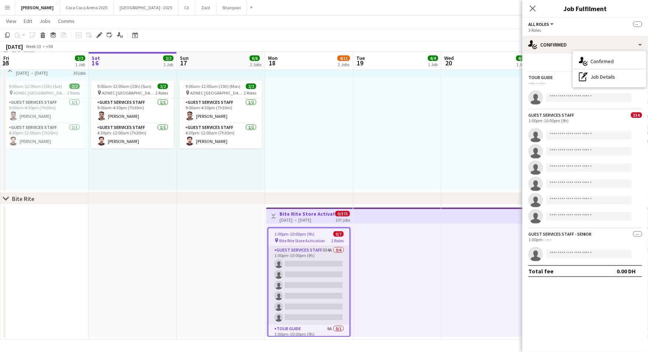
click at [319, 256] on app-card-role "Guest Services Staff 334A 0/6 1:00pm-10:00pm (9h) single-neutral-actions single…" at bounding box center [308, 285] width 81 height 79
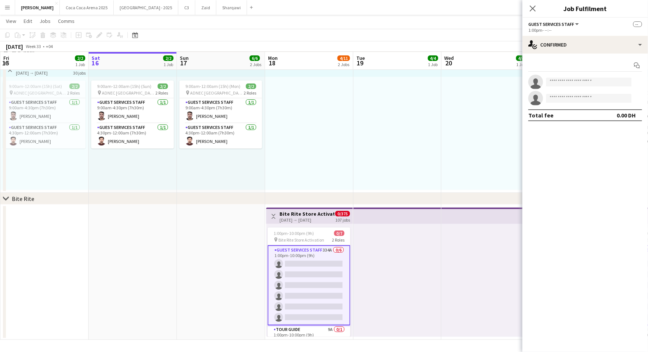
click at [283, 337] on app-date-cell "Toggle View Bite Rite Store Activation 18-08-2025 → 21-12-2025 0/375 107 jobs 1…" at bounding box center [309, 271] width 88 height 135
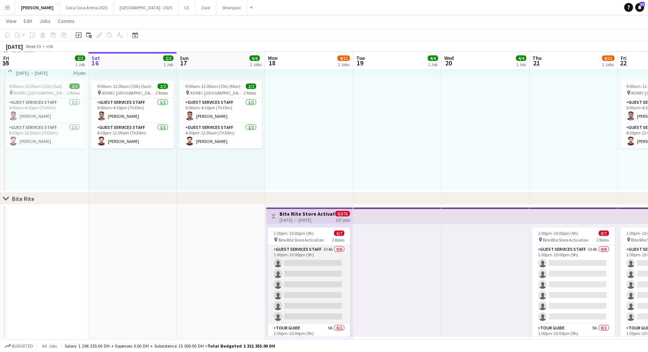
click at [310, 282] on app-card-role "Guest Services Staff 334A 0/6 1:00pm-10:00pm (9h) single-neutral-actions single…" at bounding box center [309, 284] width 83 height 79
click at [306, 265] on app-card-role "Guest Services Staff 334A 0/6 1:00pm-10:00pm (9h) single-neutral-actions single…" at bounding box center [309, 284] width 83 height 79
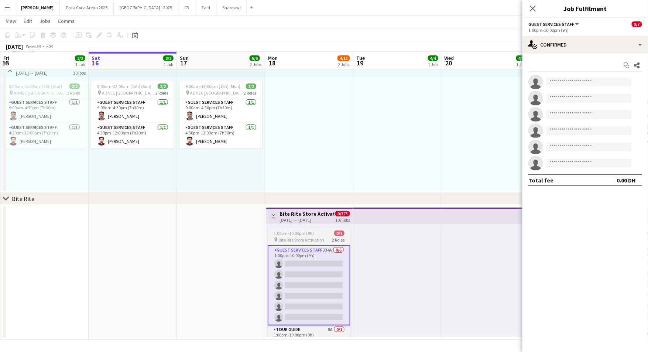
click at [306, 240] on span "Bite Rite Store Activation" at bounding box center [301, 240] width 46 height 6
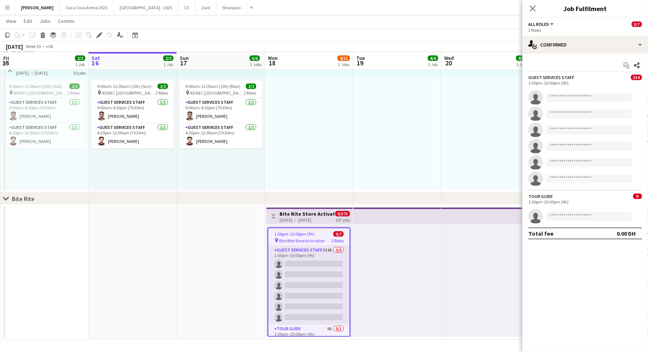
click at [306, 259] on app-card-role "Guest Services Staff 334A 0/6 1:00pm-10:00pm (9h) single-neutral-actions single…" at bounding box center [308, 285] width 81 height 79
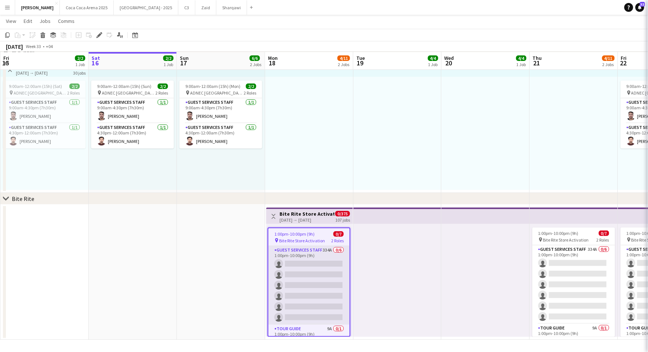
click at [318, 275] on app-card-role "Guest Services Staff 334A 0/6 1:00pm-10:00pm (9h) single-neutral-actions single…" at bounding box center [308, 285] width 81 height 79
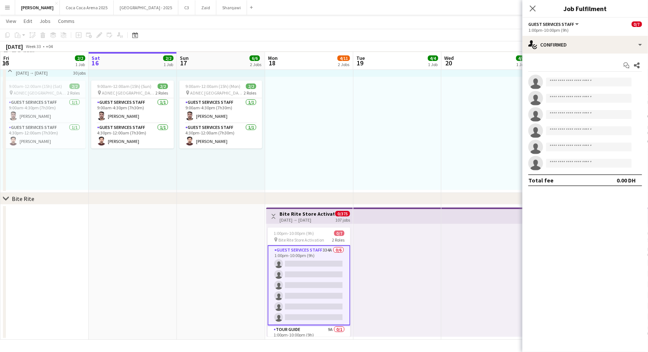
scroll to position [0, 176]
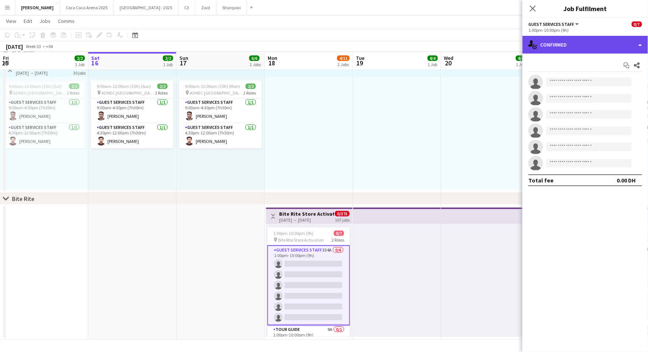
click at [565, 42] on div "single-neutral-actions-check-2 Confirmed" at bounding box center [584, 45] width 125 height 18
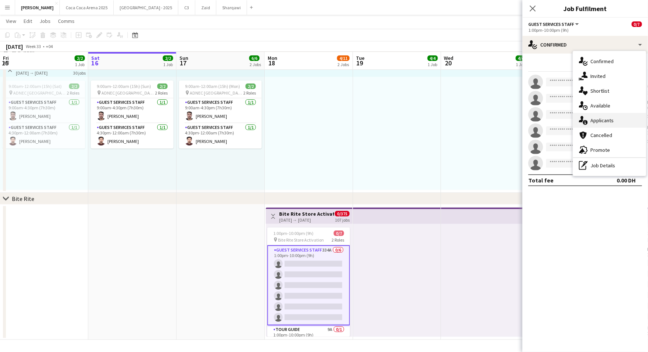
click at [597, 123] on div "single-neutral-actions-information Applicants" at bounding box center [609, 120] width 73 height 15
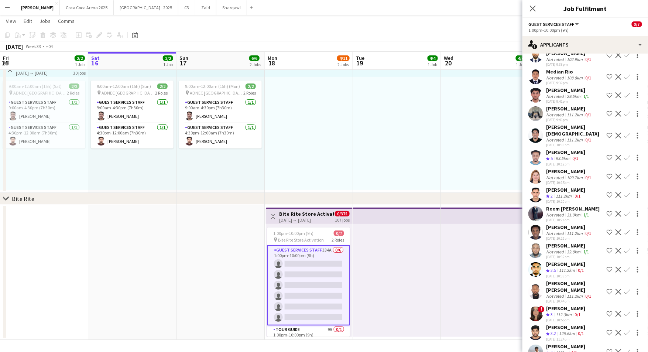
scroll to position [5965, 0]
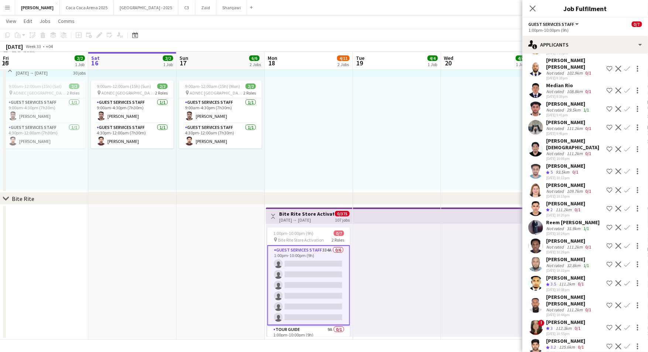
click at [550, 325] on div "Crew rating 3" at bounding box center [550, 328] width 8 height 6
click at [533, 320] on app-user-avatar at bounding box center [535, 327] width 15 height 15
click at [555, 325] on div "112.3km" at bounding box center [563, 328] width 19 height 6
click at [559, 350] on div "15-08-2025 11:24pm" at bounding box center [565, 352] width 39 height 5
click at [561, 337] on div "Sobhan Farooq" at bounding box center [565, 340] width 39 height 7
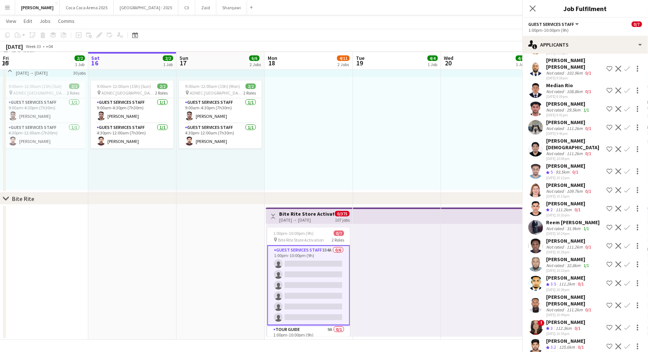
scroll to position [5906, 0]
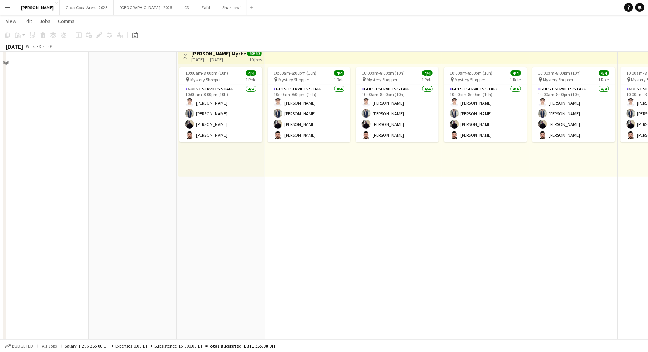
scroll to position [998, 0]
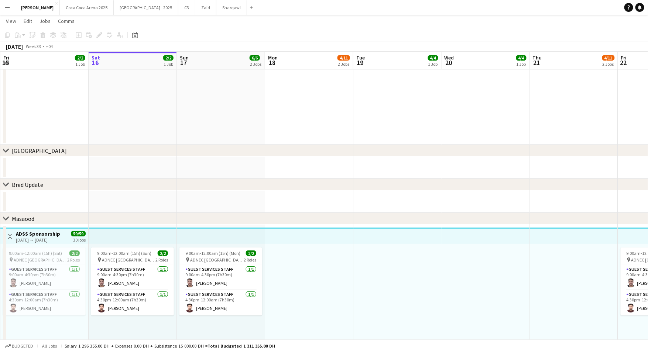
click at [15, 183] on div "Bred Update" at bounding box center [27, 184] width 31 height 7
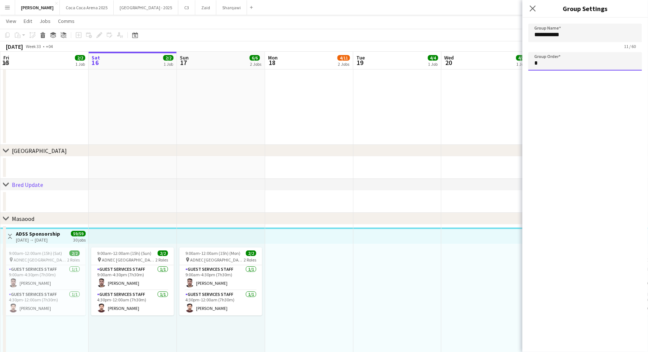
click at [543, 61] on input "*" at bounding box center [585, 61] width 114 height 18
click at [530, 6] on icon at bounding box center [532, 8] width 7 height 7
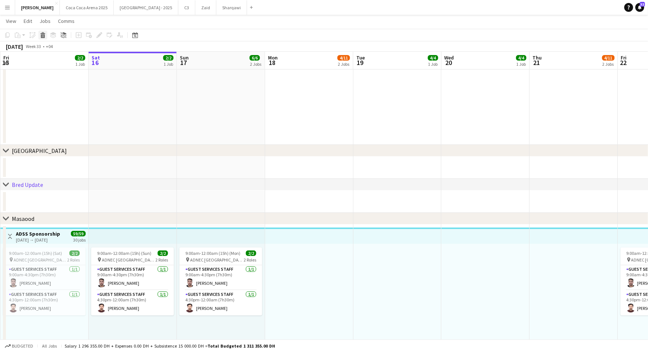
click at [43, 34] on icon at bounding box center [43, 36] width 4 height 4
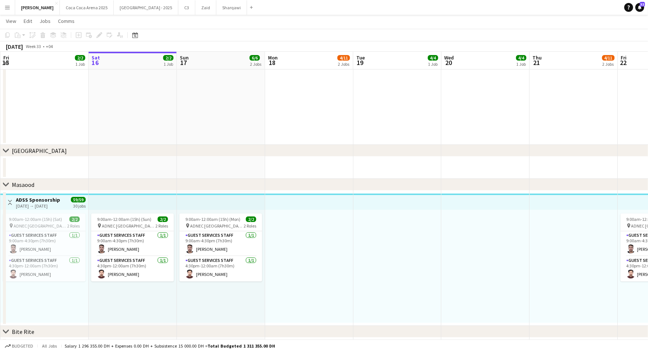
click at [20, 147] on div "[GEOGRAPHIC_DATA]" at bounding box center [39, 150] width 55 height 7
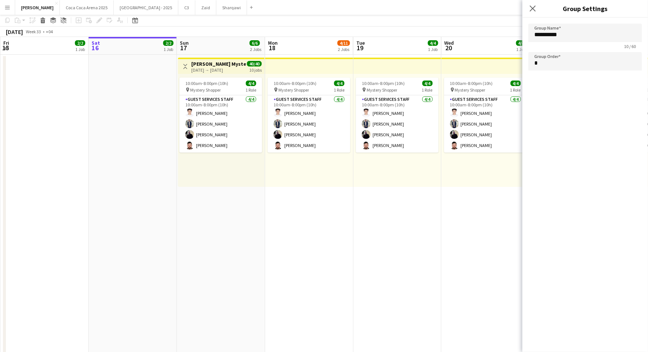
scroll to position [0, 0]
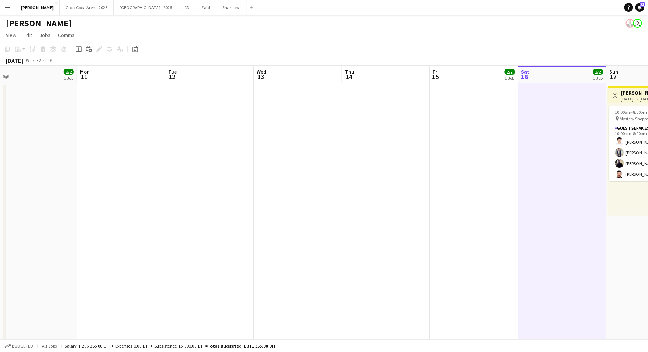
scroll to position [0, 261]
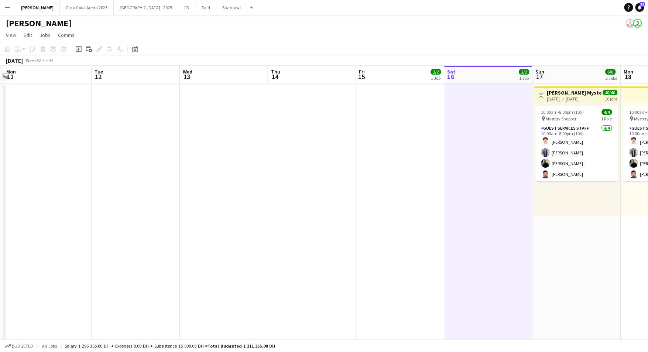
click at [6, 76] on app-icon "Expand/collapse" at bounding box center [6, 76] width 6 height 7
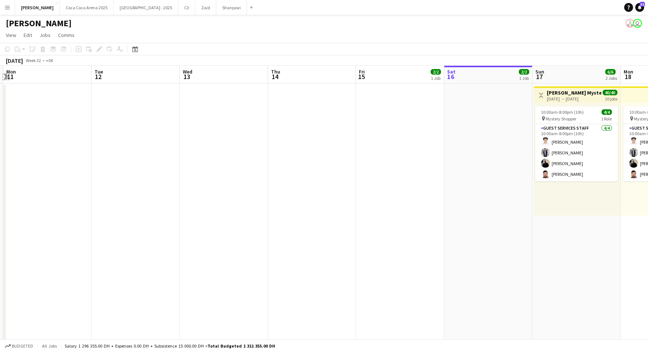
click at [6, 77] on app-icon "Expand/collapse" at bounding box center [5, 77] width 7 height 6
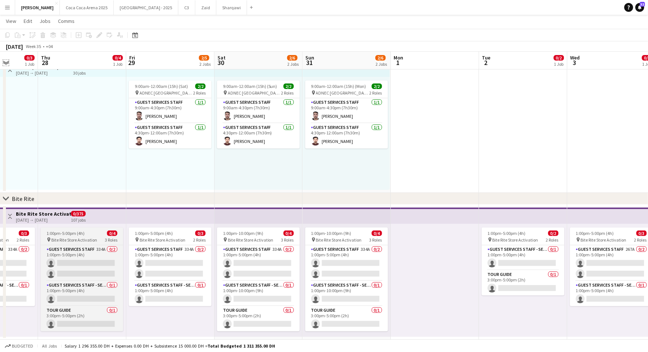
scroll to position [0, 204]
